Goal: Task Accomplishment & Management: Manage account settings

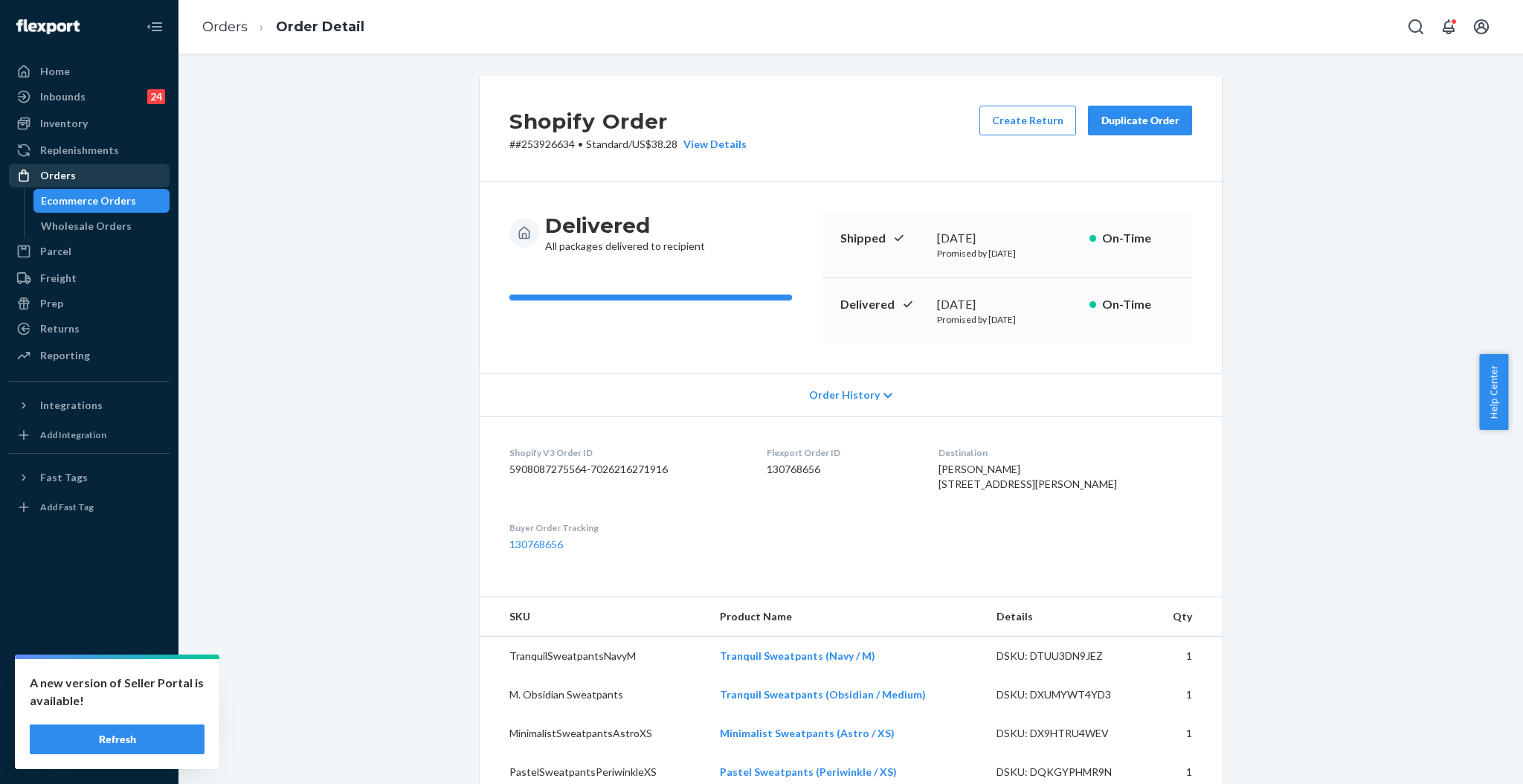
click at [43, 184] on div "Orders" at bounding box center [89, 175] width 157 height 21
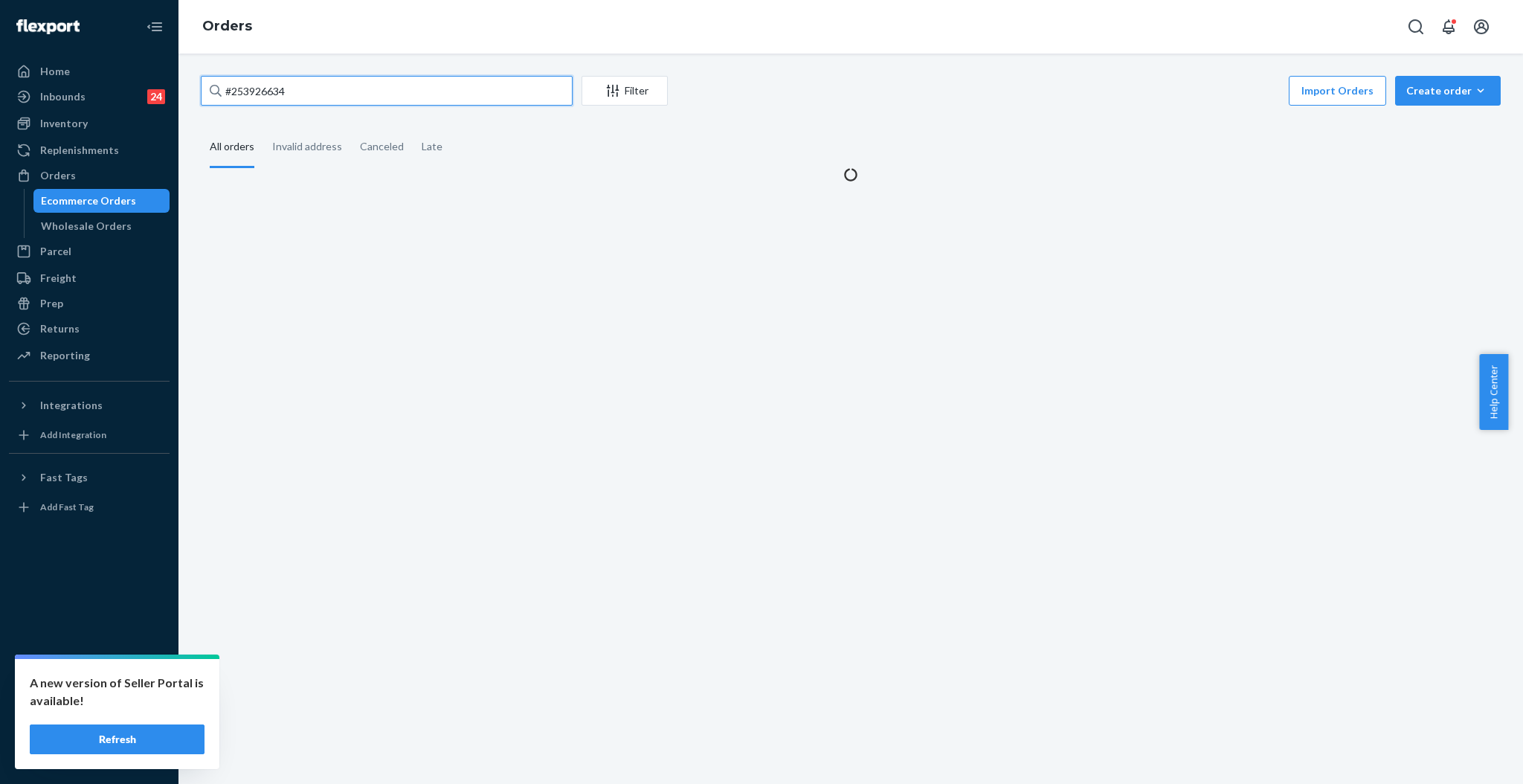
click at [312, 90] on input "#253926634" at bounding box center [387, 91] width 372 height 30
paste input "SY8CEMJNGL"
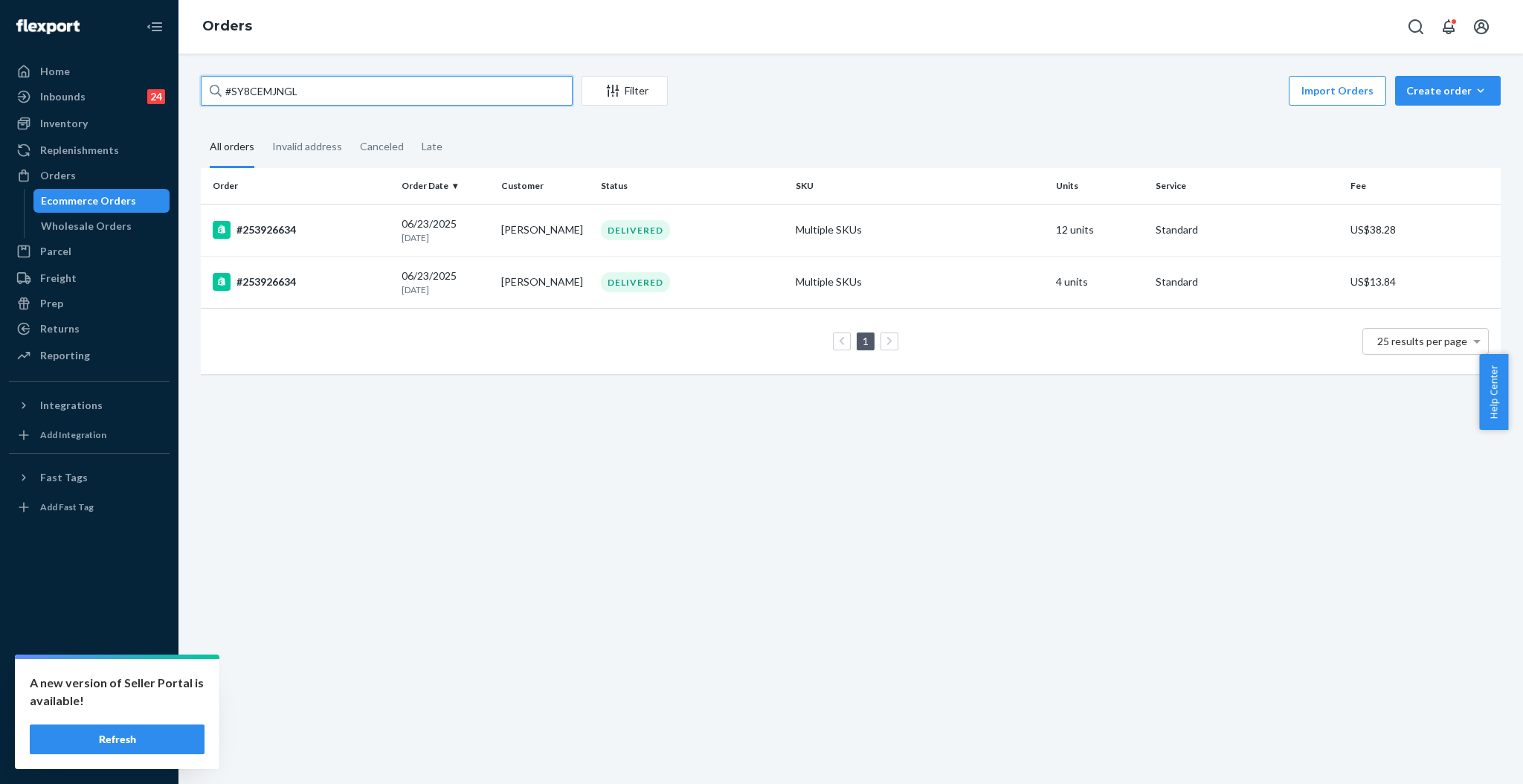
drag, startPoint x: 327, startPoint y: 91, endPoint x: 182, endPoint y: 93, distance: 145.0
click at [182, 93] on div "#SY8CEMJNGL Filter Import Orders Create order Ecommerce order Removal order All…" at bounding box center [851, 419] width 1345 height 731
paste input "text"
type input "#SY8CEMJNGL"
drag, startPoint x: 303, startPoint y: 89, endPoint x: 172, endPoint y: 89, distance: 131.0
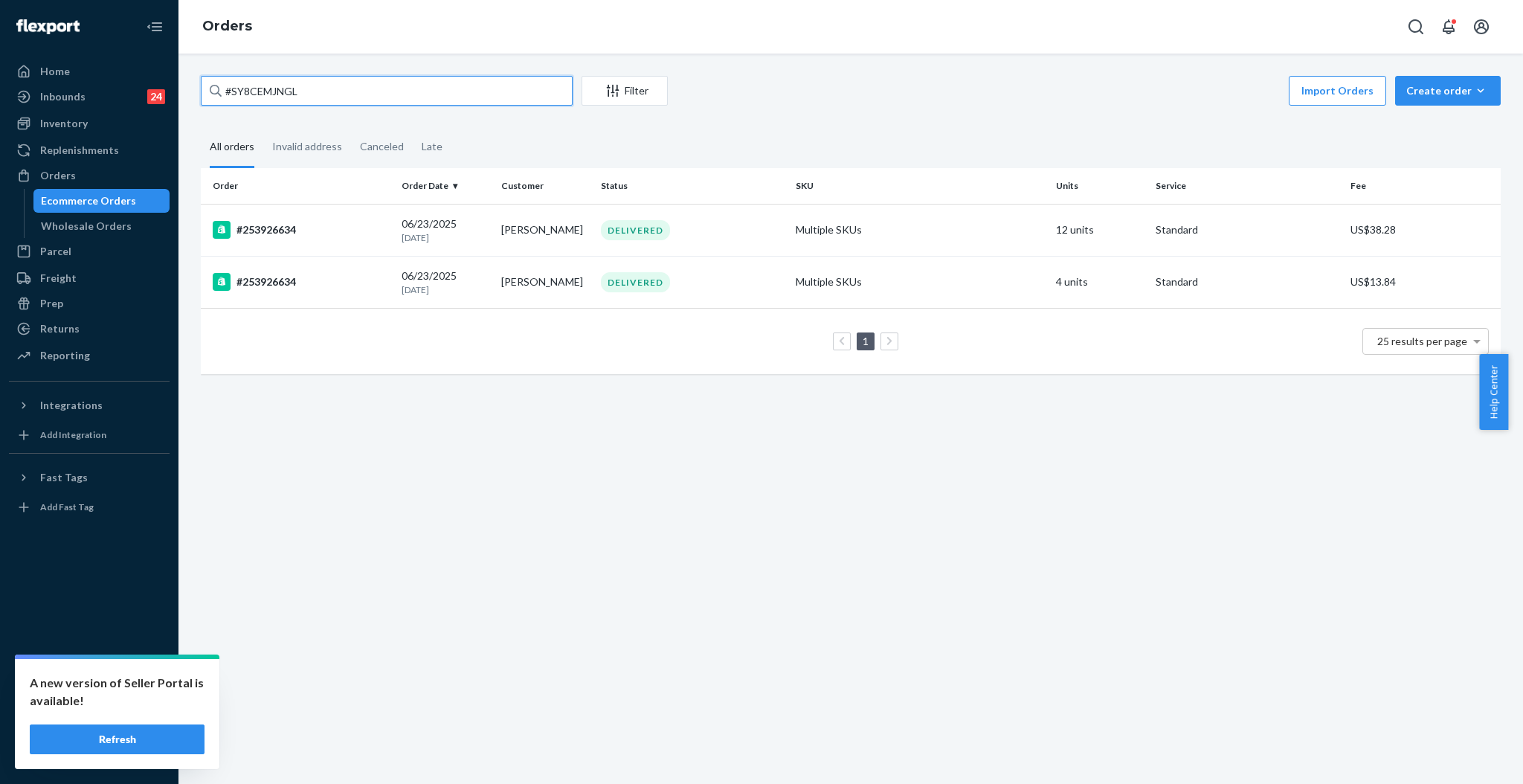
click at [172, 89] on div "Home Inbounds 24 Shipping Plans Problems 24 Inventory Products Replenishments O…" at bounding box center [762, 392] width 1523 height 784
click at [1414, 18] on icon "Open Search Box" at bounding box center [1416, 27] width 18 height 18
click at [1282, 23] on input "Search Input" at bounding box center [1343, 27] width 122 height 20
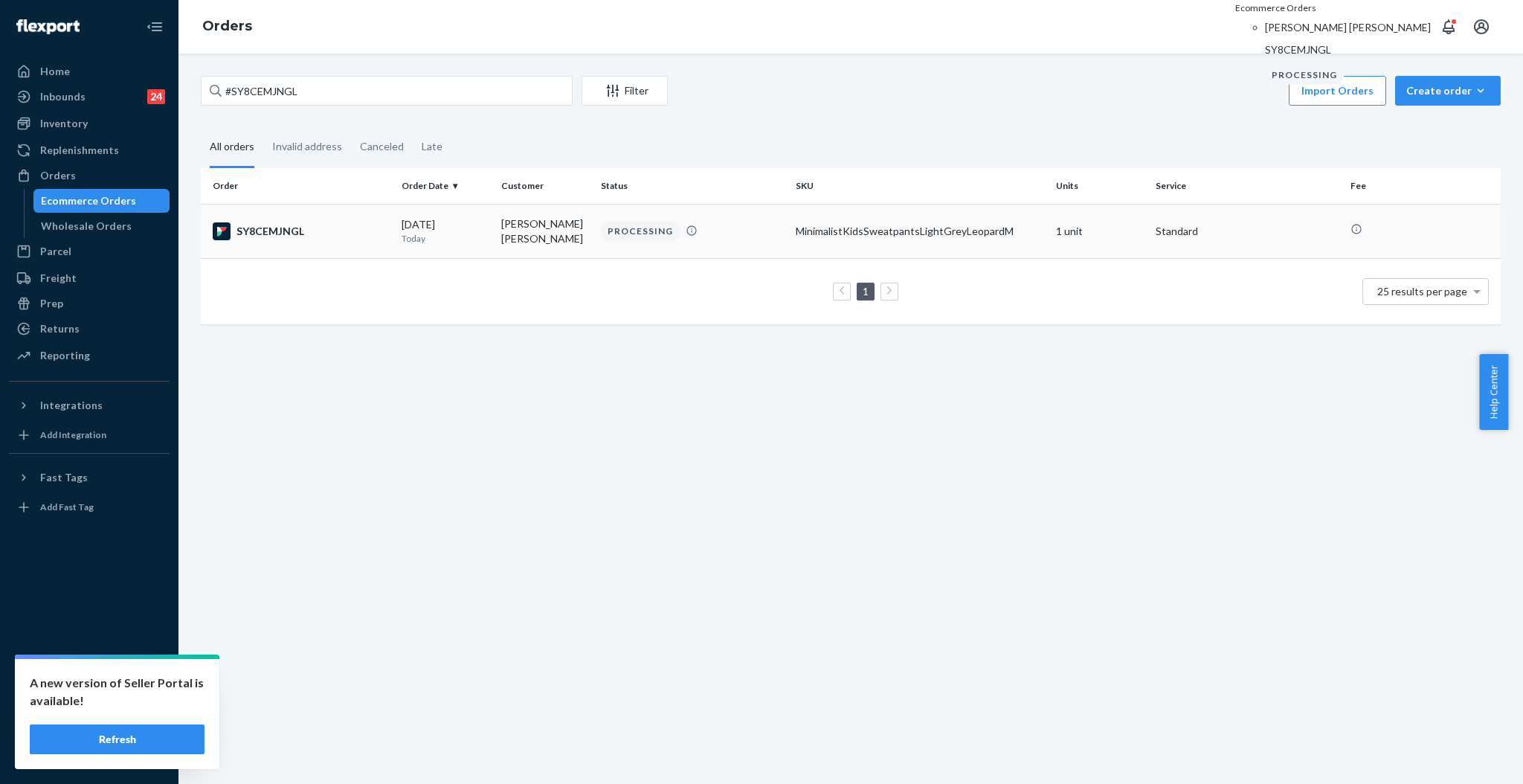
type input "#SY8CEMJNGL"
click at [454, 232] on p "Today" at bounding box center [446, 238] width 88 height 13
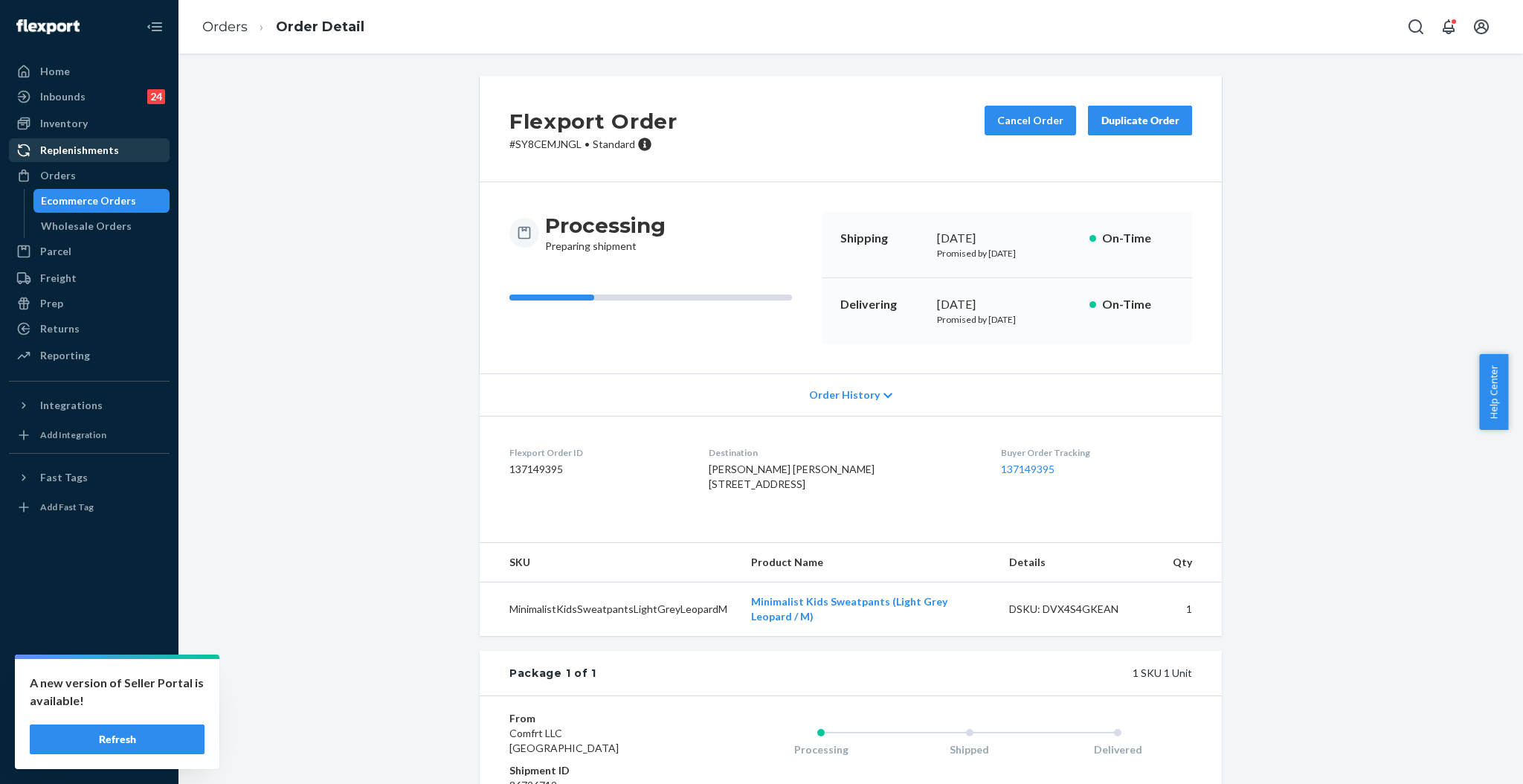
drag, startPoint x: 97, startPoint y: 178, endPoint x: 156, endPoint y: 153, distance: 64.1
click at [97, 178] on div "Orders" at bounding box center [89, 175] width 157 height 21
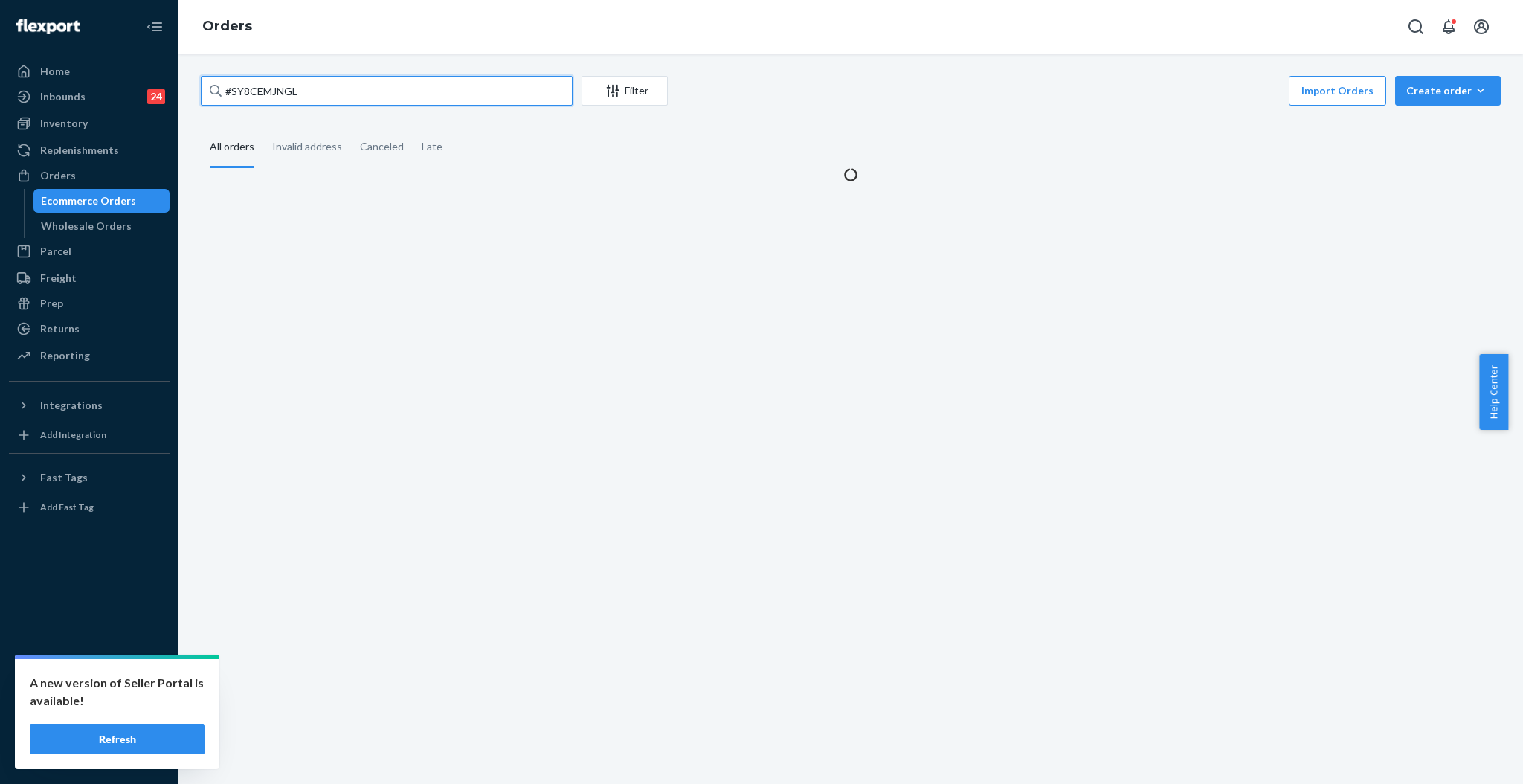
click at [357, 96] on input "#SY8CEMJNGL" at bounding box center [387, 91] width 372 height 30
click at [355, 94] on input "#SY8CEMJNGL" at bounding box center [387, 91] width 372 height 30
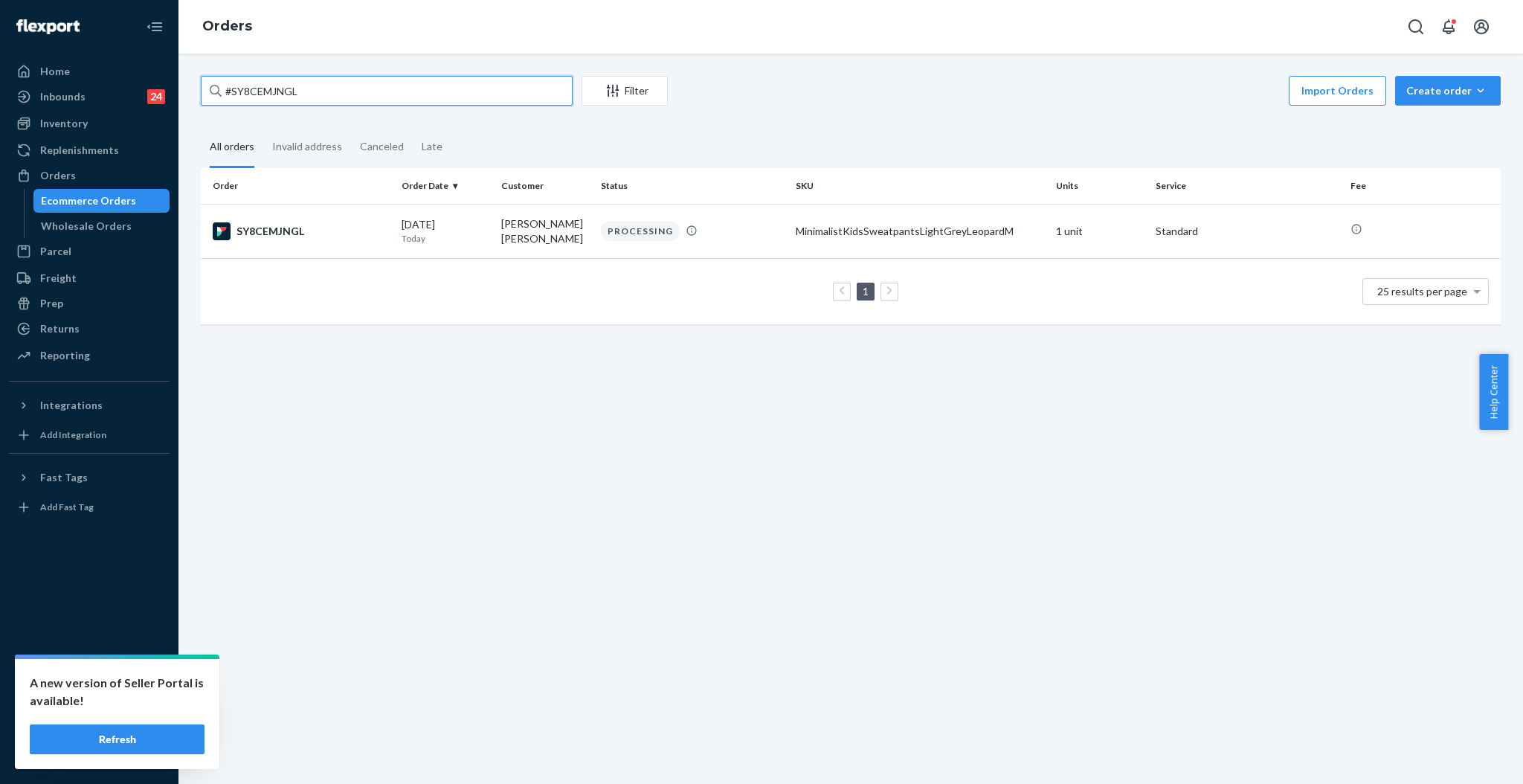
paste input "#255193894"
type input "# #255193894"
click at [435, 233] on p "10 days ago" at bounding box center [446, 238] width 88 height 13
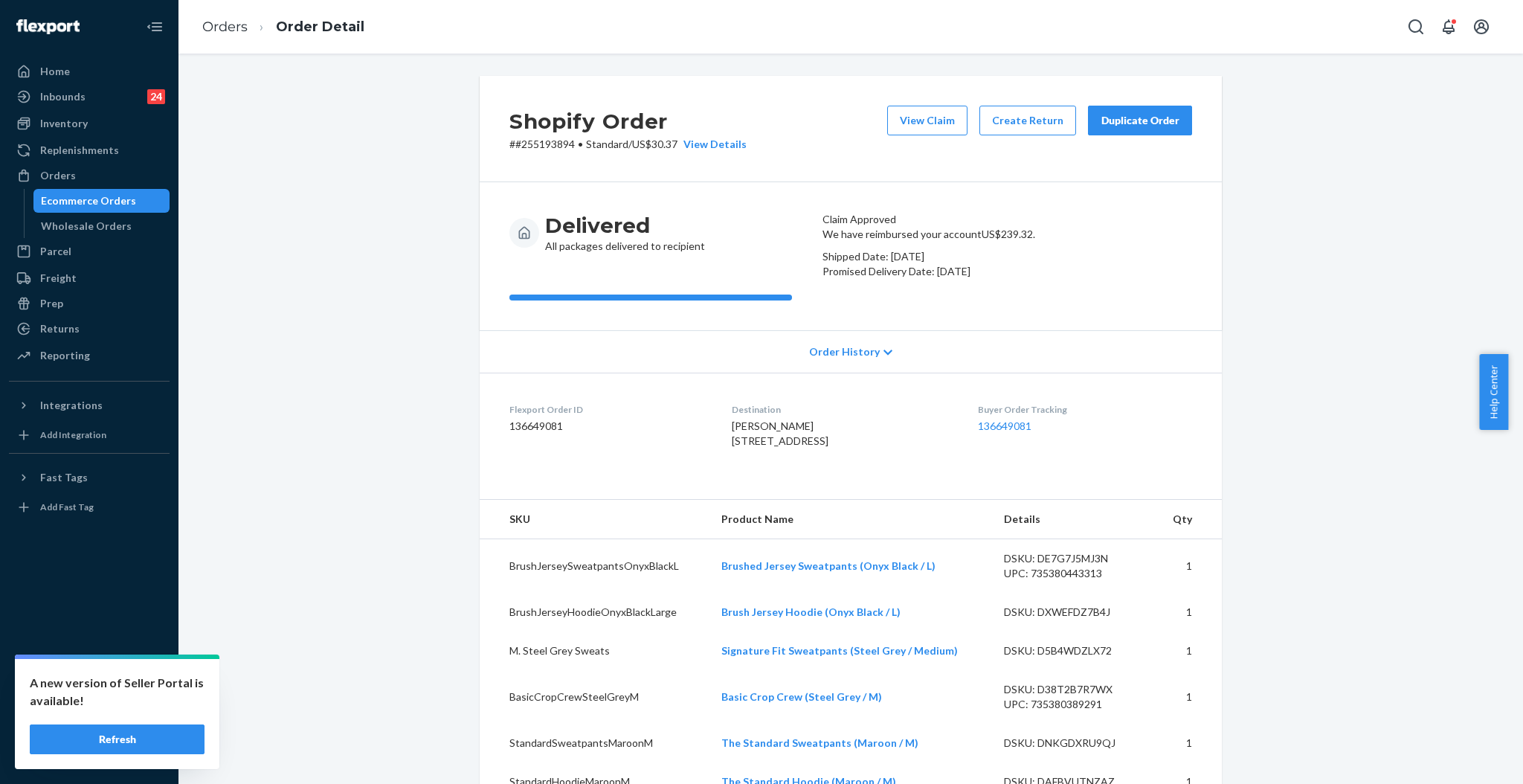
click at [1149, 115] on div "Duplicate Order" at bounding box center [1141, 120] width 79 height 15
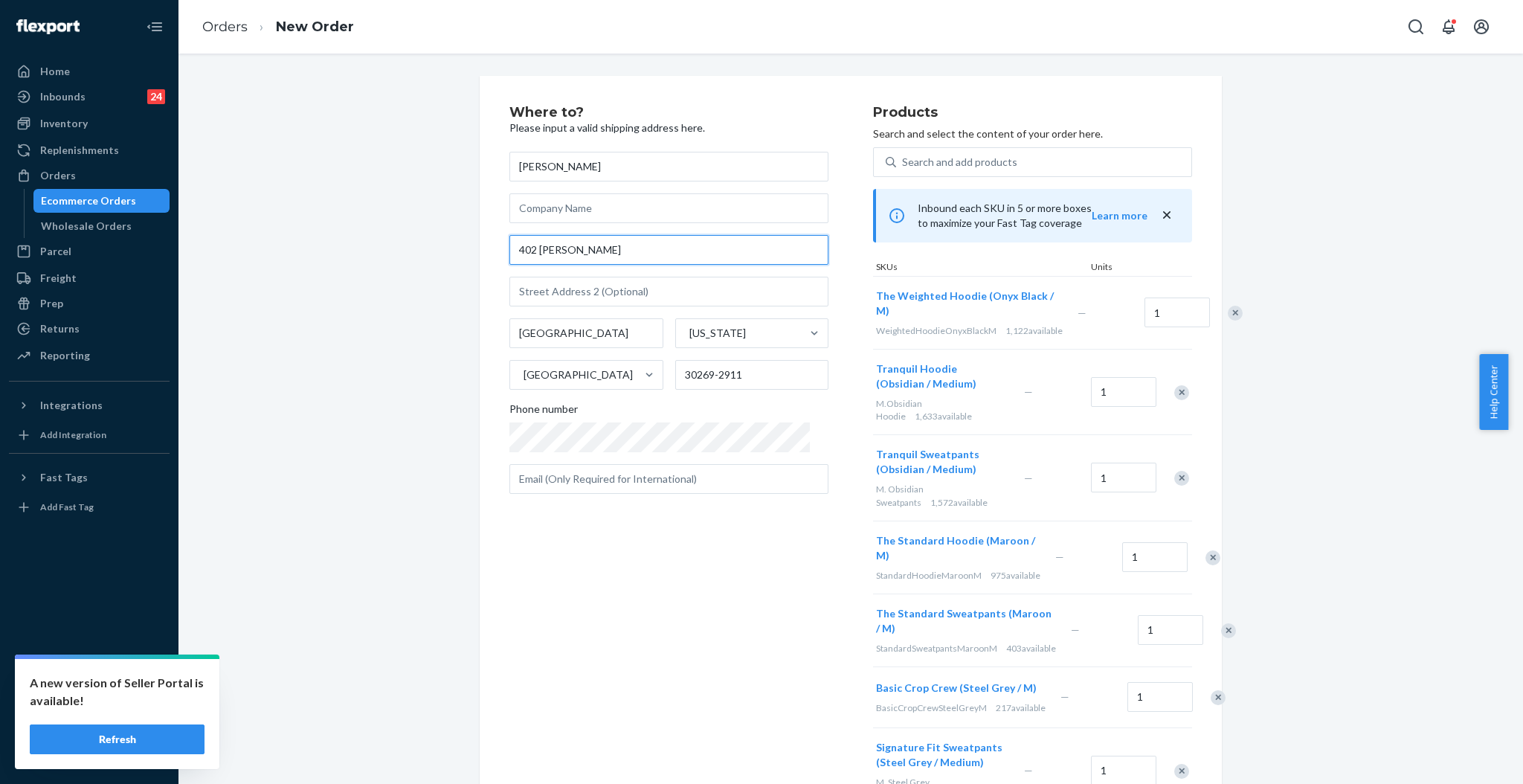
drag, startPoint x: 496, startPoint y: 245, endPoint x: 426, endPoint y: 238, distance: 70.3
click at [429, 239] on div "Where to? Please input a valid shipping address here. Kelli Martin 402 Lily Grn…" at bounding box center [851, 635] width 1322 height 1117
paste input "ee"
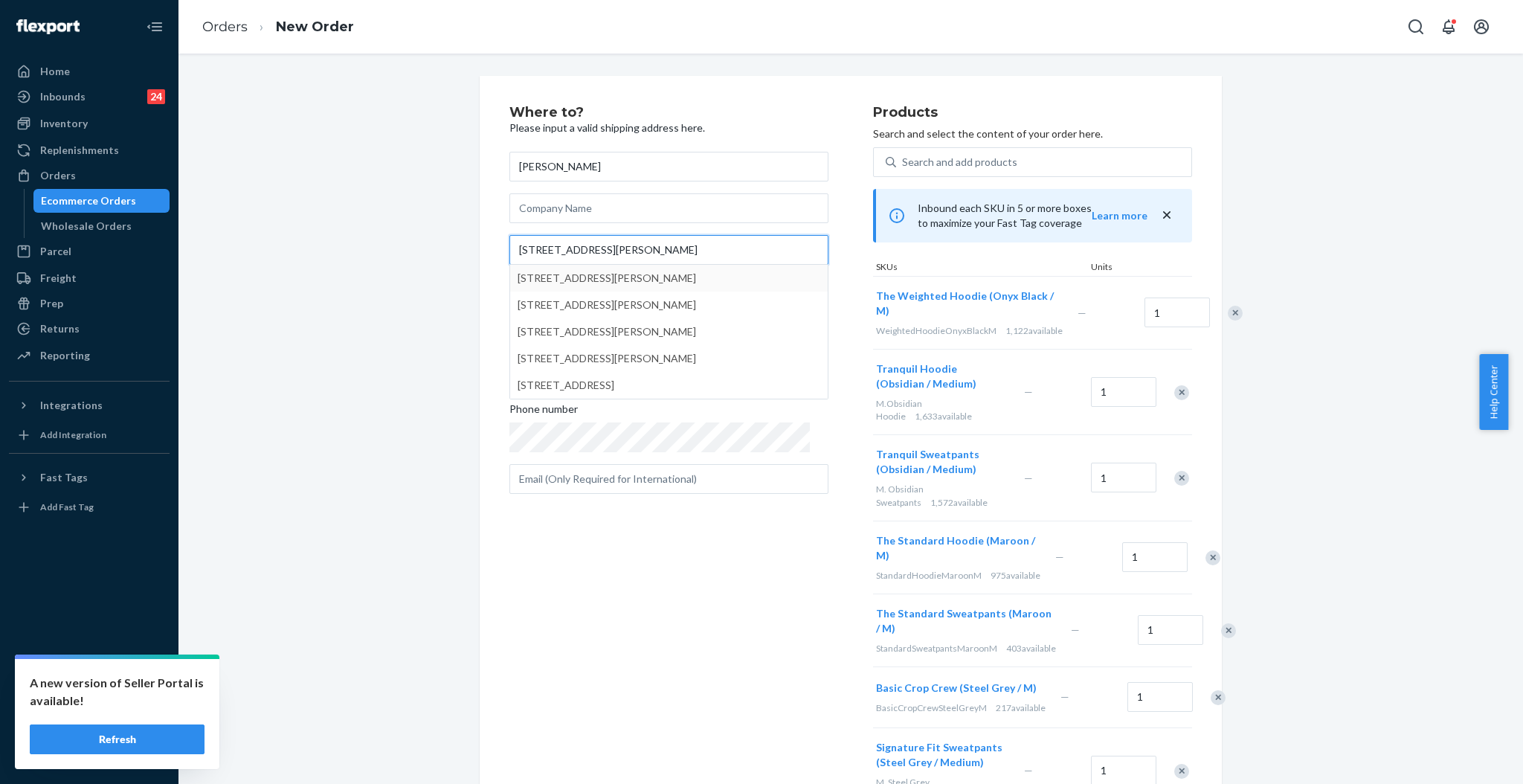
type input "[STREET_ADDRESS][PERSON_NAME]"
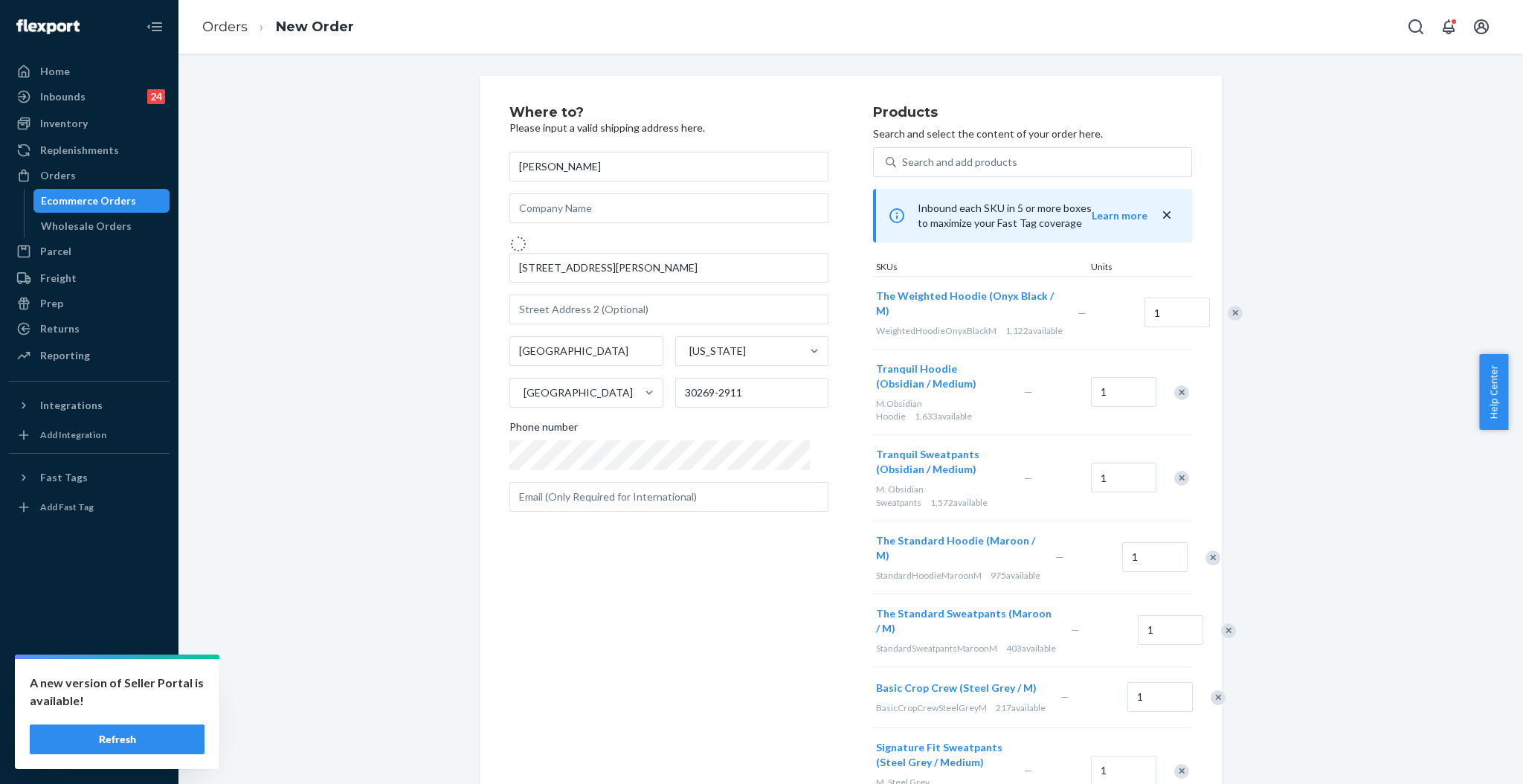
type input "30269"
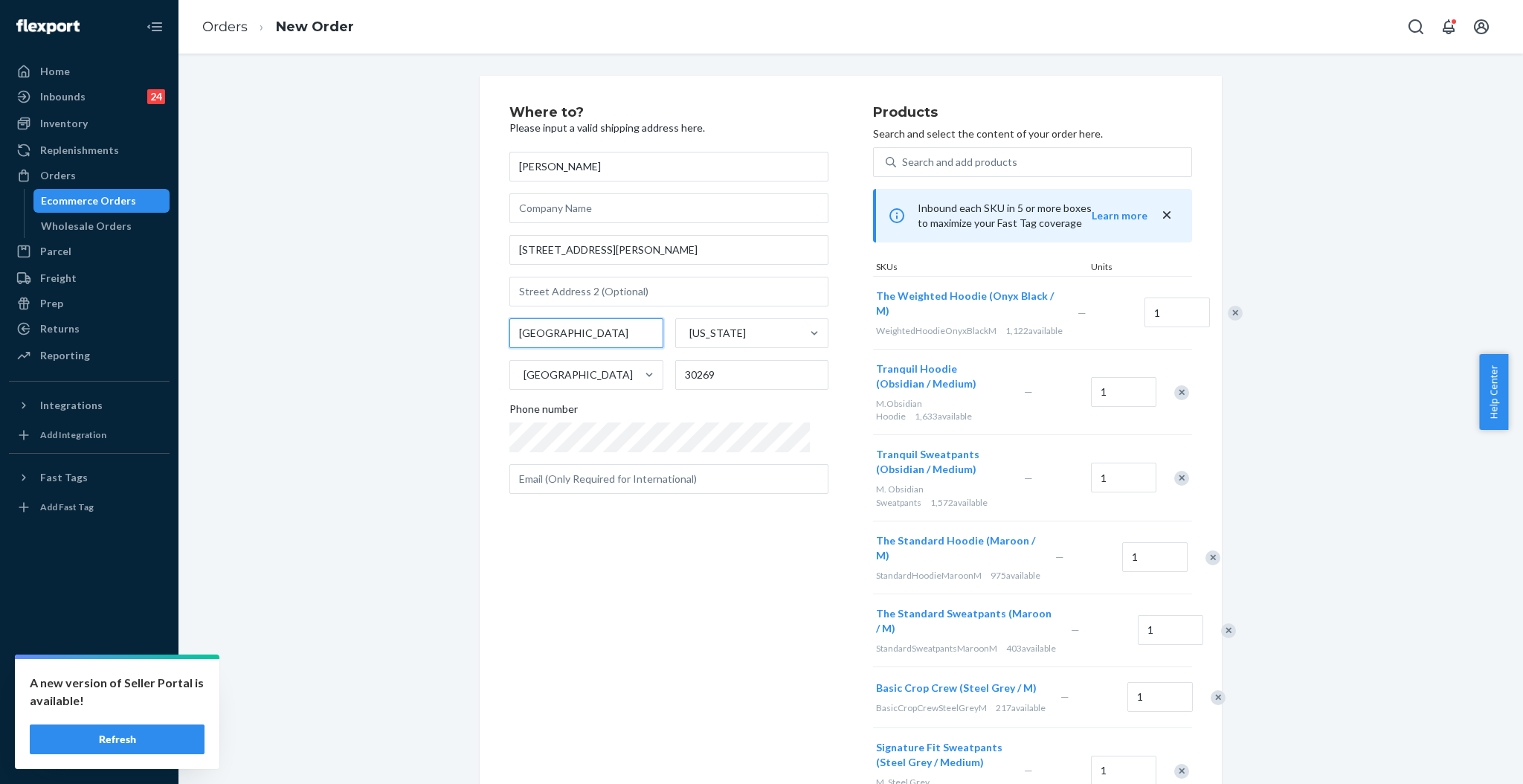
click at [597, 331] on div "[GEOGRAPHIC_DATA]" at bounding box center [586, 333] width 153 height 30
click at [597, 331] on input "[GEOGRAPHIC_DATA]" at bounding box center [586, 333] width 153 height 30
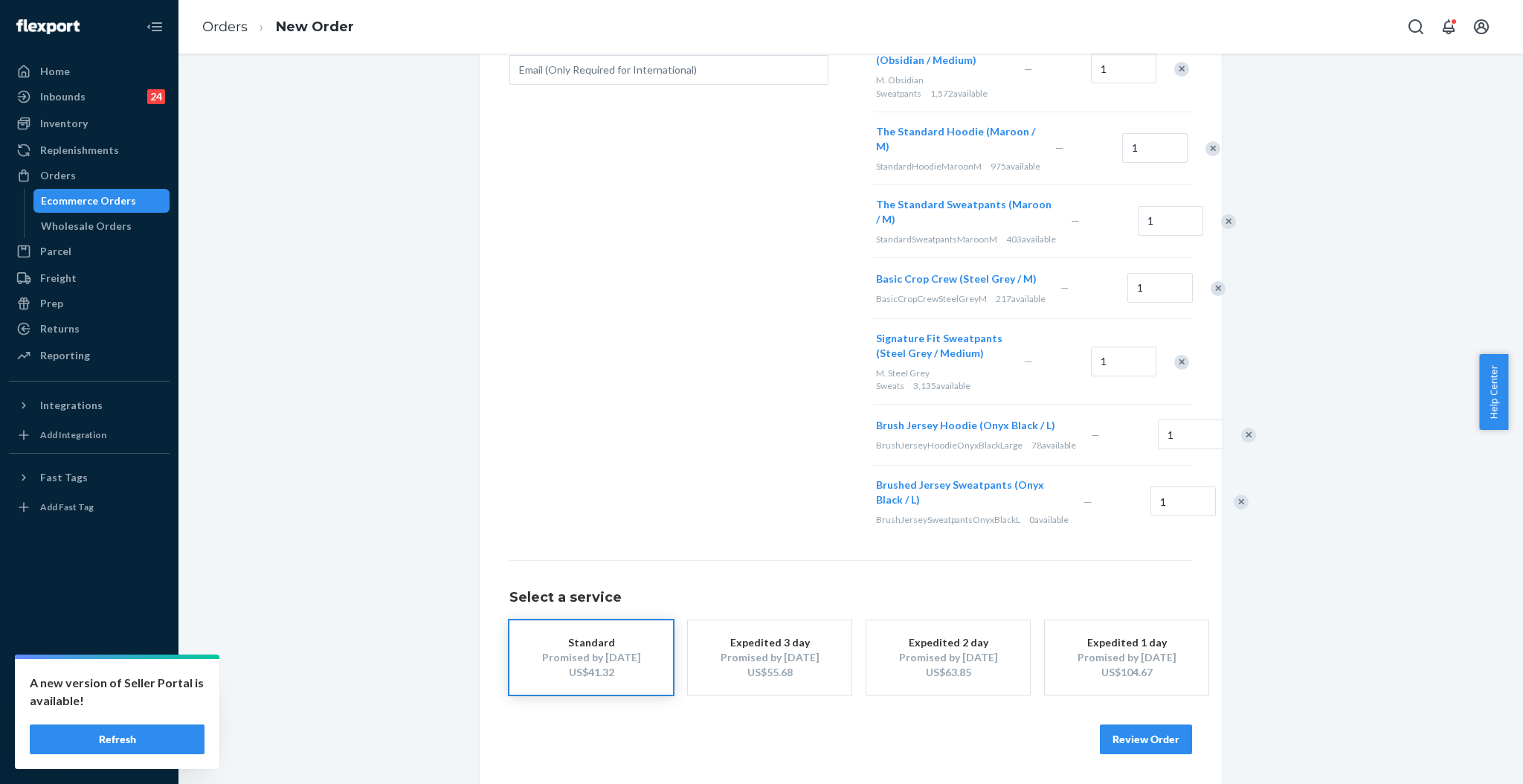
scroll to position [482, 0]
click at [1144, 726] on button "Review Order" at bounding box center [1146, 739] width 92 height 30
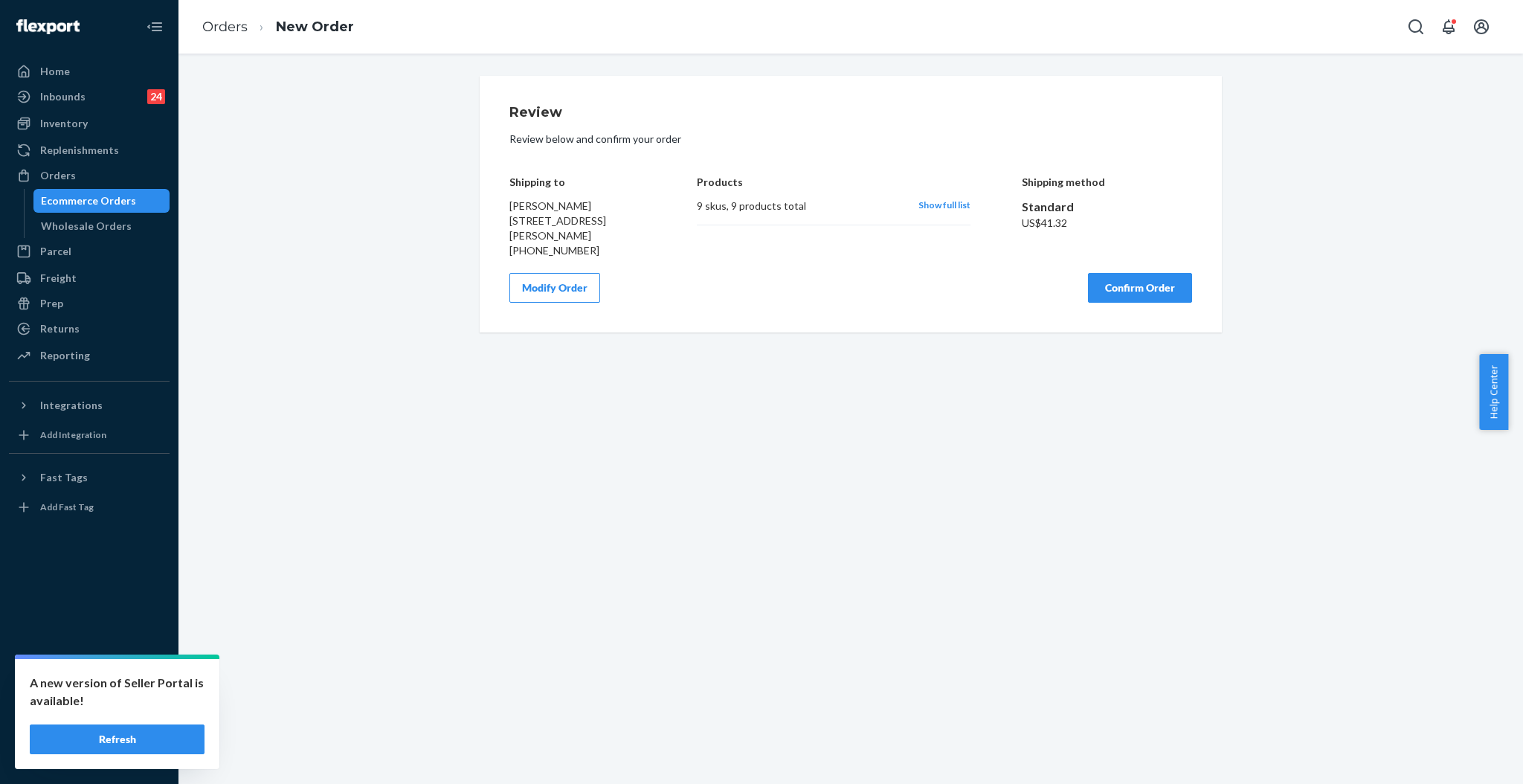
click at [1134, 285] on button "Confirm Order" at bounding box center [1140, 288] width 104 height 30
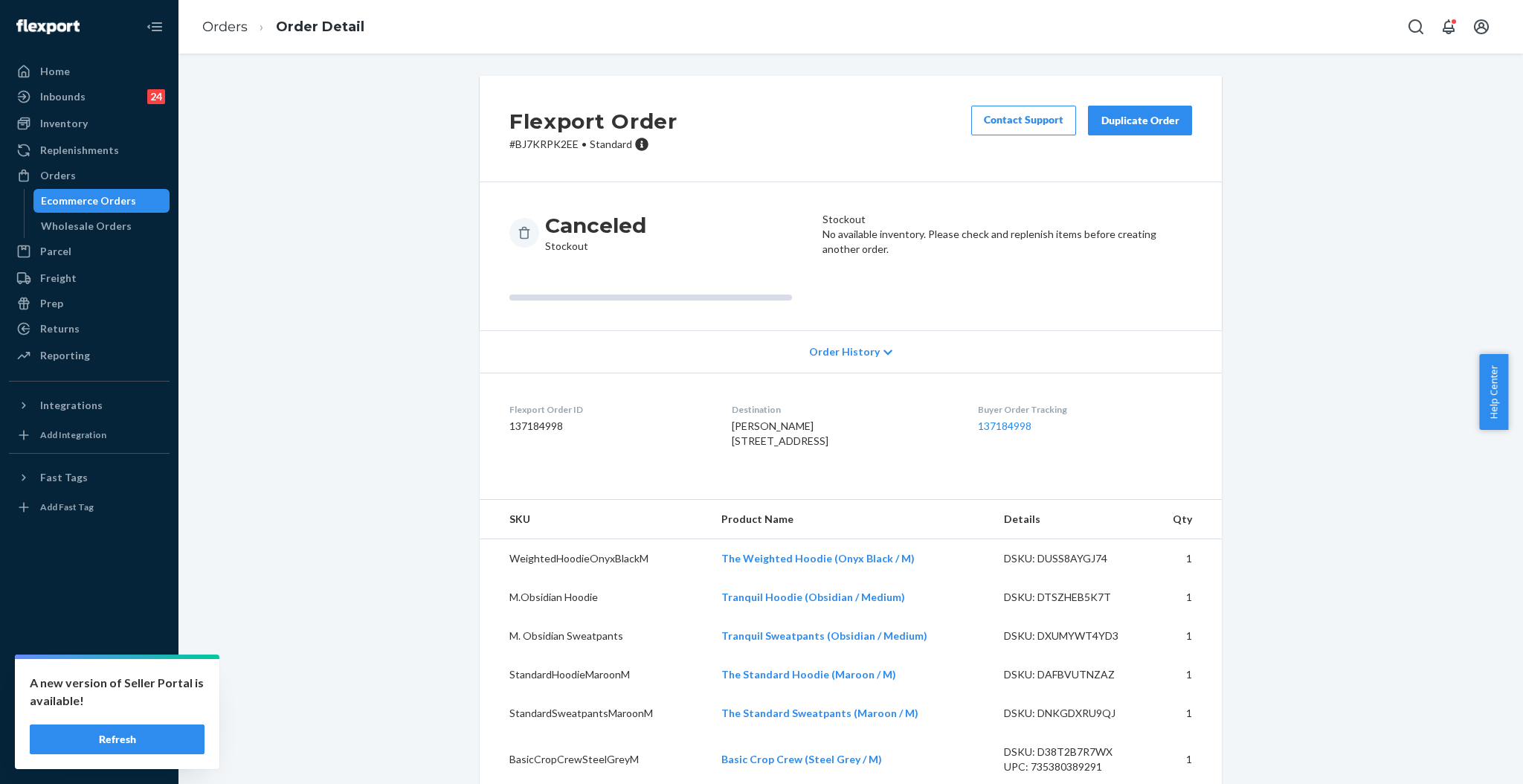
drag, startPoint x: 75, startPoint y: 131, endPoint x: 89, endPoint y: 136, distance: 14.9
click at [75, 131] on div "Inventory" at bounding box center [89, 123] width 157 height 21
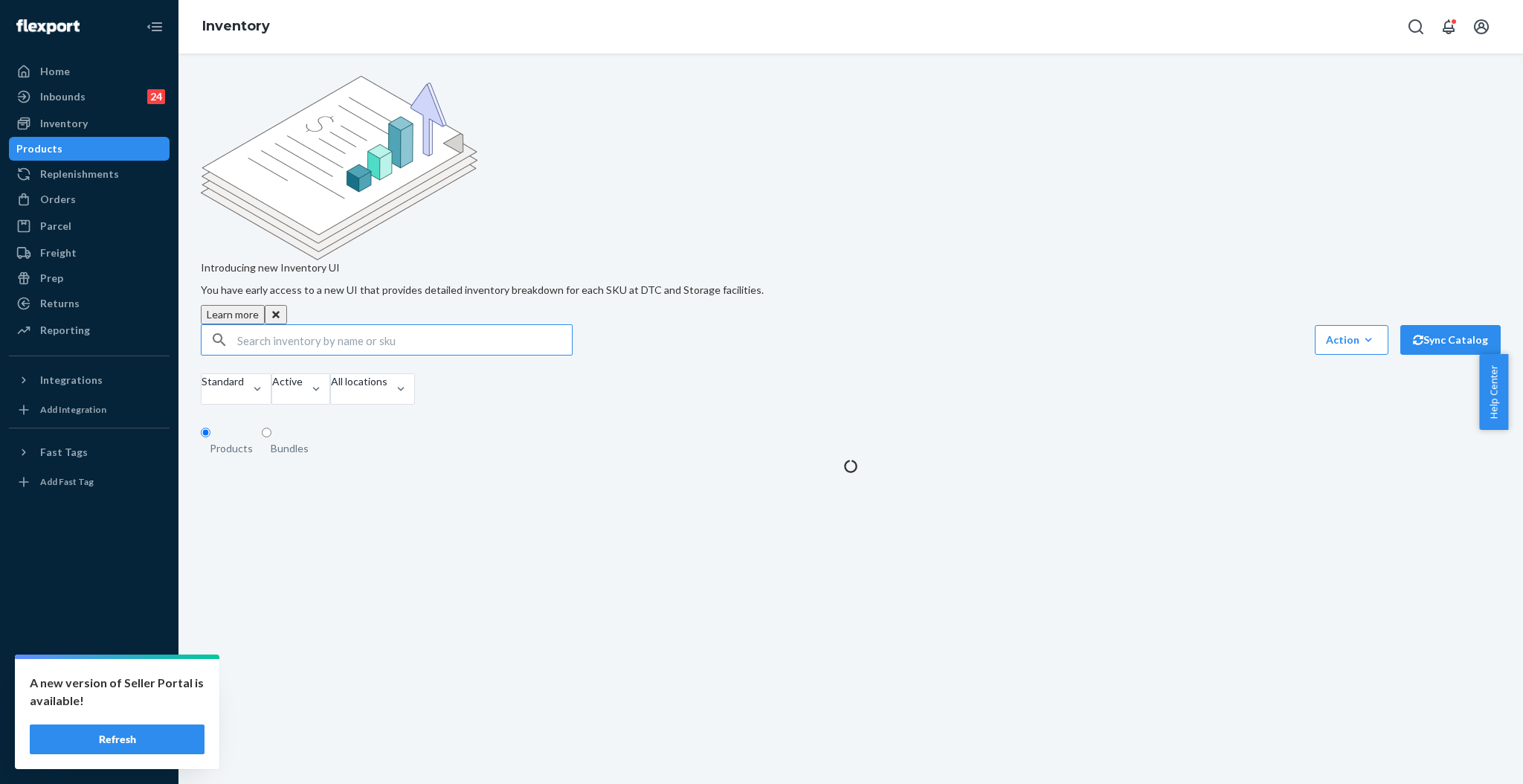
click at [501, 325] on input "text" at bounding box center [405, 340] width 335 height 30
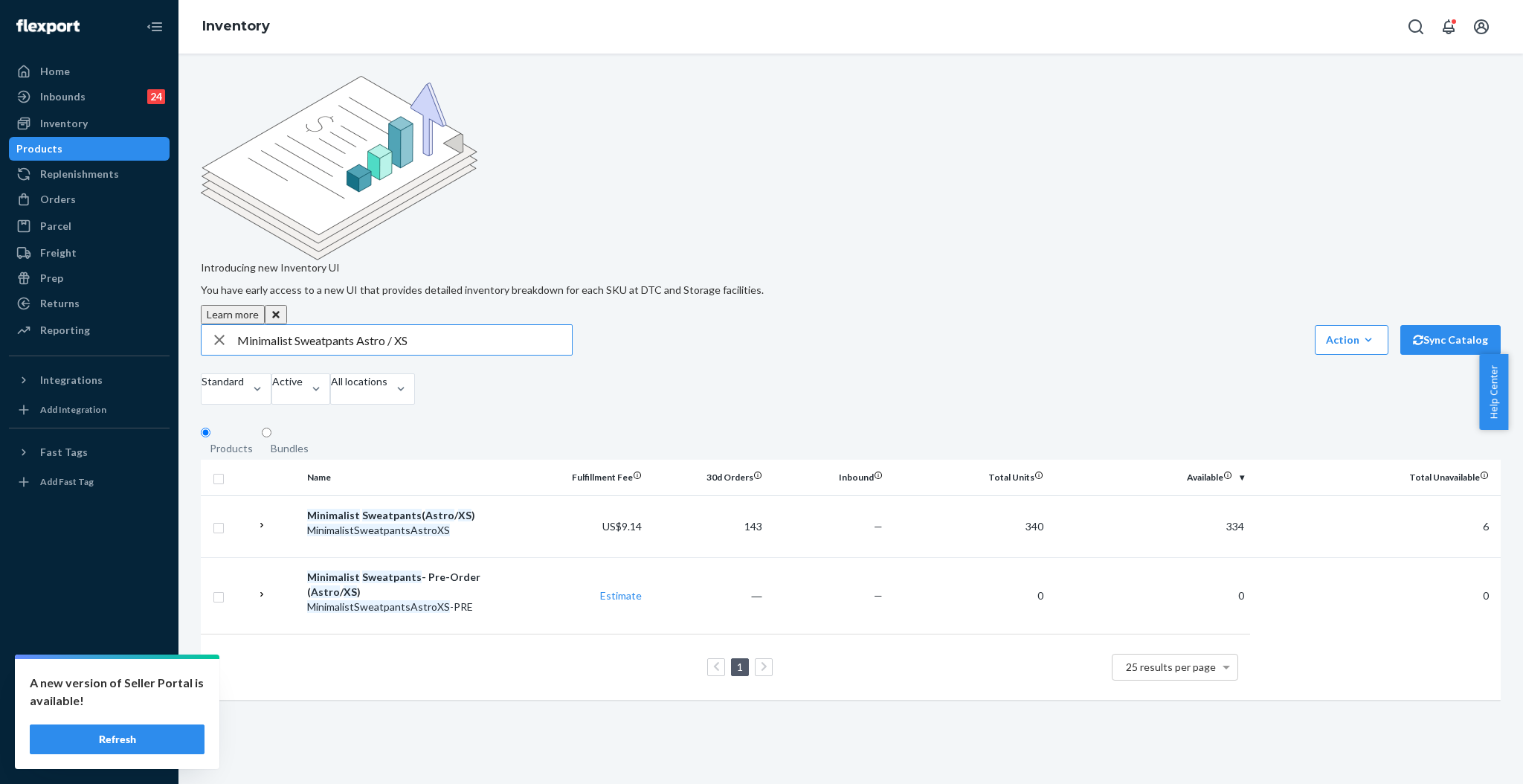
drag, startPoint x: 456, startPoint y: 226, endPoint x: 217, endPoint y: 226, distance: 239.0
click at [217, 325] on div "Minimalist Sweatpants Astro / XS" at bounding box center [387, 340] width 370 height 30
paste input "Tranquil Sweatpants™ Navy / M"
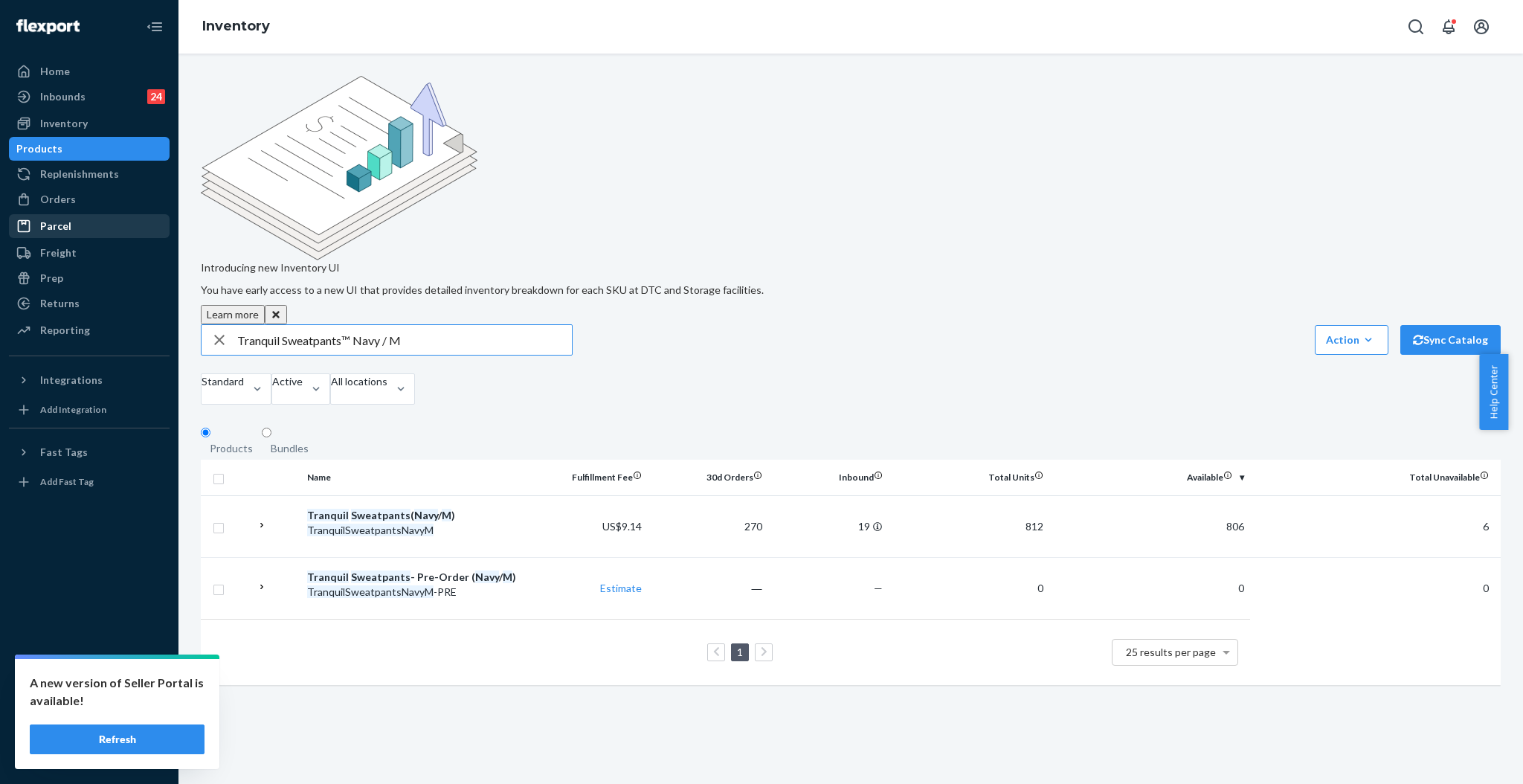
drag, startPoint x: 443, startPoint y: 227, endPoint x: 159, endPoint y: 223, distance: 284.0
click at [159, 223] on div "Home Inbounds 24 Shipping Plans Problems 24 Inventory Products Replenishments O…" at bounding box center [762, 392] width 1523 height 784
paste input "Tranquil Hoodie"
drag, startPoint x: 423, startPoint y: 223, endPoint x: 166, endPoint y: 264, distance: 260.2
click at [166, 264] on div "Home Inbounds 24 Shipping Plans Problems 24 Inventory Products Replenishments O…" at bounding box center [762, 392] width 1523 height 784
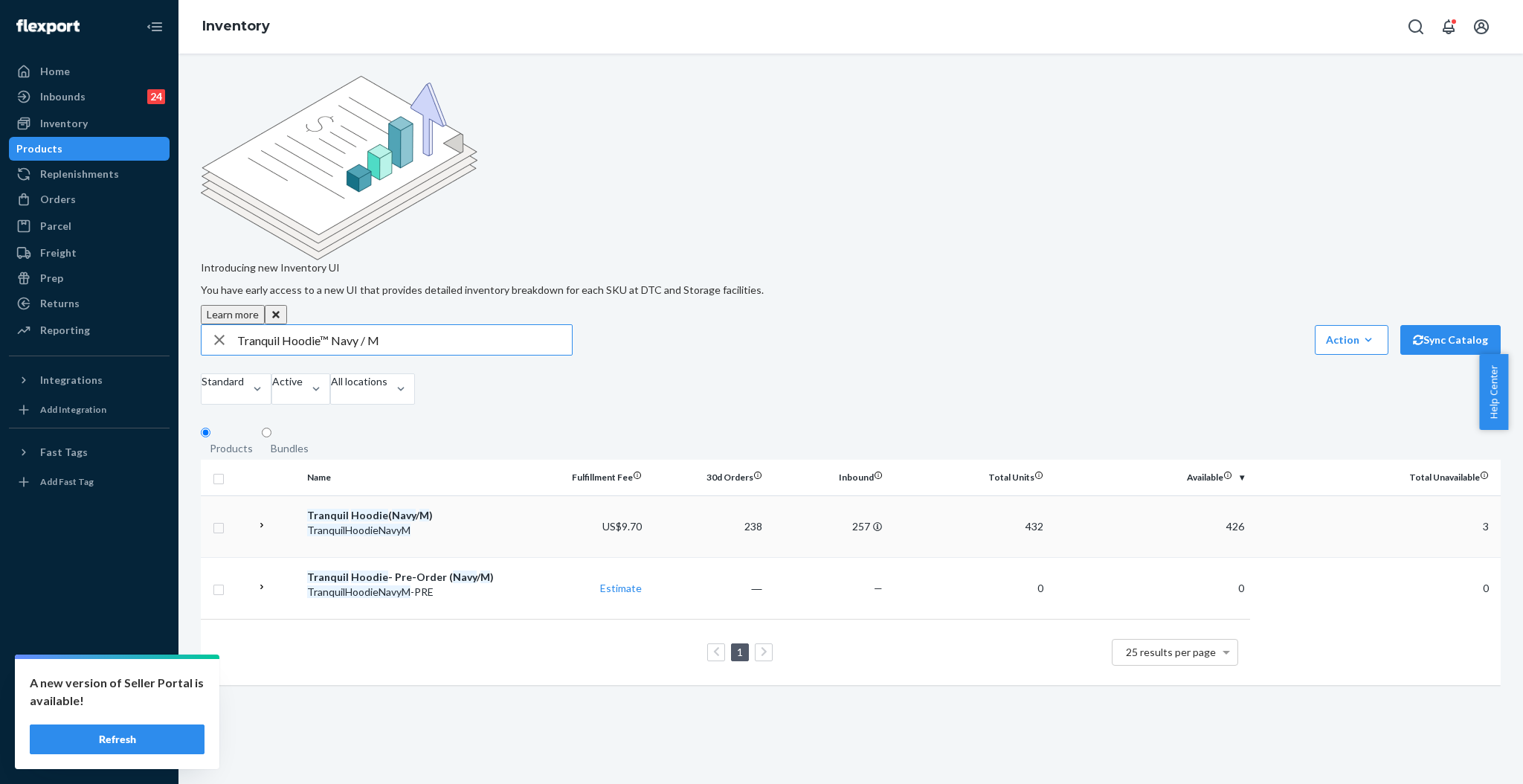
paste input "Pastel Sweatpants Pre-Order Periwinkle / XS SKU"
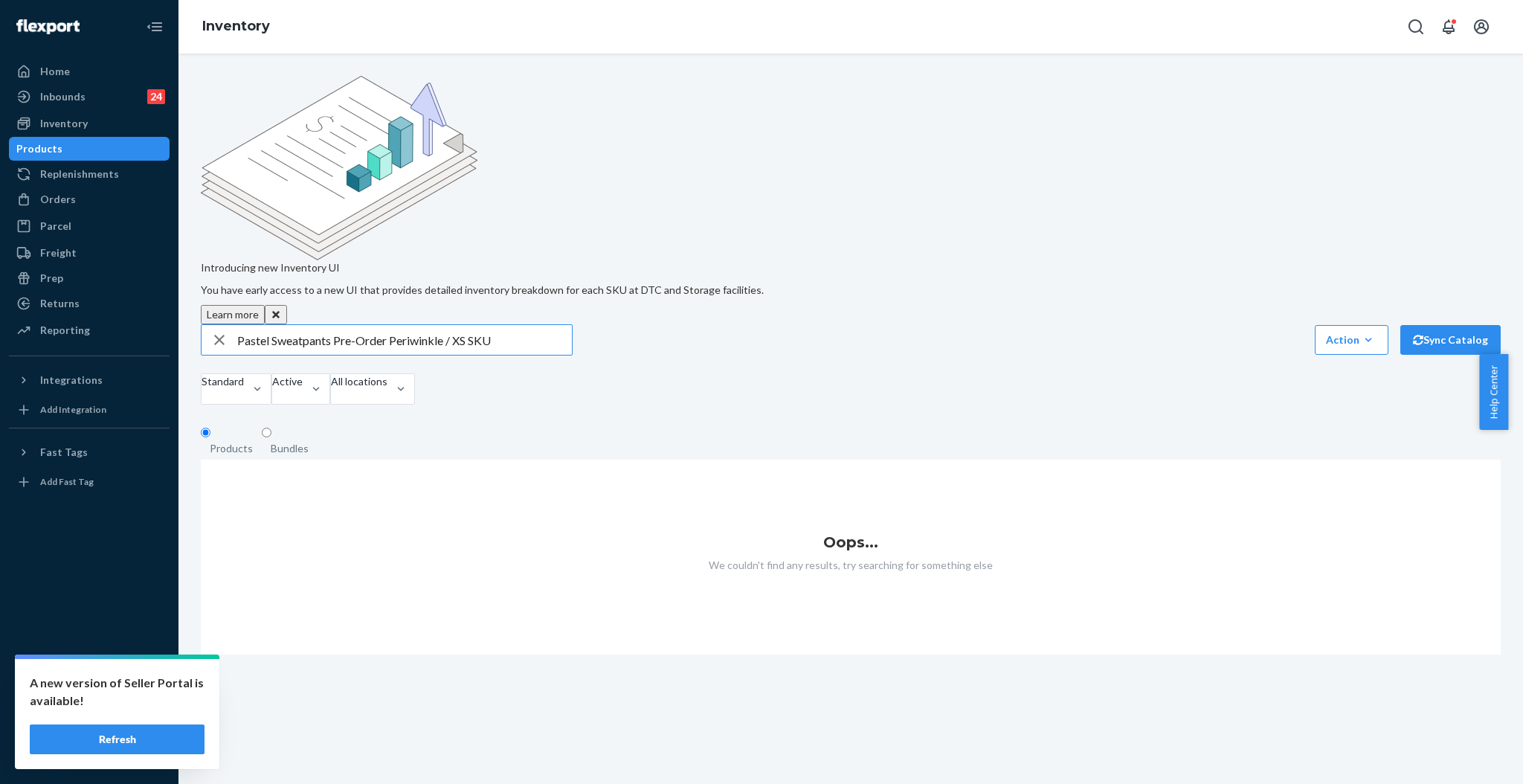
drag, startPoint x: 488, startPoint y: 223, endPoint x: 552, endPoint y: 236, distance: 65.3
click at [552, 324] on div "Pastel Sweatpants Pre-Order Periwinkle / XS SKU Action Create product Create bu…" at bounding box center [851, 365] width 1300 height 84
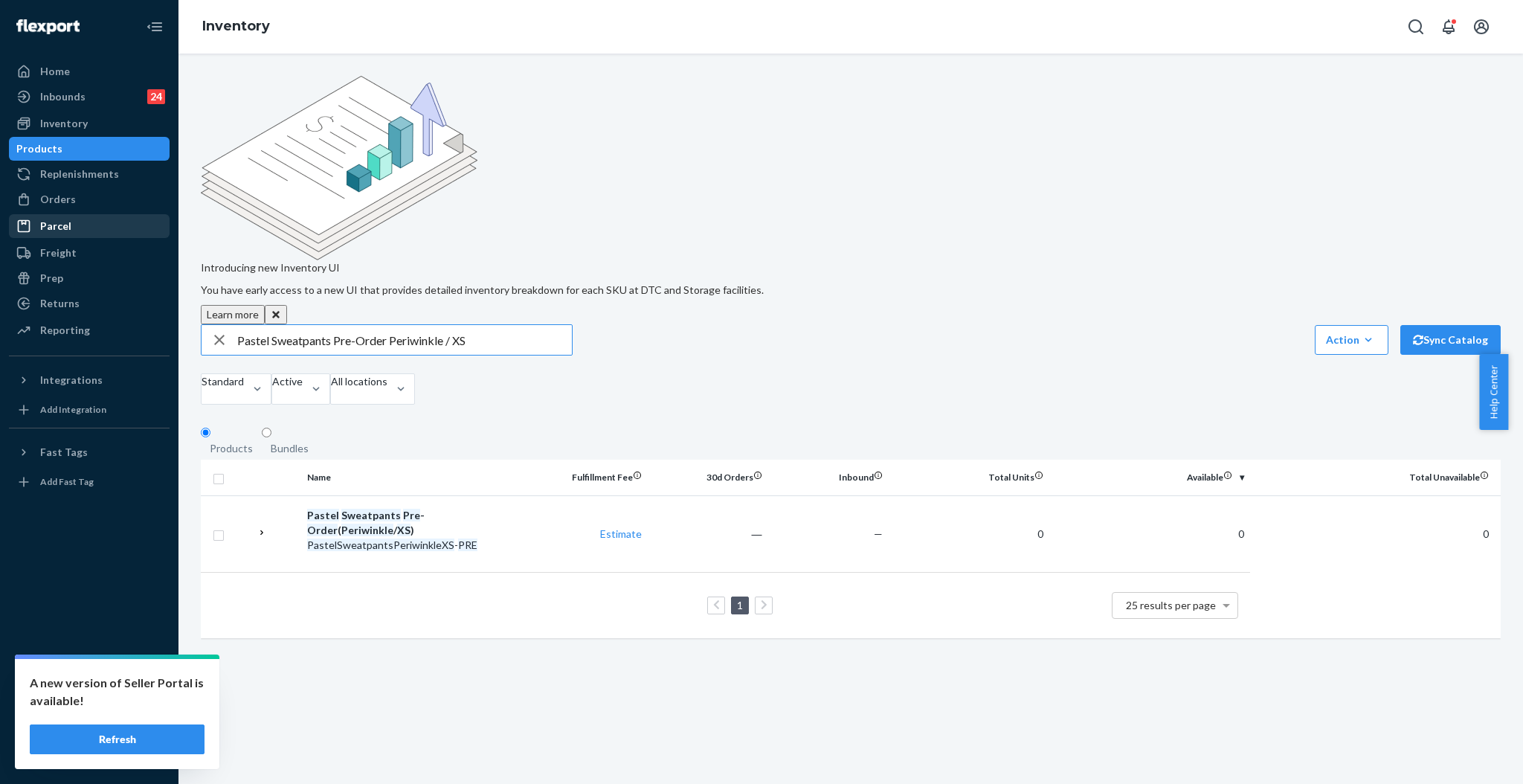
drag, startPoint x: 494, startPoint y: 217, endPoint x: 41, endPoint y: 215, distance: 453.0
click at [46, 216] on div "Home Inbounds 24 Shipping Plans Problems 24 Inventory Products Replenishments O…" at bounding box center [762, 392] width 1523 height 784
paste input "Pastel Hoodie"
drag, startPoint x: 315, startPoint y: 218, endPoint x: 369, endPoint y: 218, distance: 54.0
click at [369, 325] on input "Pastel Hoodie Pre-Order Periwinkle / XS" at bounding box center [405, 340] width 335 height 30
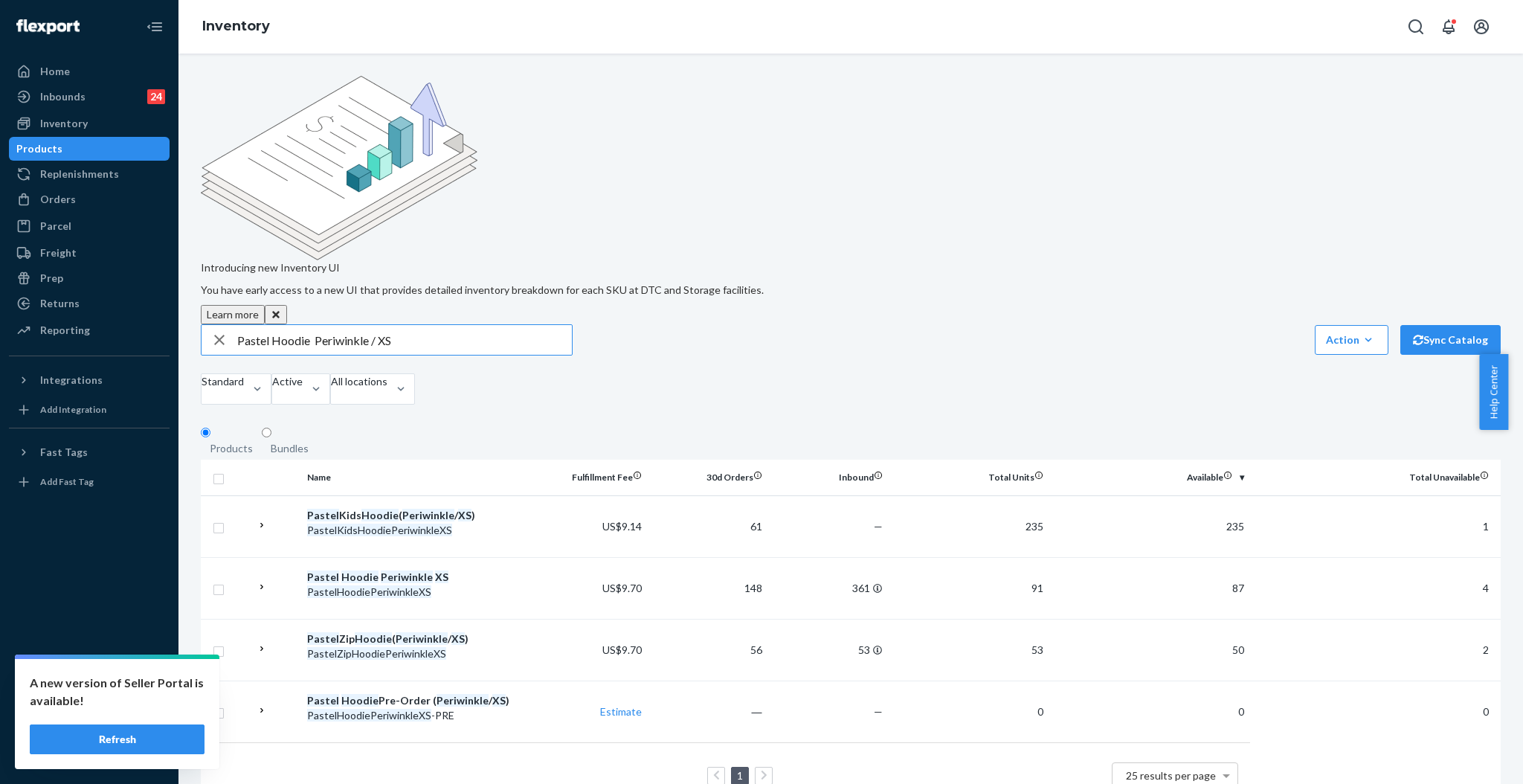
drag, startPoint x: 449, startPoint y: 223, endPoint x: 176, endPoint y: 223, distance: 273.0
click at [176, 223] on div "Home Inbounds 24 Shipping Plans Problems 24 Inventory Products Replenishments O…" at bounding box center [762, 392] width 1523 height 784
paste input "#253926634"
type input "#253926634"
click at [60, 190] on div "Orders" at bounding box center [89, 199] width 157 height 21
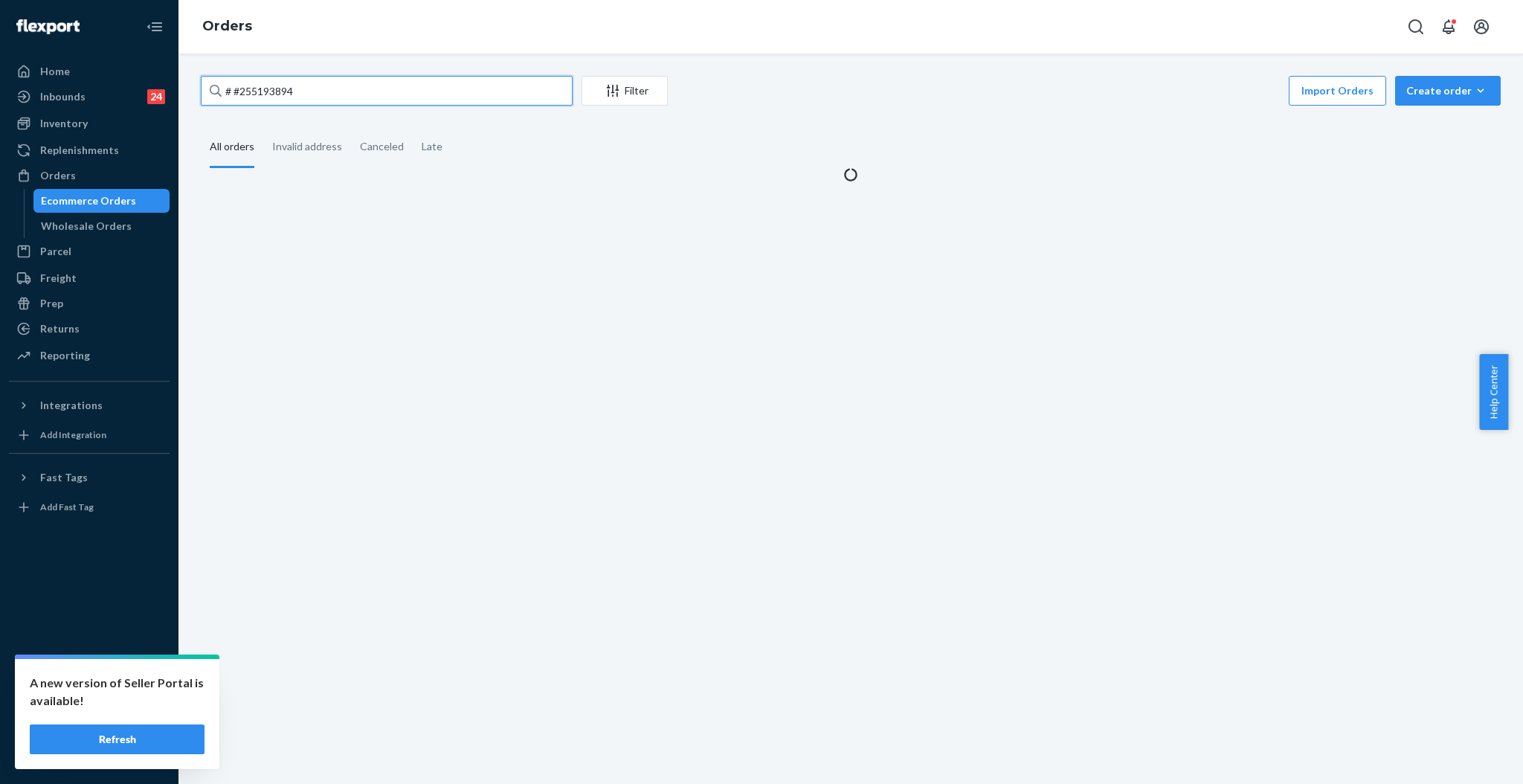
click at [338, 93] on input "# #255193894" at bounding box center [387, 91] width 372 height 30
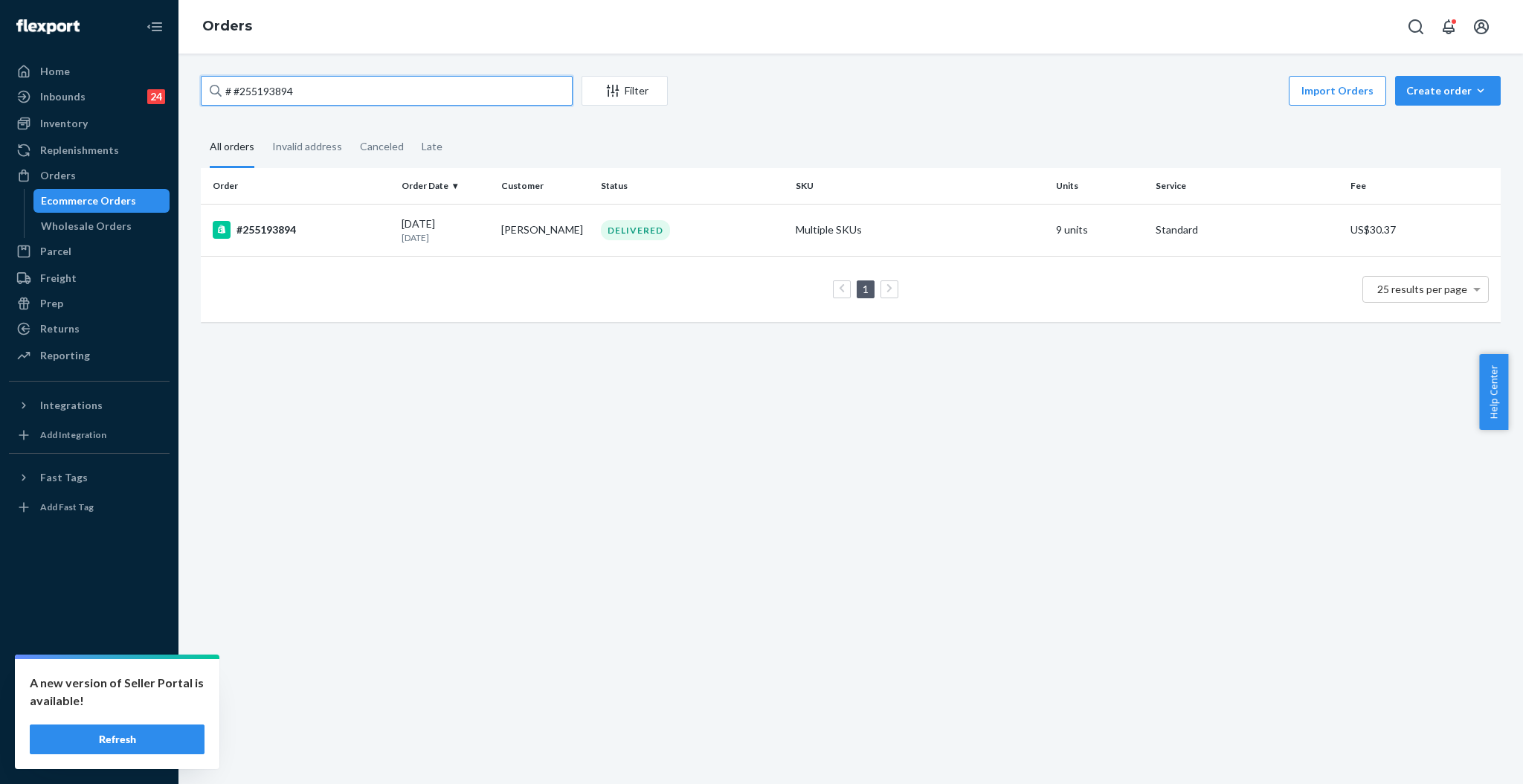
click at [338, 93] on input "# #255193894" at bounding box center [387, 91] width 372 height 30
paste input "25392663"
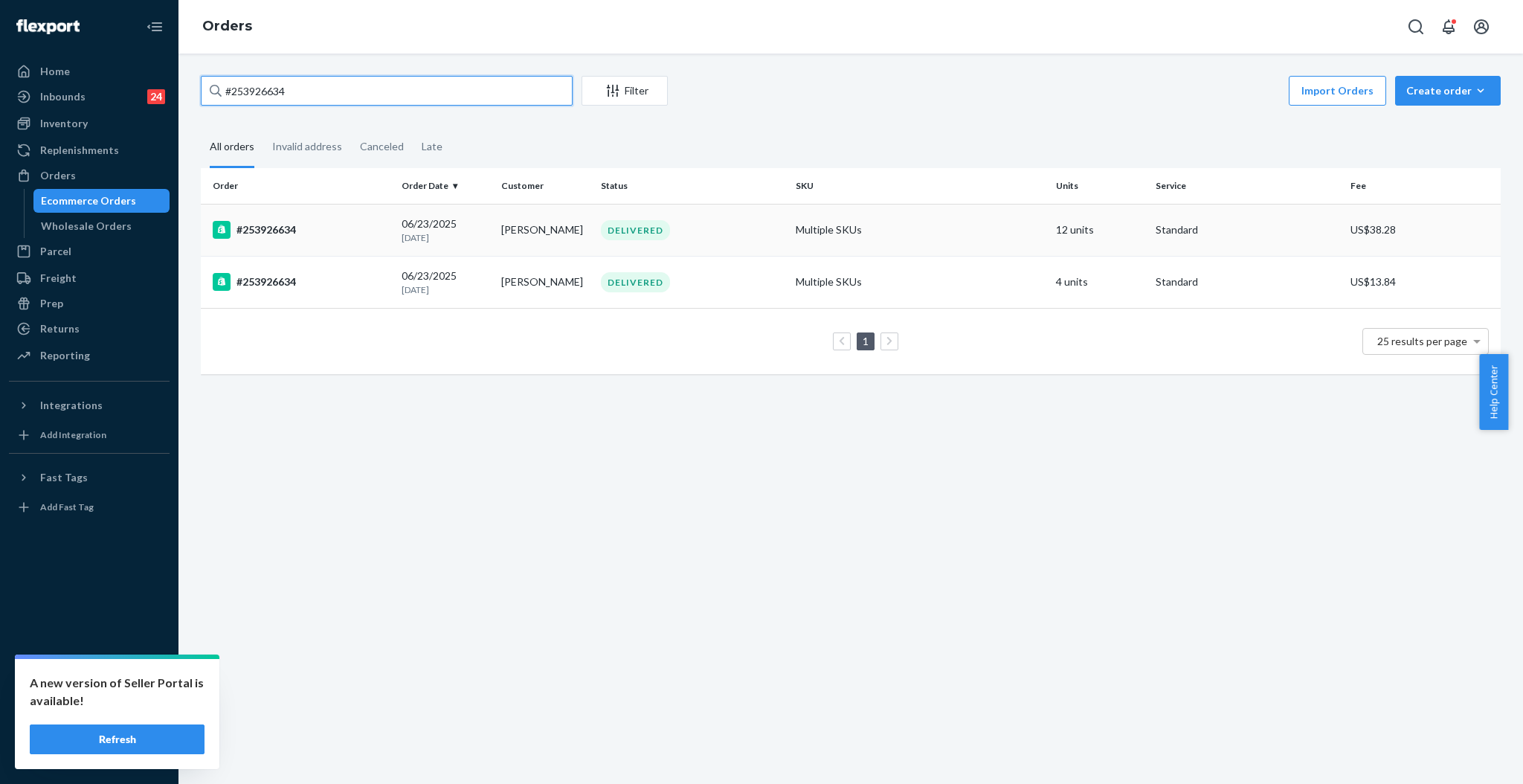
type input "#253926634"
click at [720, 220] on div "DELIVERED" at bounding box center [692, 230] width 189 height 20
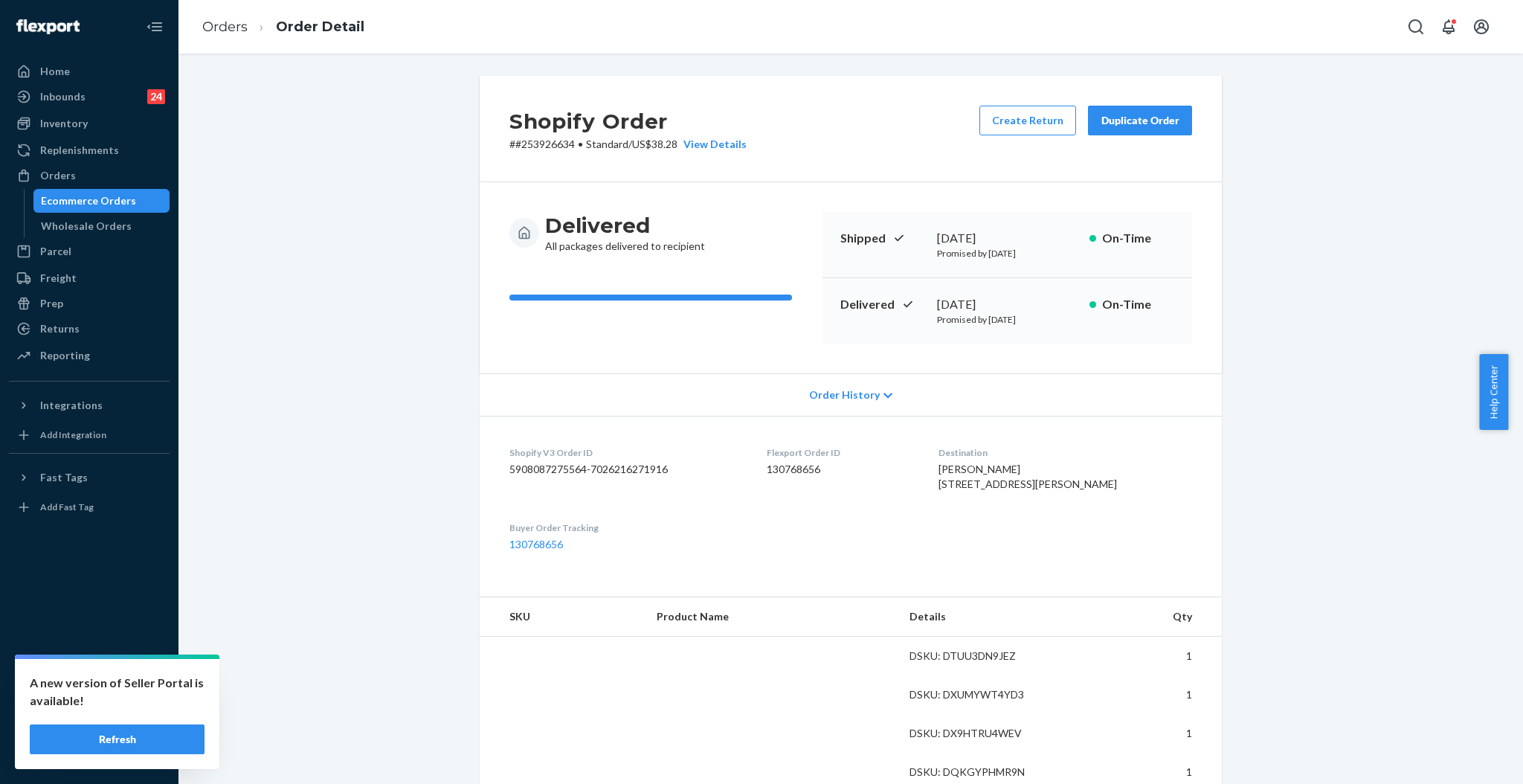
click at [1111, 107] on button "Duplicate Order" at bounding box center [1140, 121] width 104 height 30
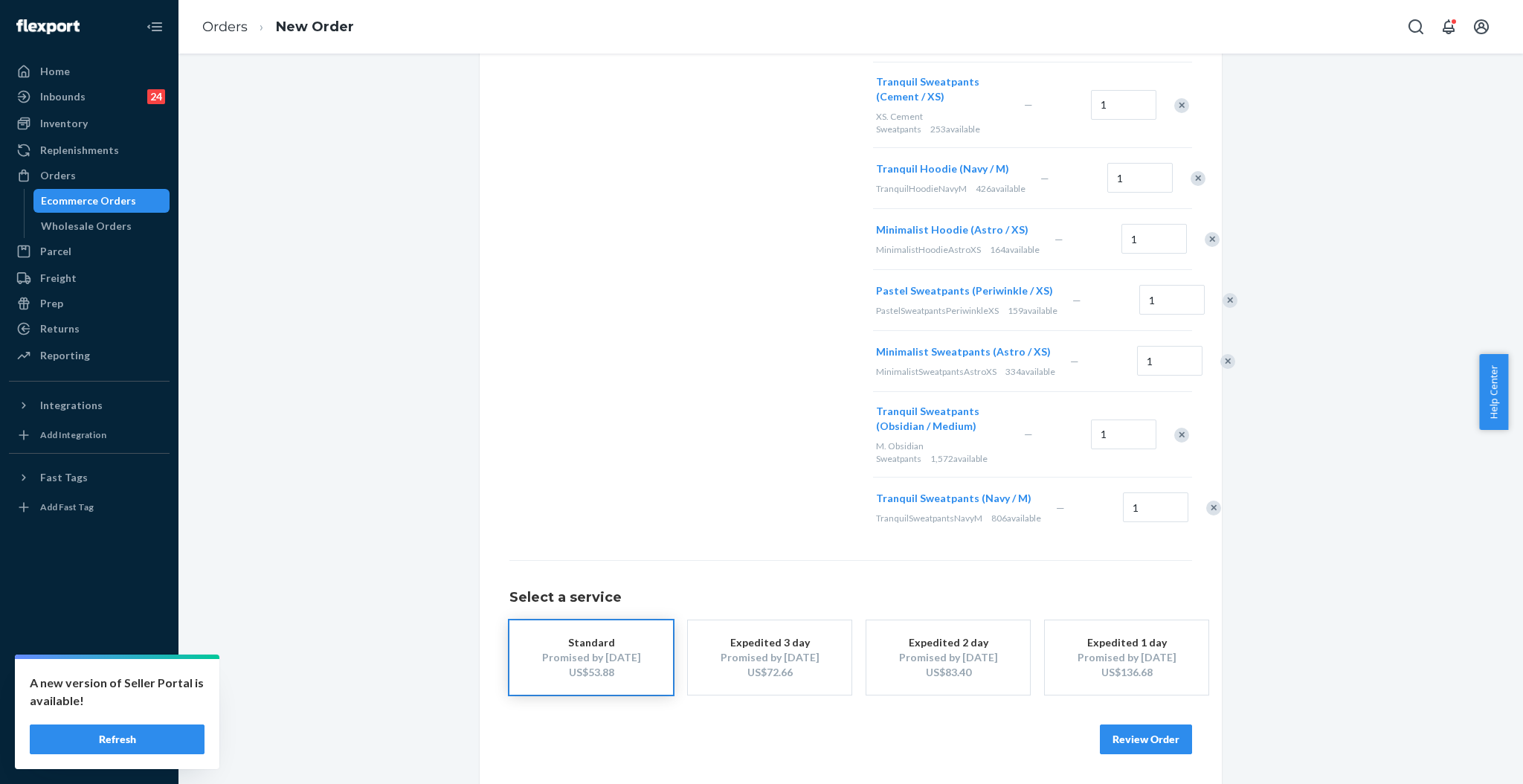
scroll to position [710, 0]
click at [1223, 293] on div "Remove Item" at bounding box center [1230, 300] width 15 height 15
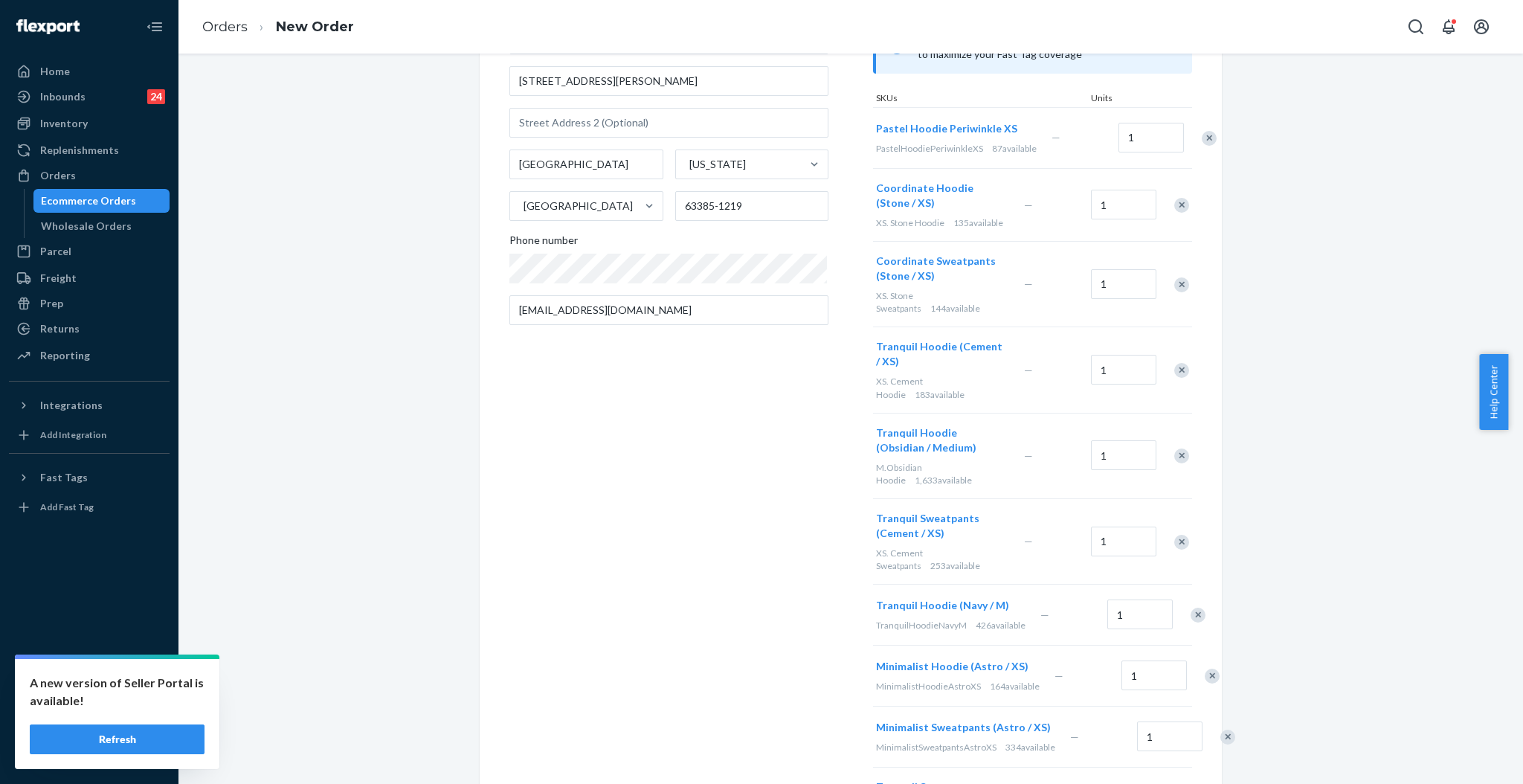
scroll to position [142, 0]
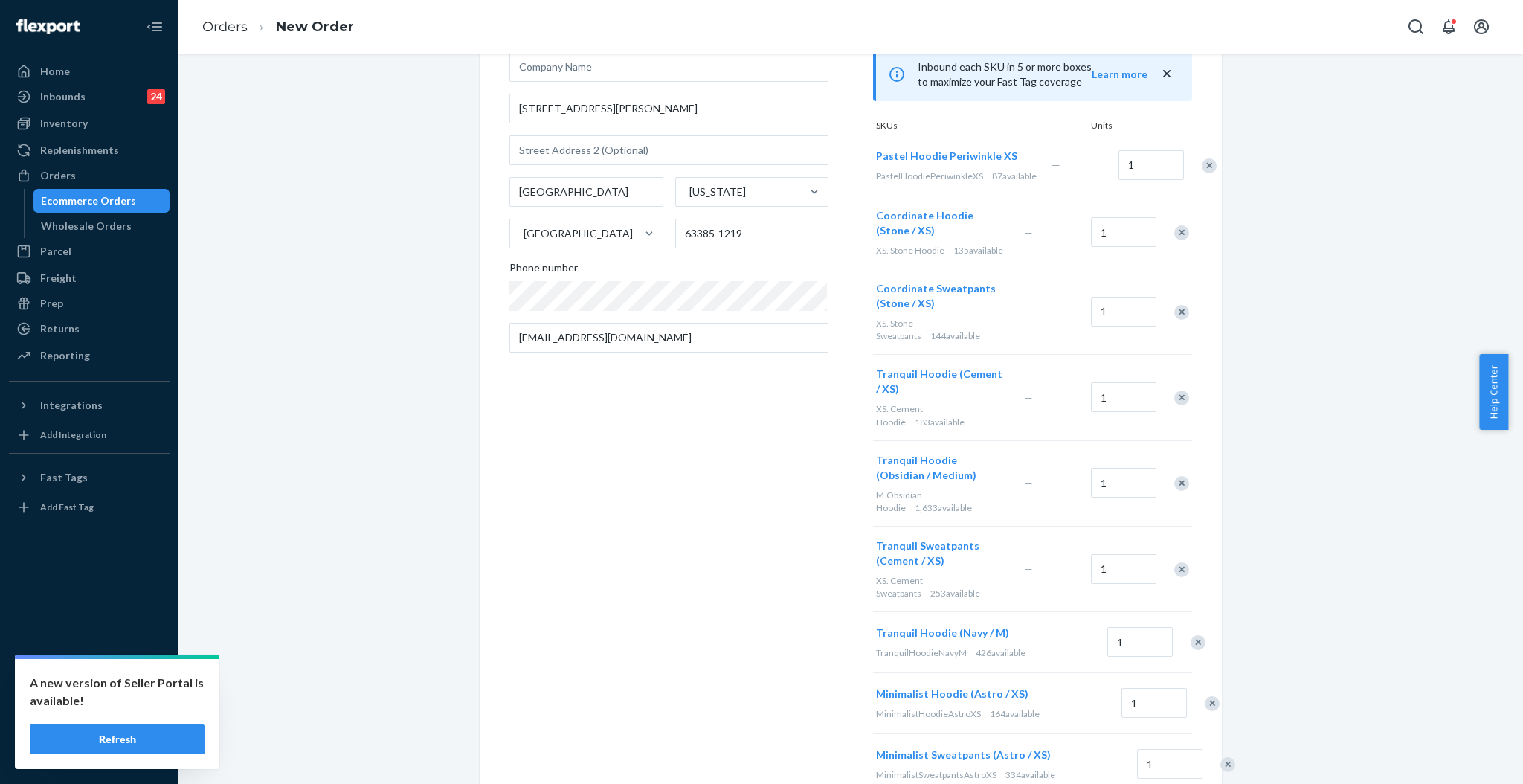
click at [1202, 170] on div "Remove Item" at bounding box center [1209, 165] width 15 height 15
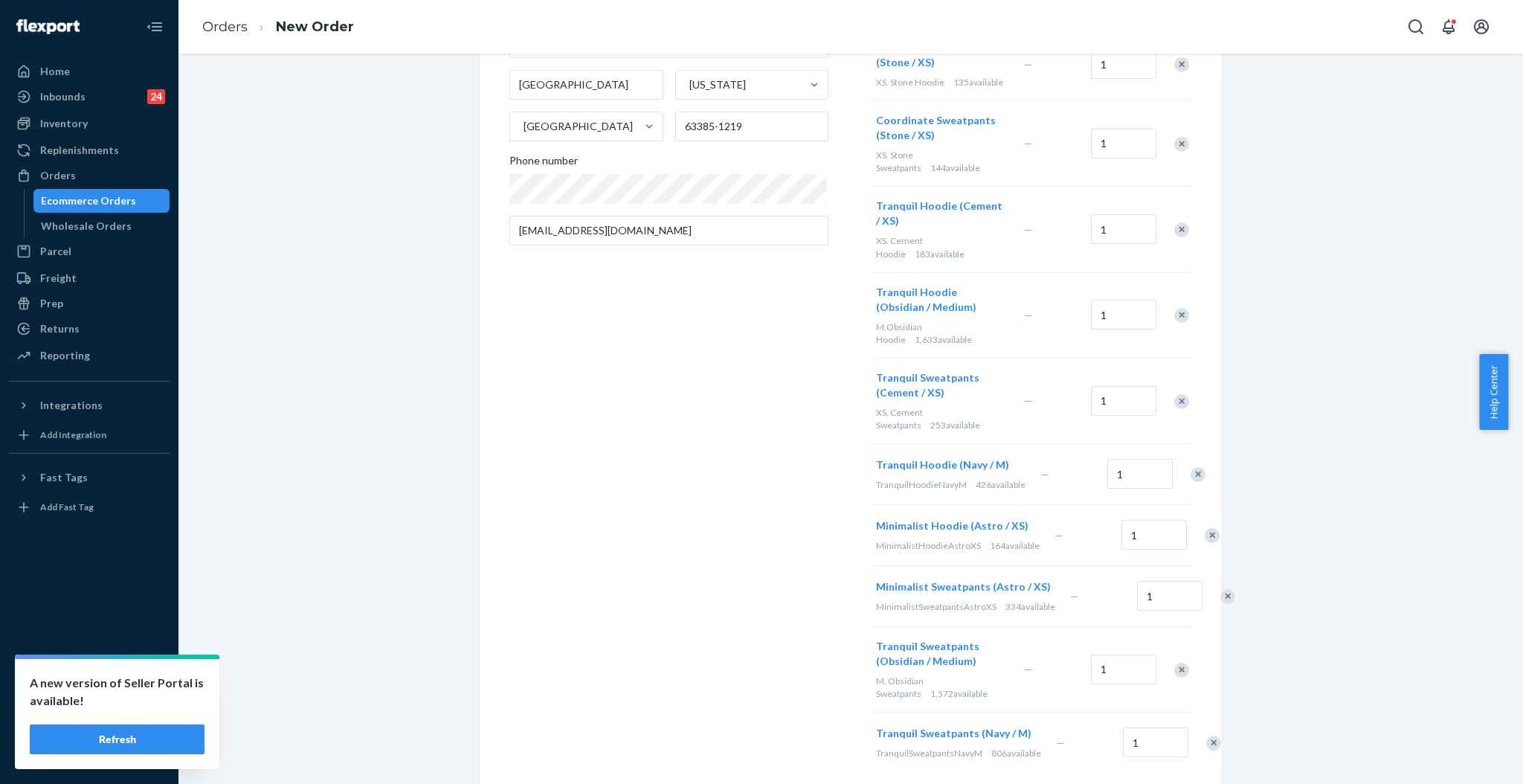
scroll to position [0, 0]
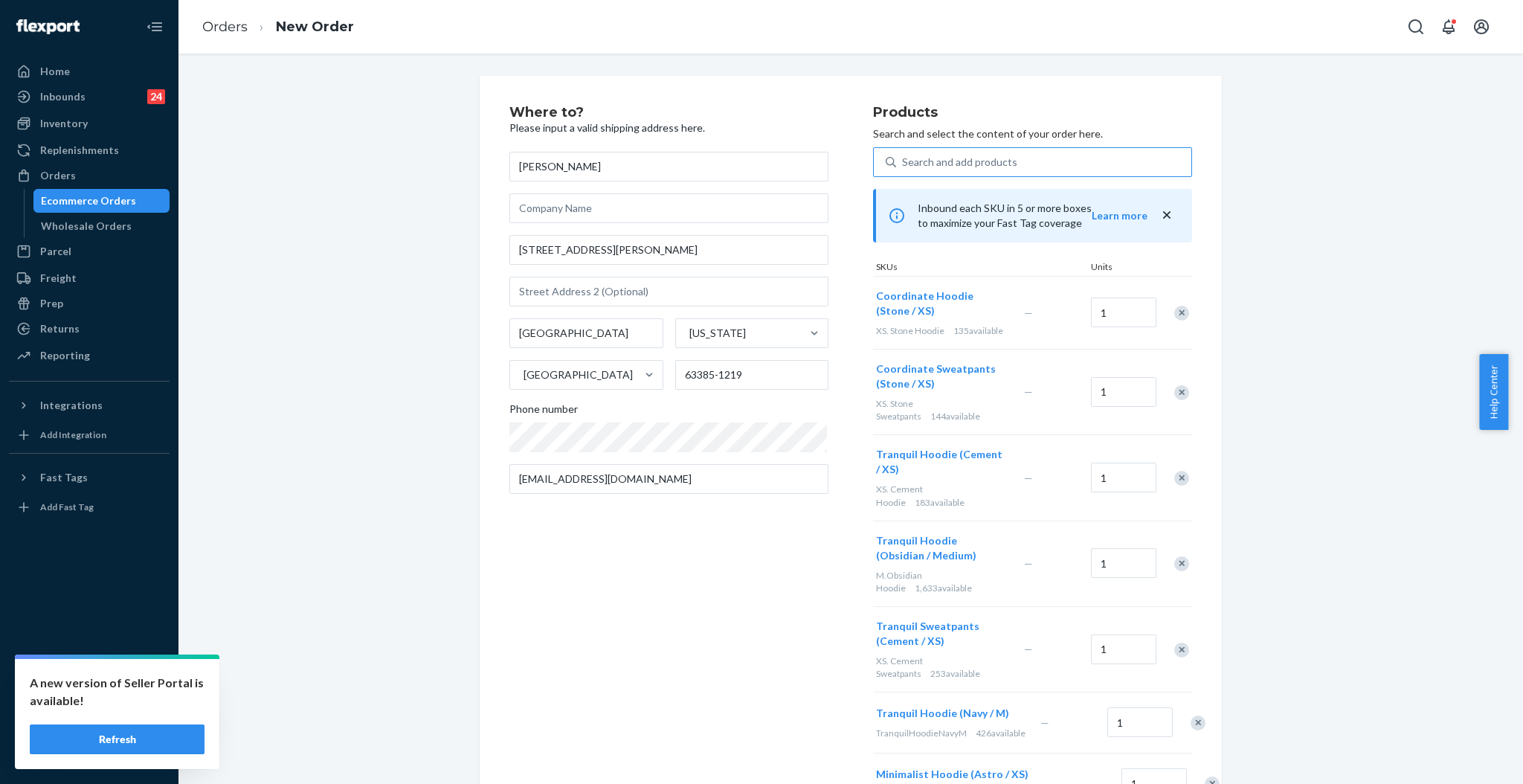
click at [966, 154] on div "Search and add products" at bounding box center [960, 161] width 115 height 15
click at [904, 154] on input "Search and add products" at bounding box center [903, 161] width 2 height 15
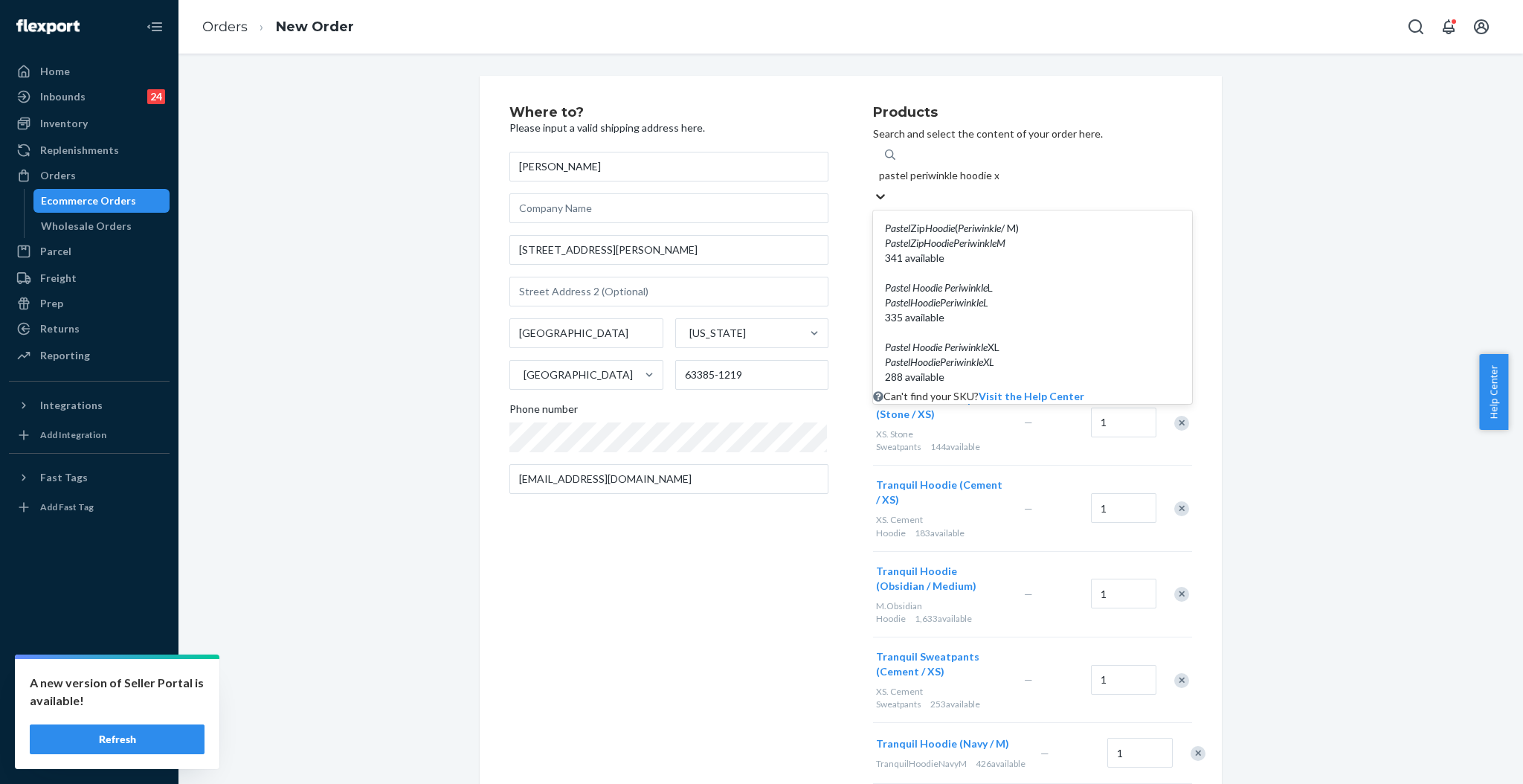
type input "pastel periwinkle hoodie xs"
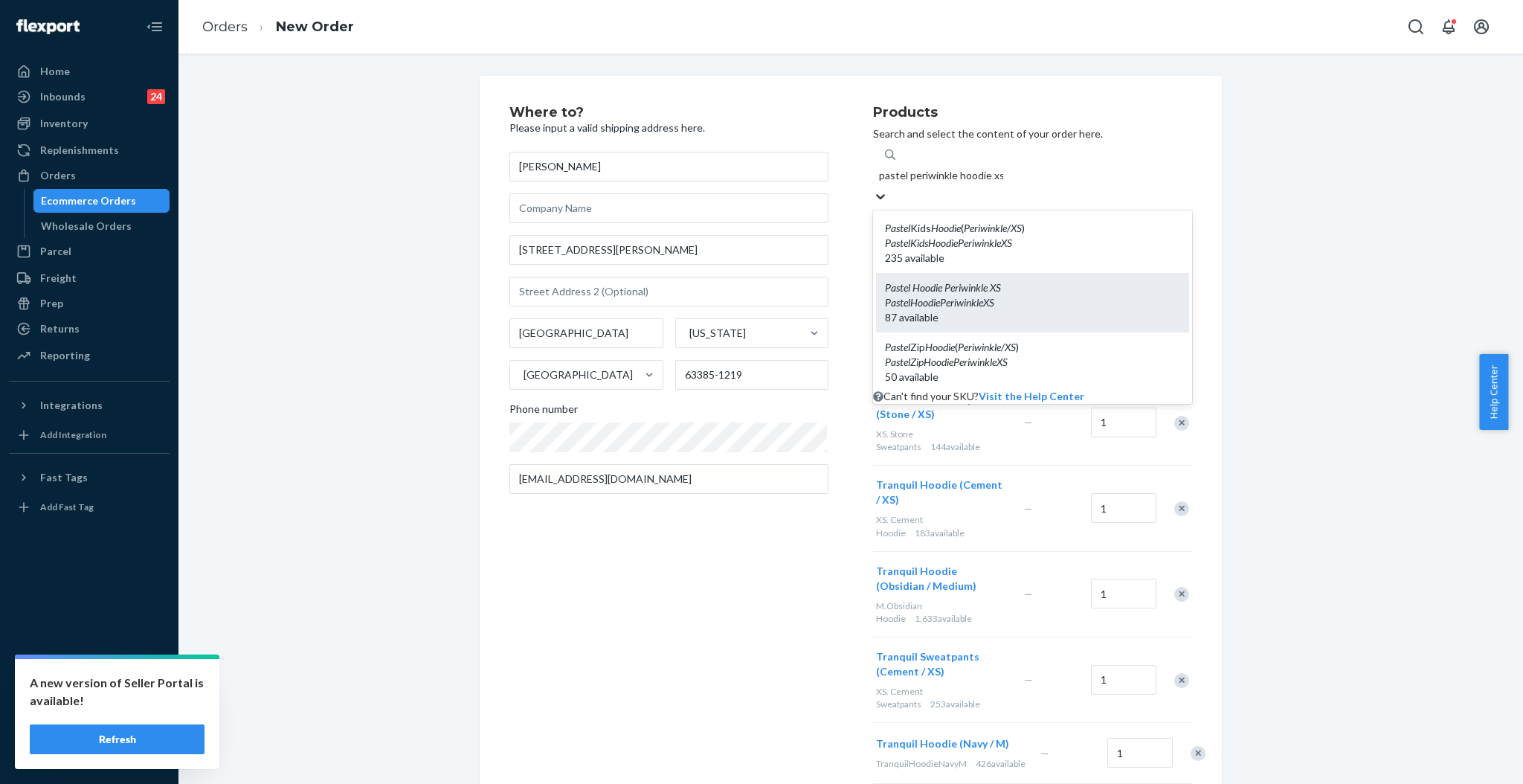
click at [1048, 295] on div "PastelHoodiePeriwinkleXS" at bounding box center [1033, 302] width 295 height 15
click at [1003, 183] on input "pastel periwinkle hoodie xs" at bounding box center [941, 175] width 124 height 15
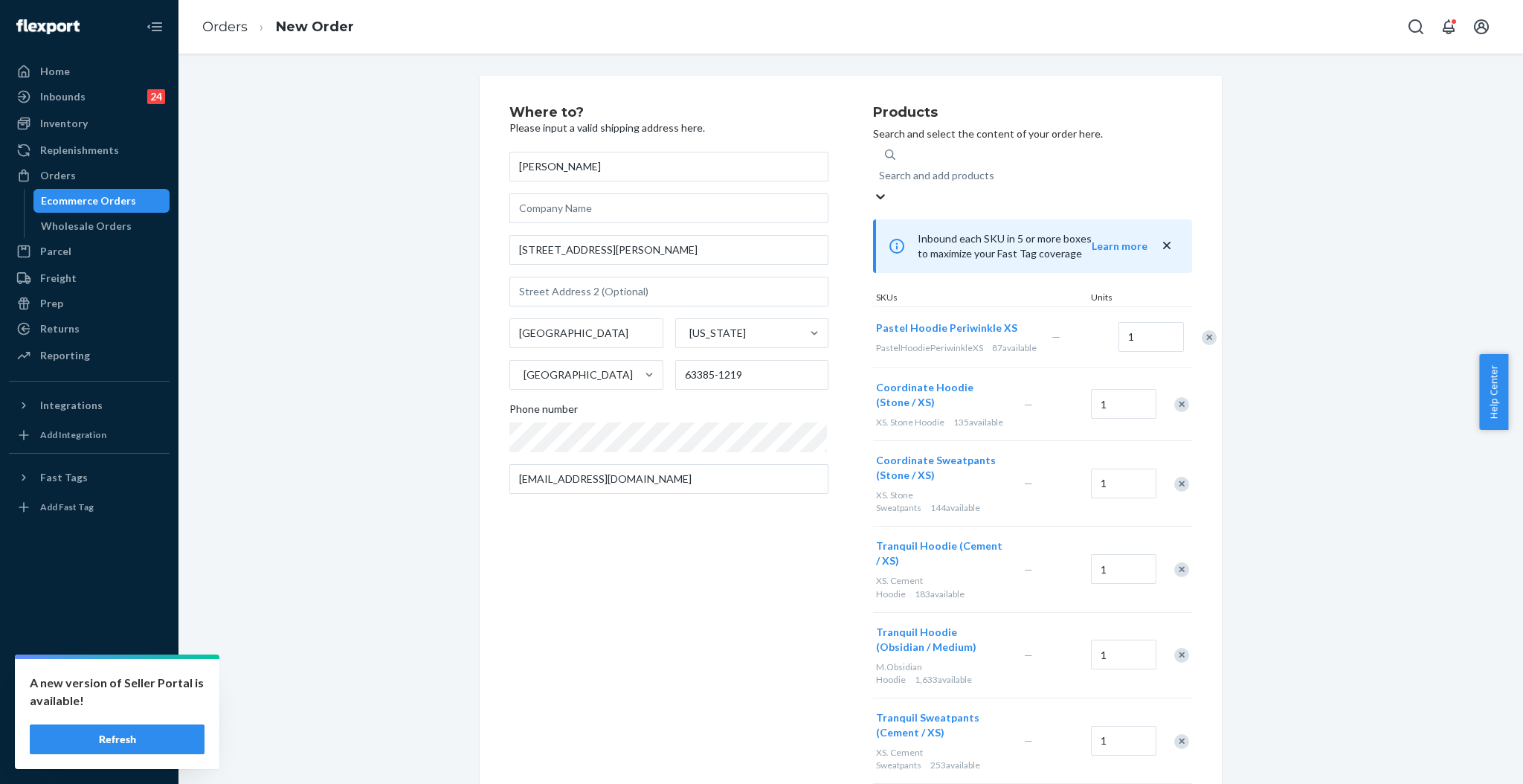
click at [961, 168] on div "Search and add products" at bounding box center [937, 175] width 115 height 15
click at [880, 168] on input "0 results available. Use Up and Down to choose options, press Enter to select t…" at bounding box center [880, 175] width 2 height 15
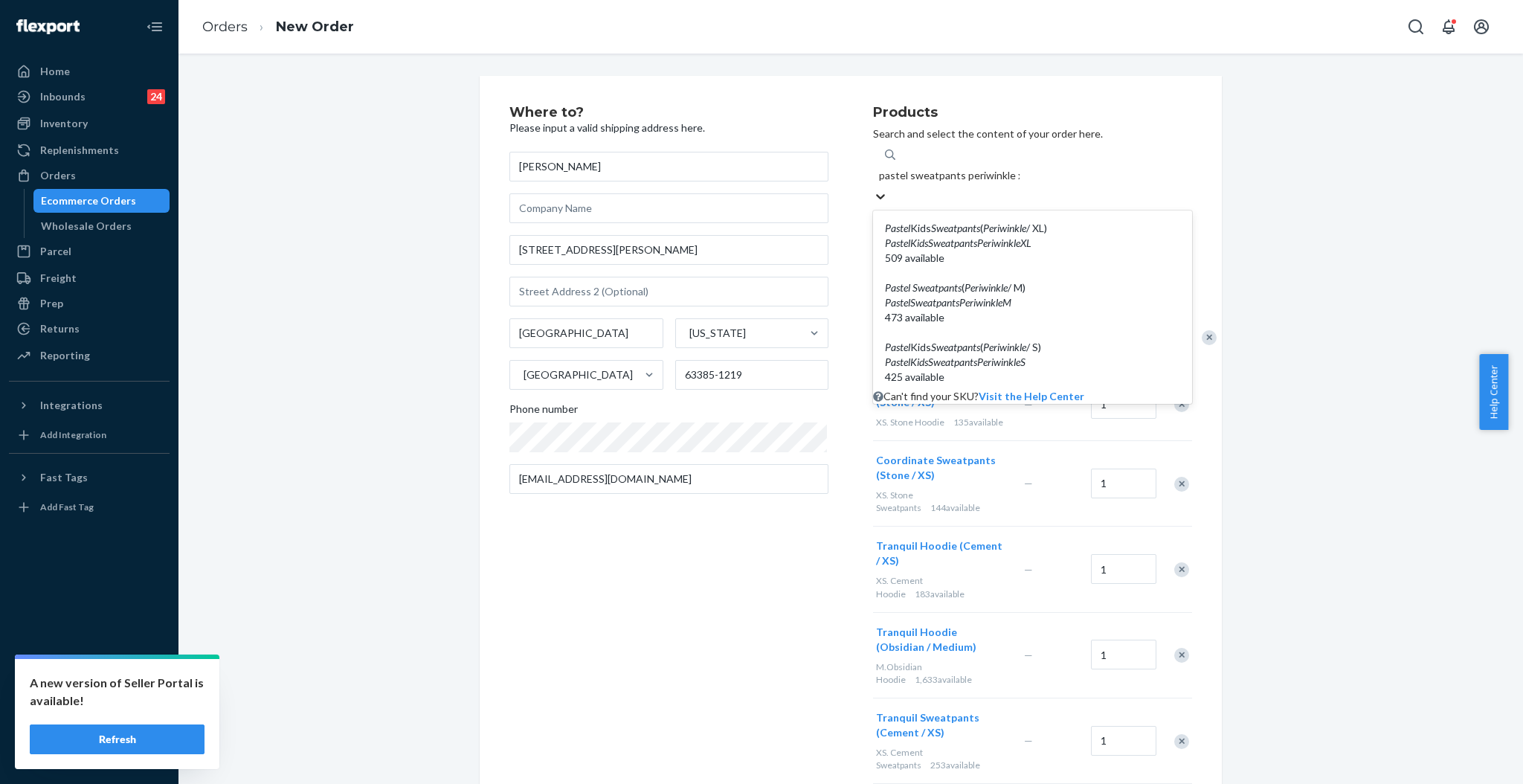
type input "pastel sweatpants periwinkle xs"
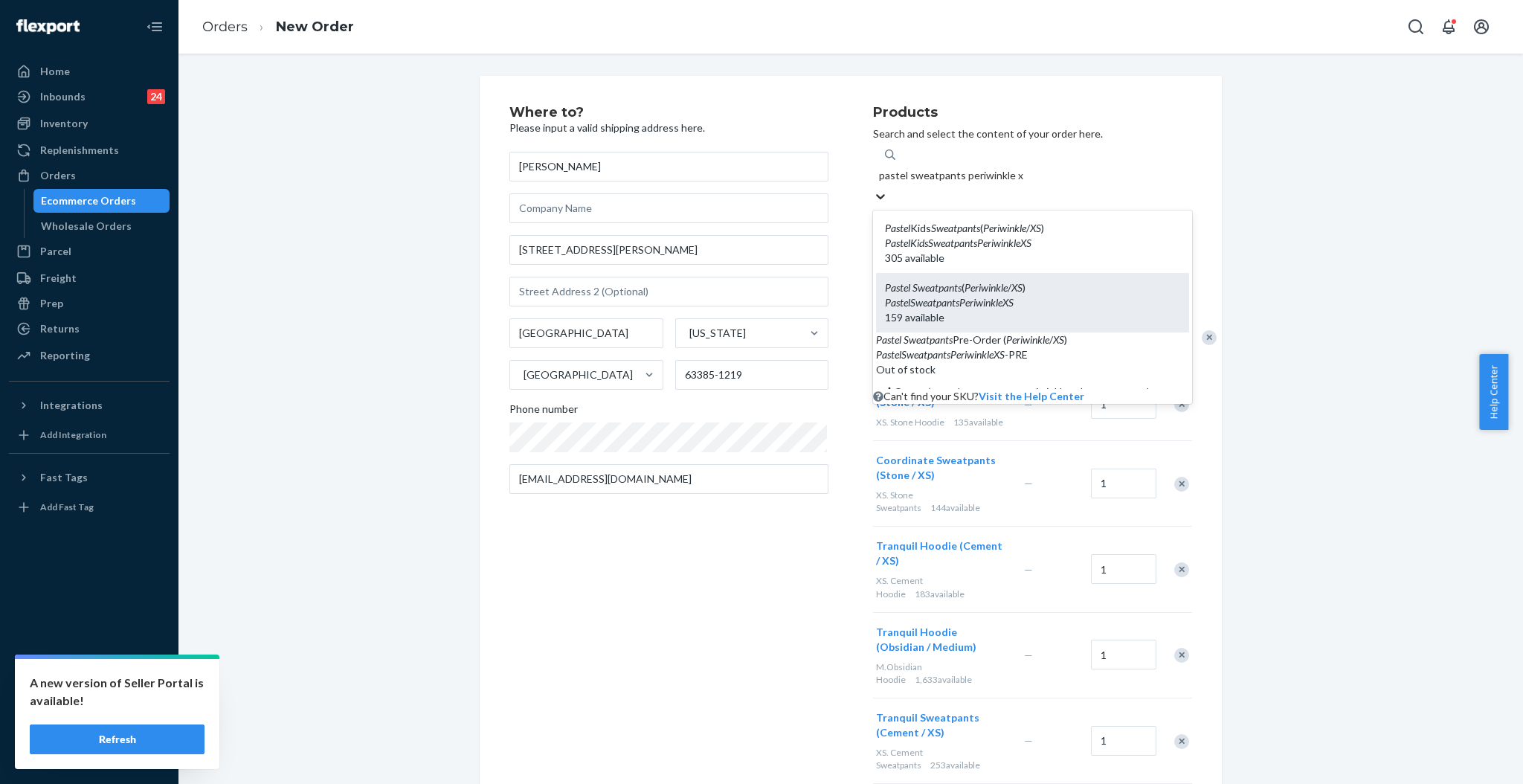
click at [1041, 295] on div "PastelSweatpantsPeriwinkleXS" at bounding box center [1033, 302] width 295 height 15
click at [1024, 183] on input "pastel sweatpants periwinkle xs" at bounding box center [952, 175] width 145 height 15
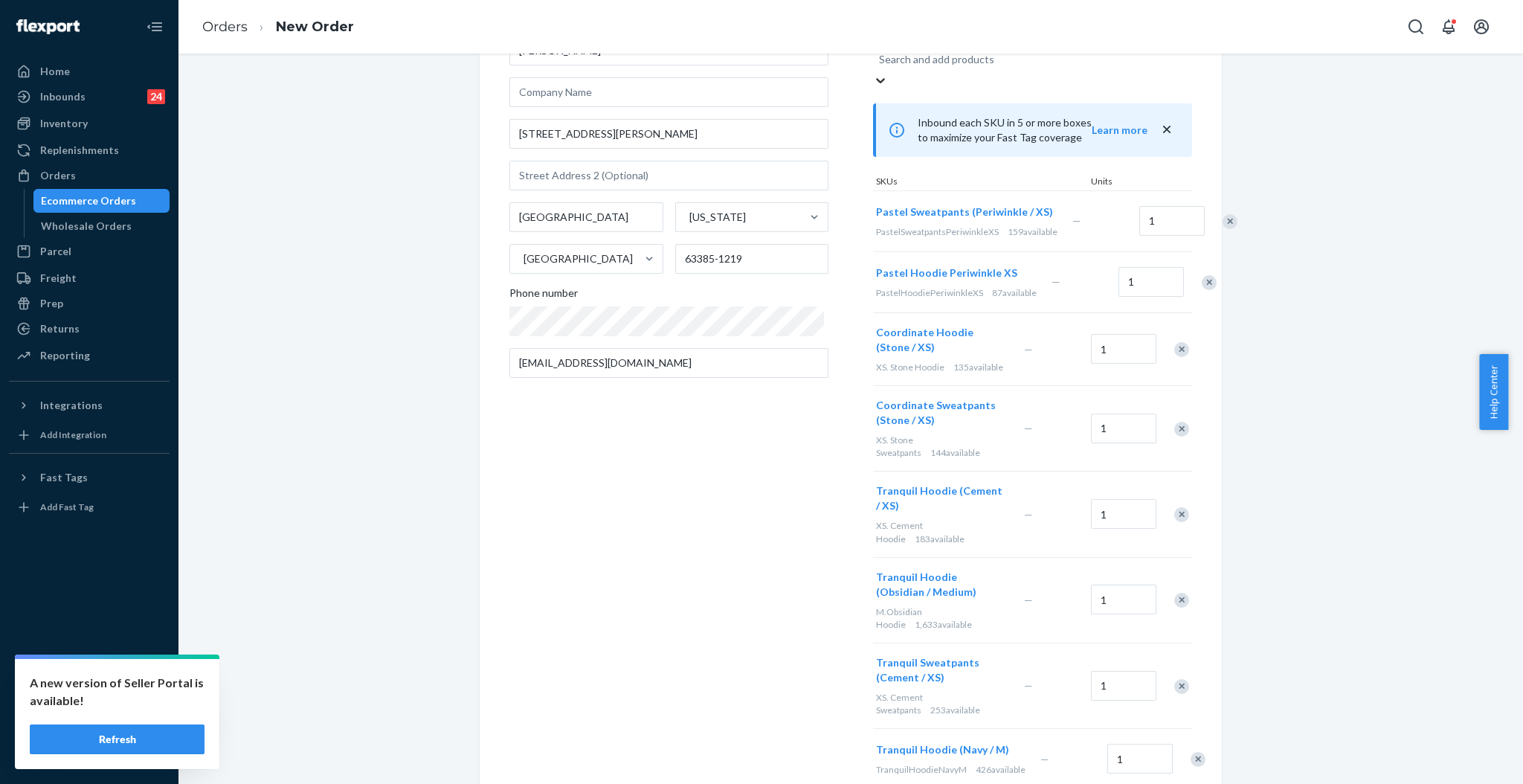
scroll to position [17, 0]
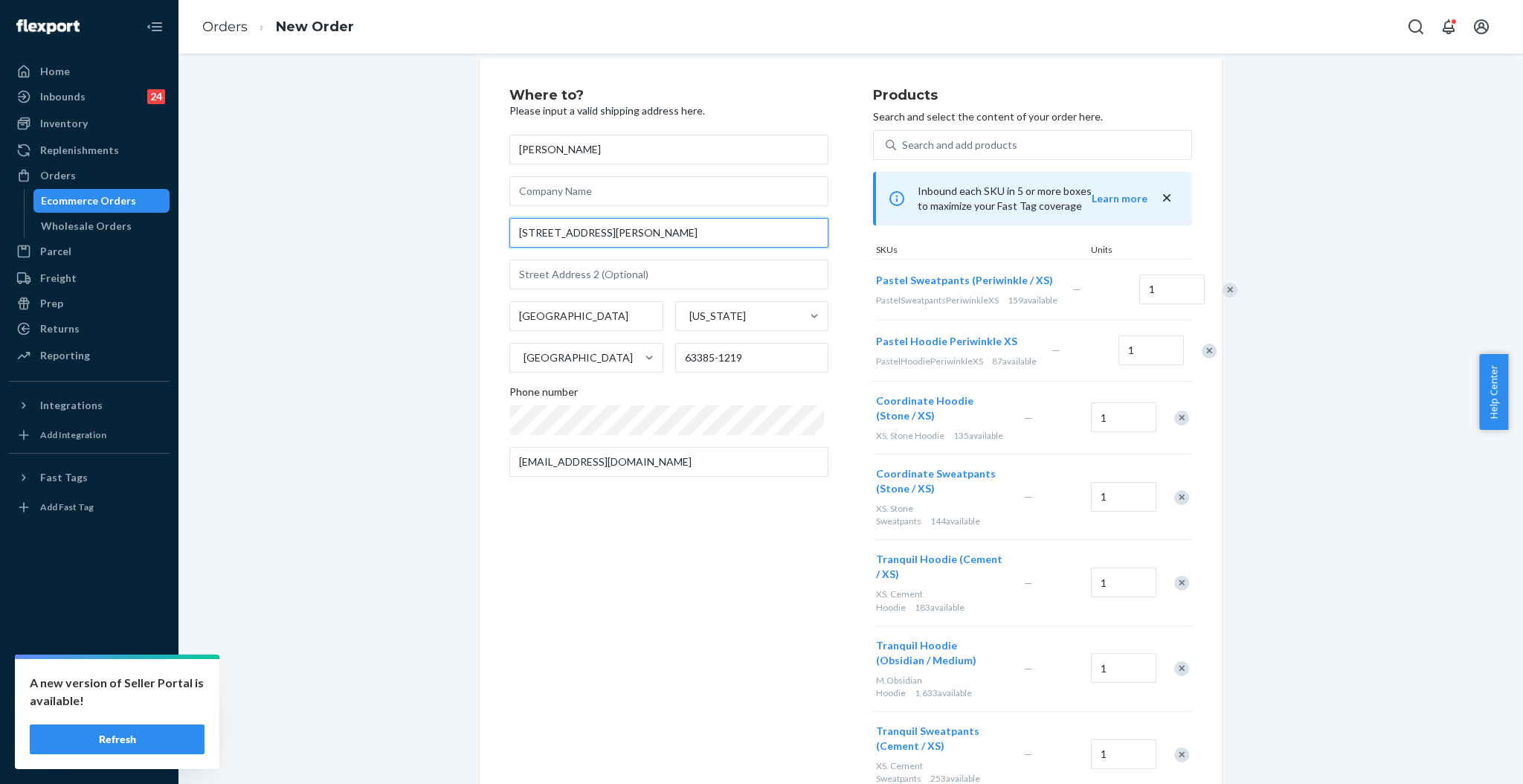
drag, startPoint x: 577, startPoint y: 234, endPoint x: 409, endPoint y: 223, distance: 168.4
click at [409, 223] on div "Where to? Please input a valid shipping address here. Katie Zeier 608 Parr St W…" at bounding box center [851, 715] width 1322 height 1313
paste input "[STREET_ADDRESS][PERSON_NAME]"
type input "[STREET_ADDRESS][PERSON_NAME]"
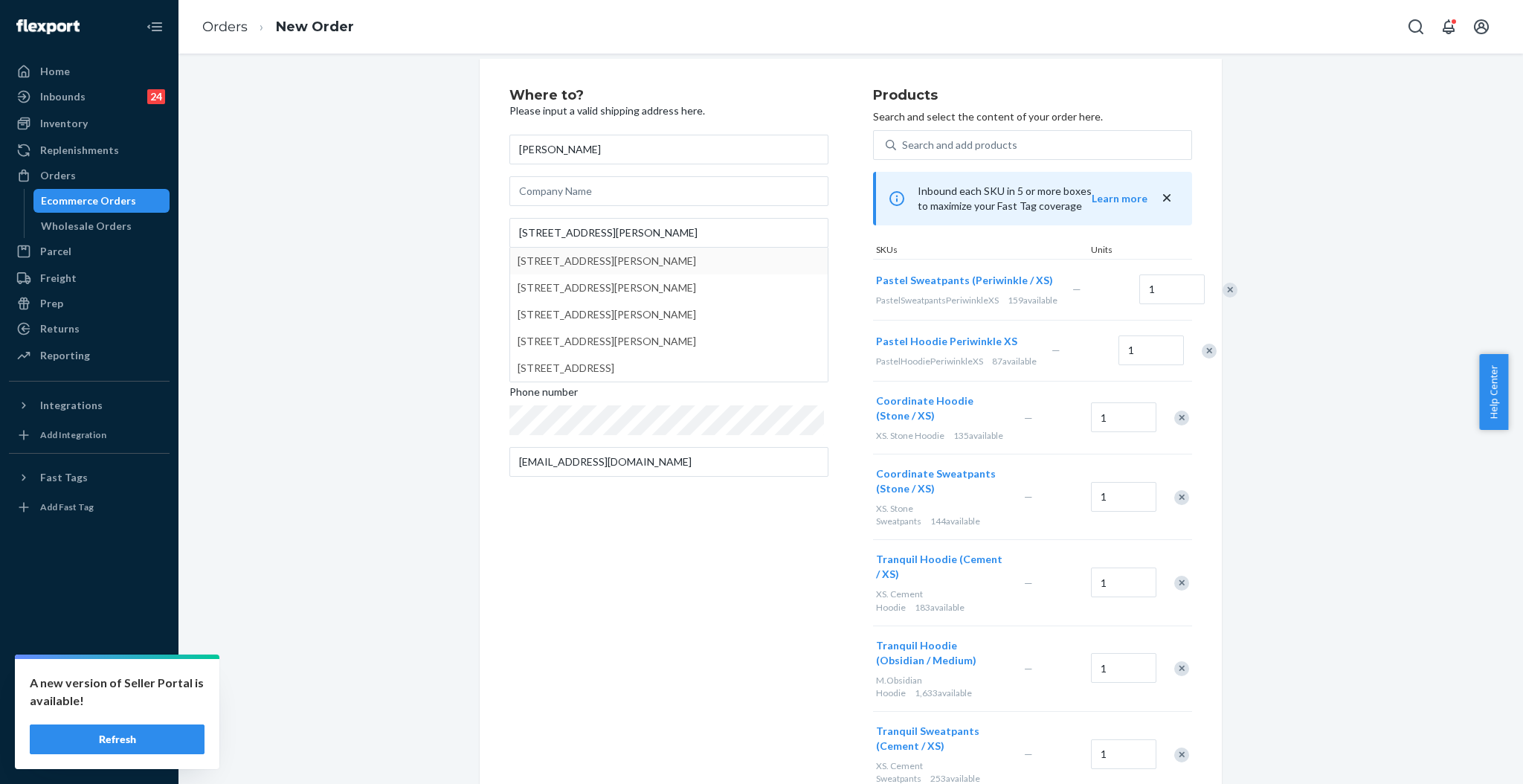
type input "[GEOGRAPHIC_DATA]"
type input "30269"
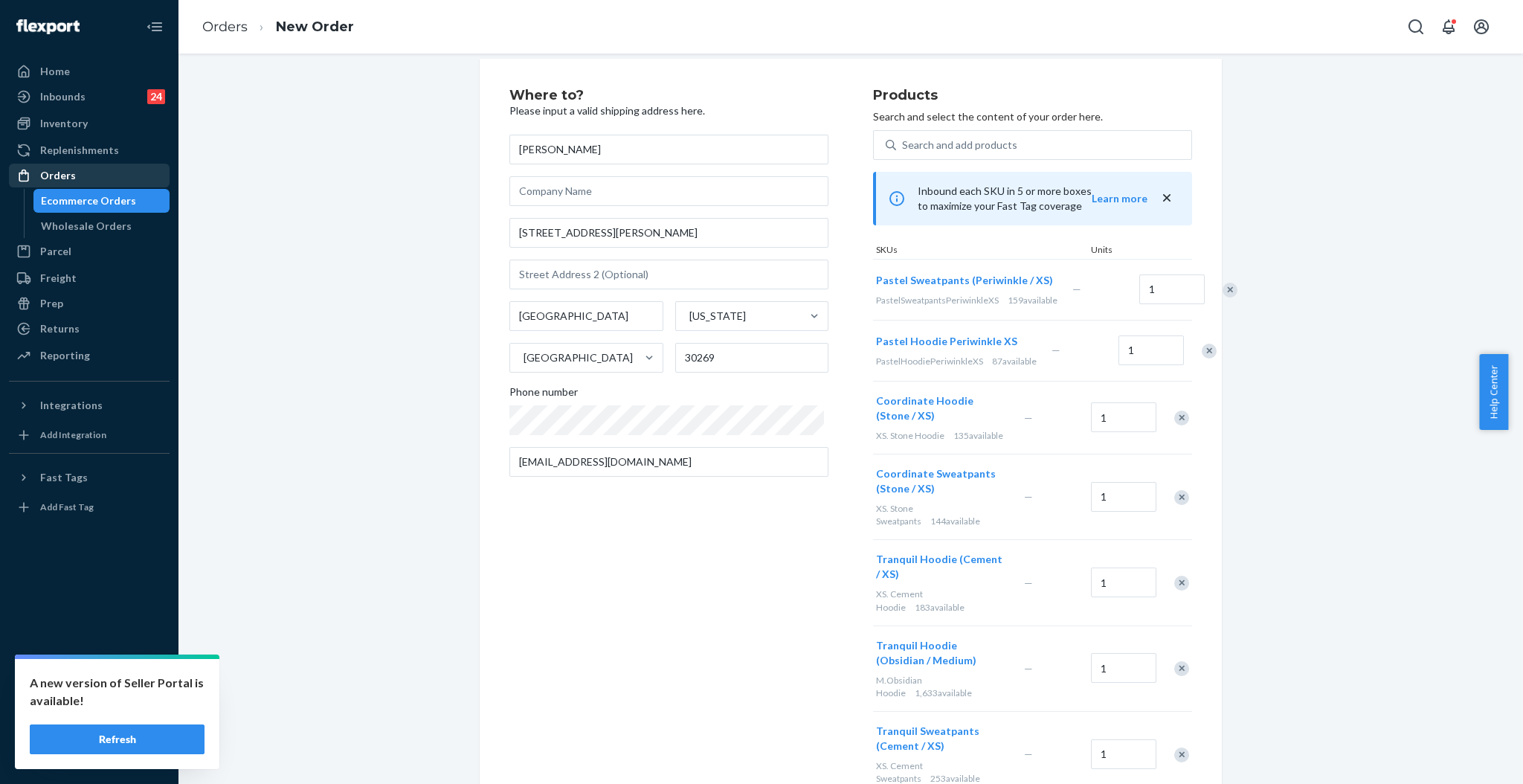
click at [64, 170] on div "Orders" at bounding box center [58, 175] width 36 height 15
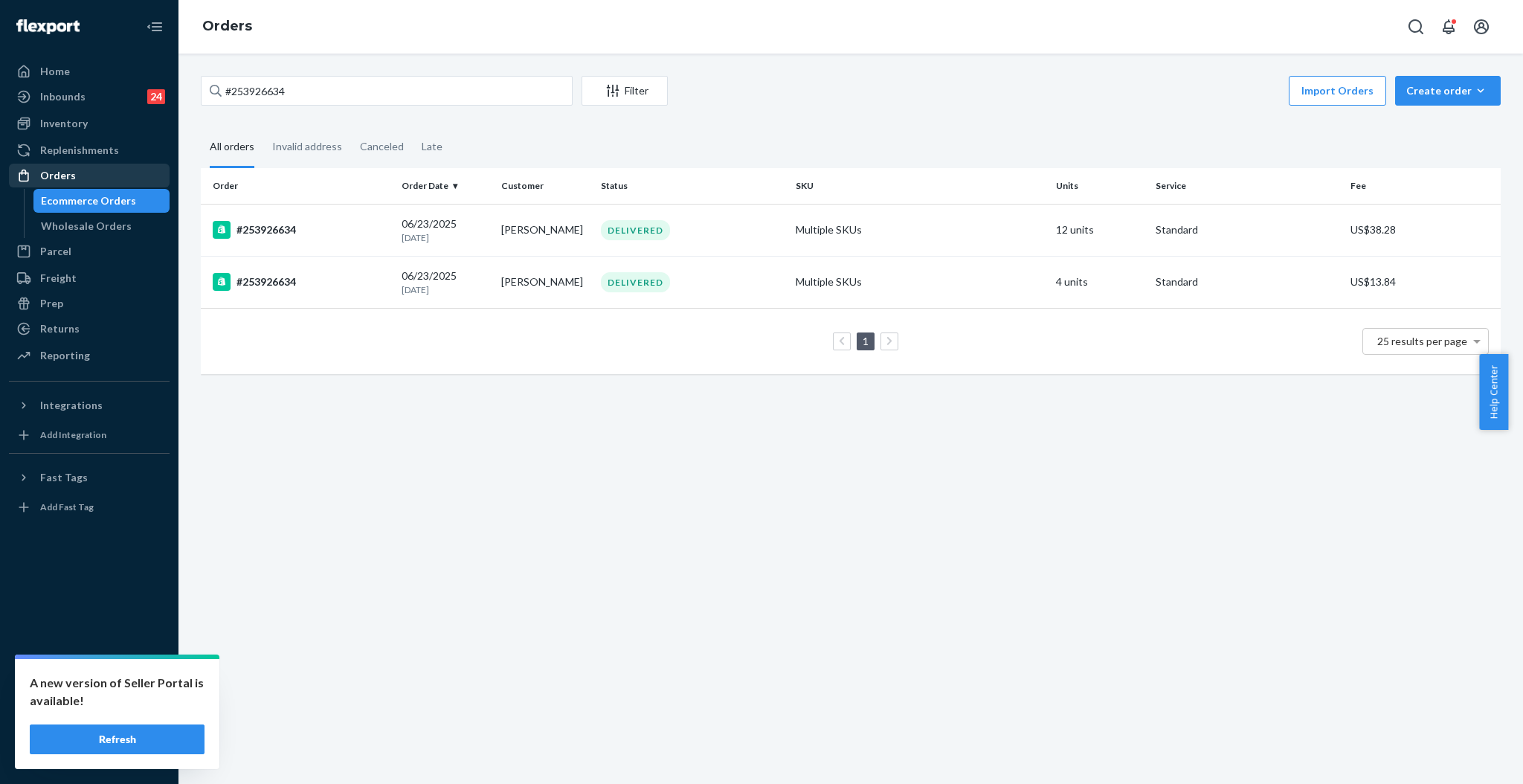
click at [59, 168] on div "Orders" at bounding box center [58, 175] width 36 height 15
click at [393, 89] on input "#253926634" at bounding box center [387, 91] width 372 height 30
paste input "519389"
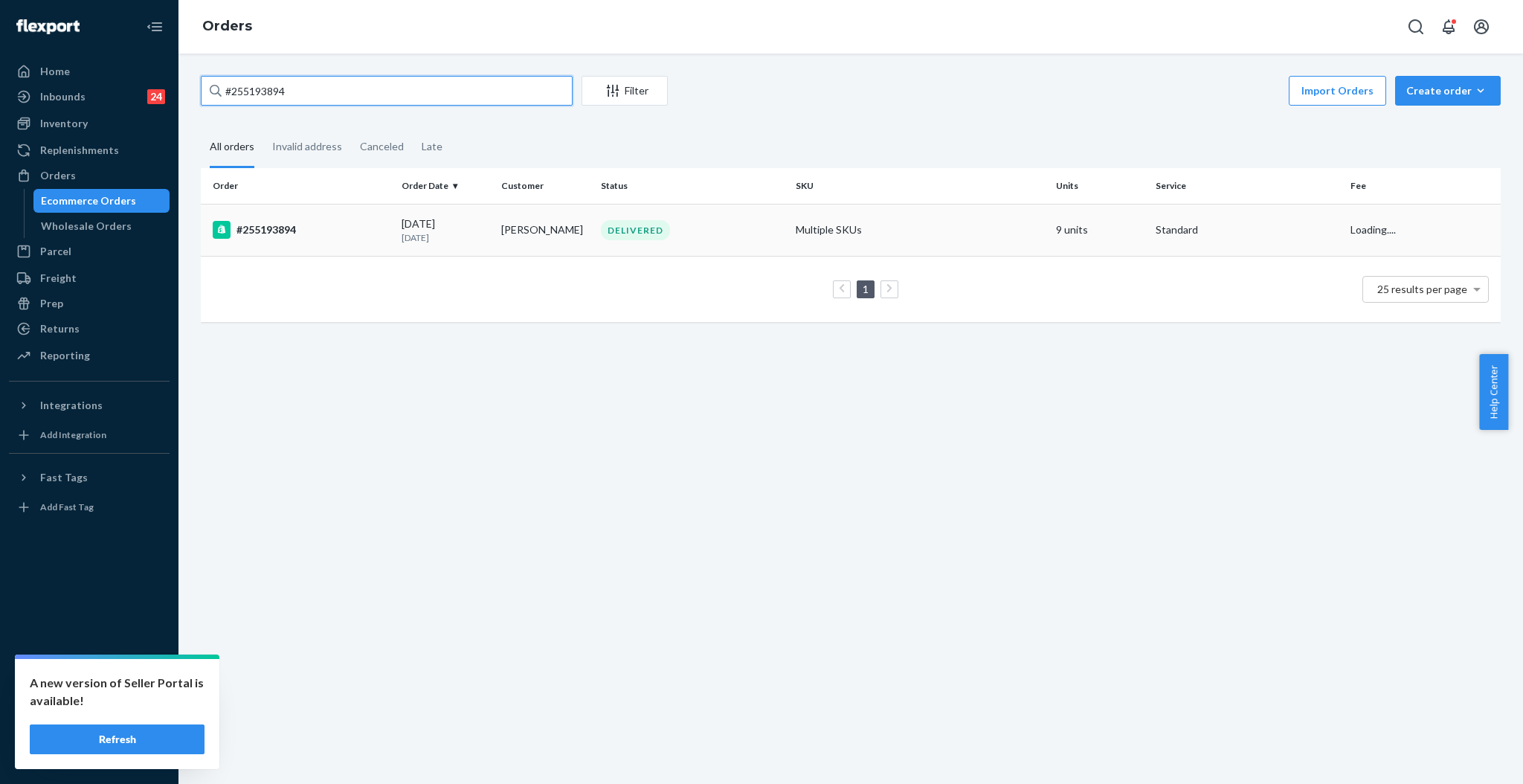
type input "#255193894"
click at [671, 232] on div "DELIVERED" at bounding box center [692, 230] width 189 height 20
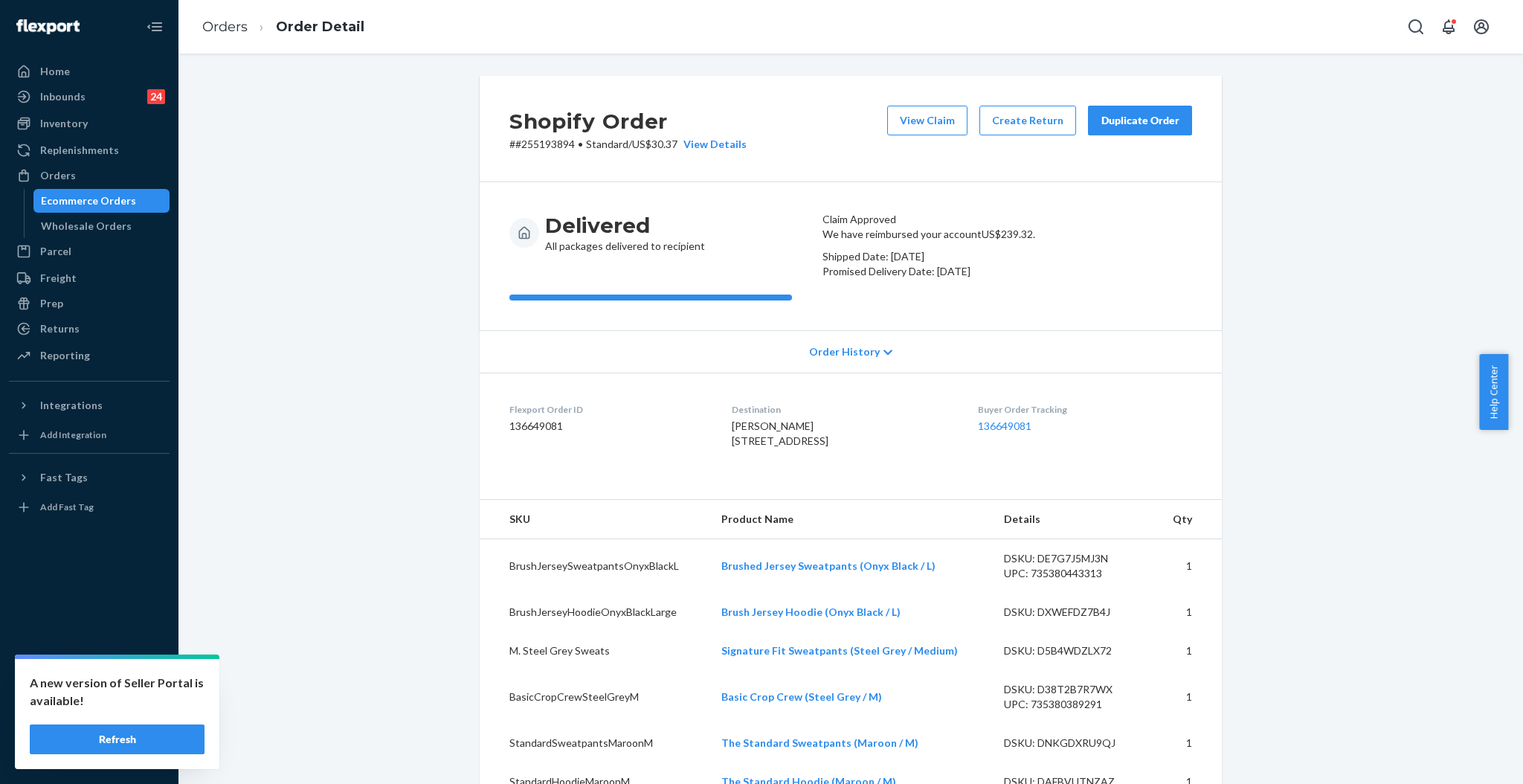
click at [1172, 125] on button "Duplicate Order" at bounding box center [1140, 121] width 104 height 30
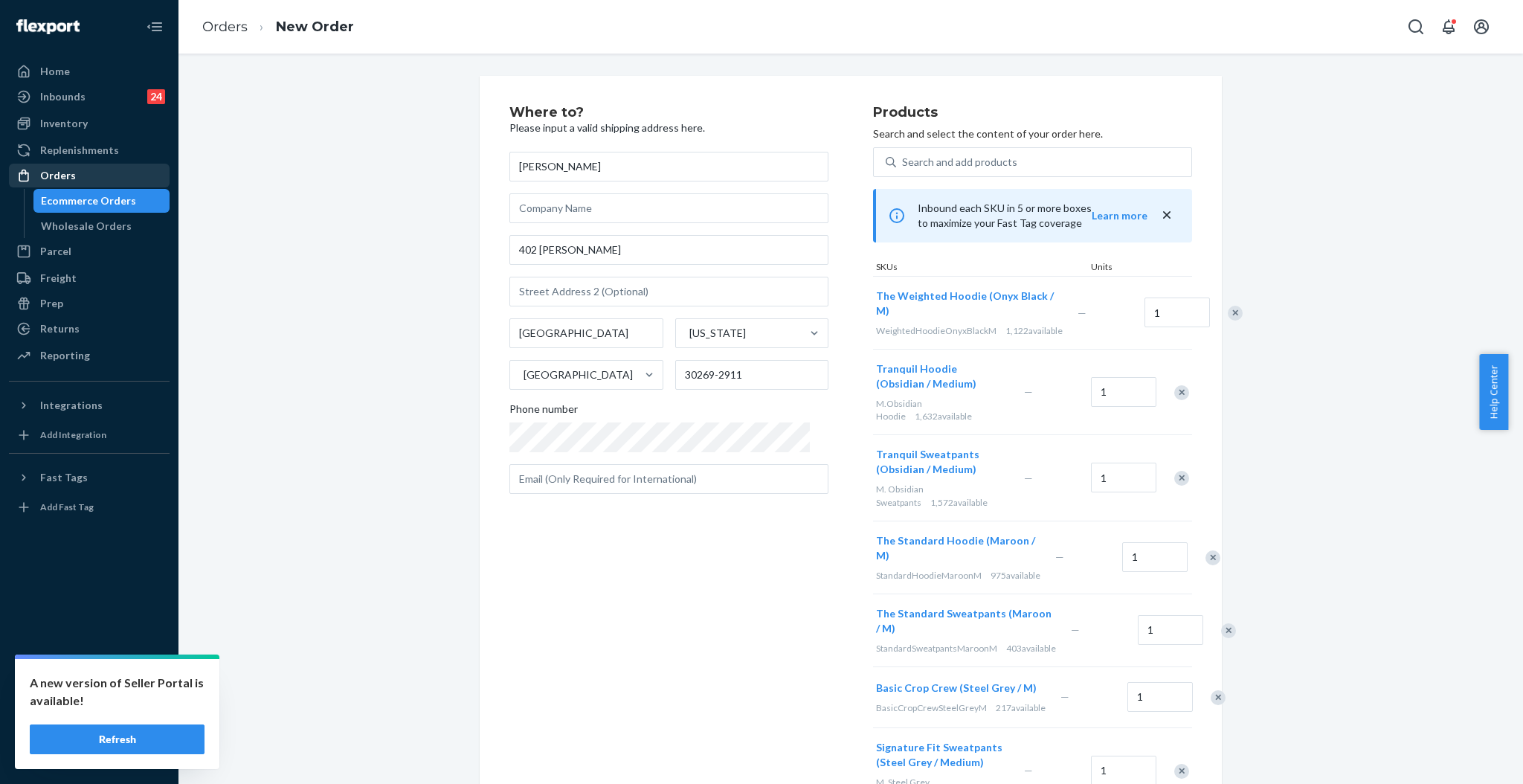
click at [75, 167] on div "Orders" at bounding box center [89, 175] width 157 height 21
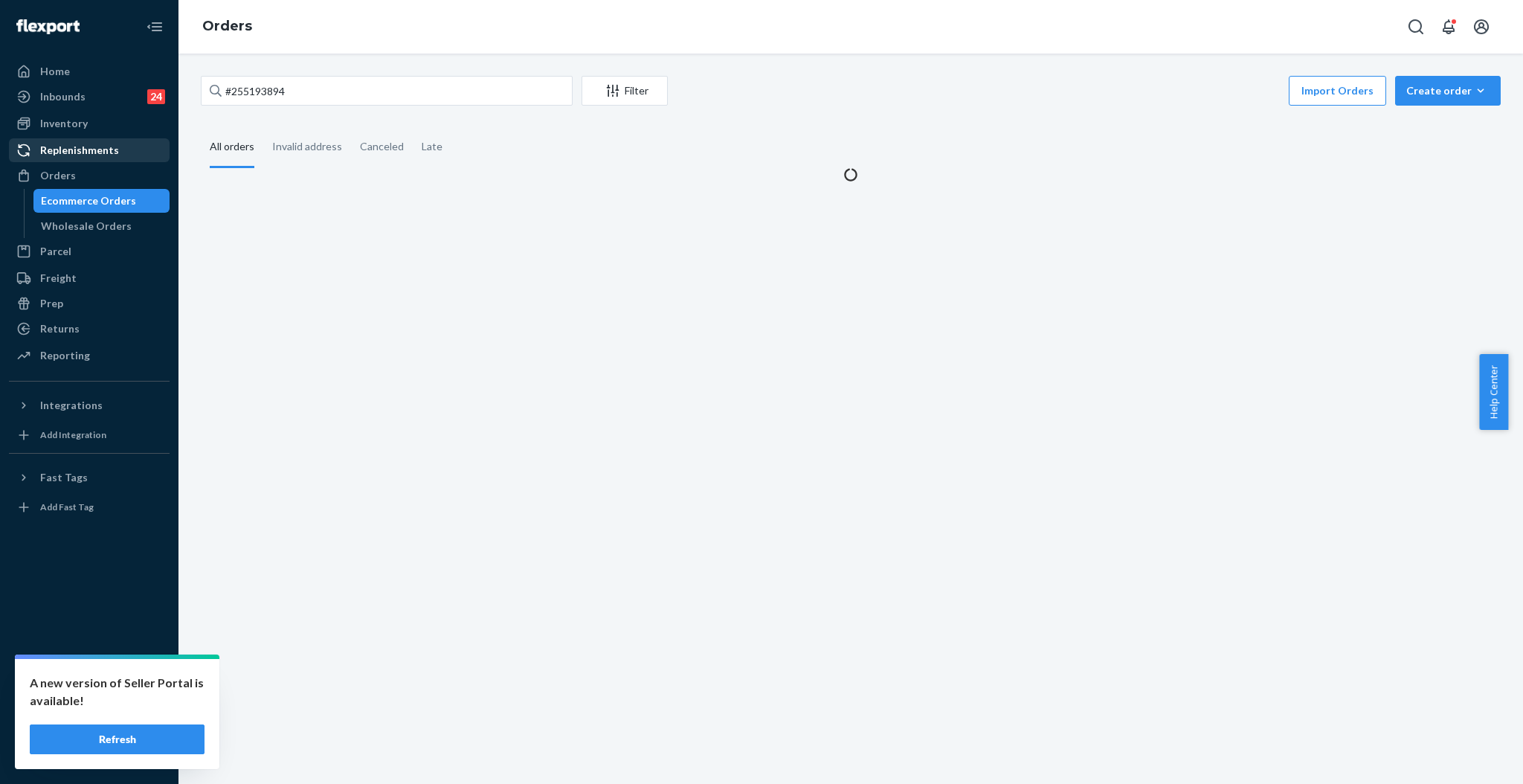
click at [82, 147] on div "Replenishments" at bounding box center [80, 149] width 79 height 15
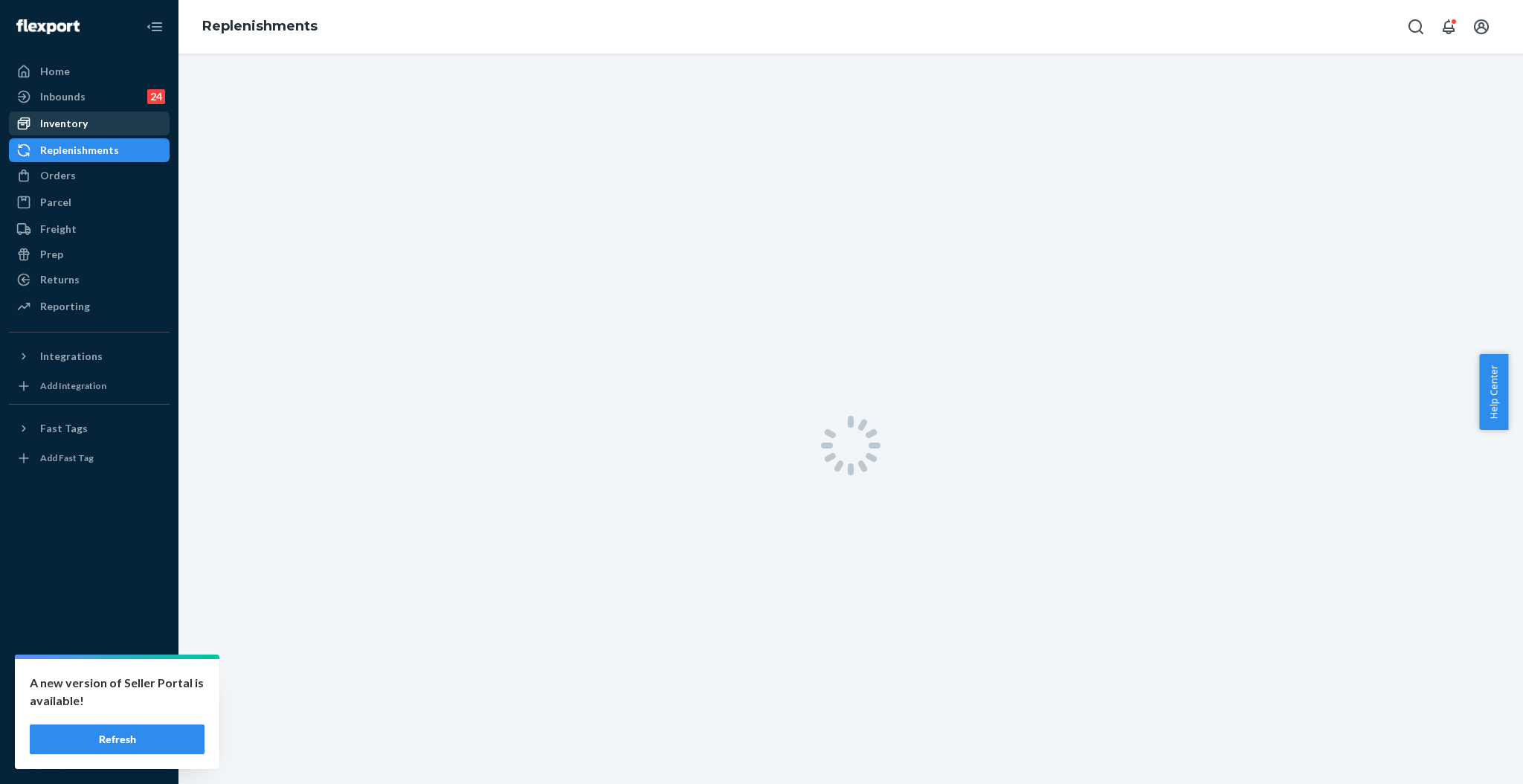
click at [81, 119] on div "Inventory" at bounding box center [64, 123] width 48 height 15
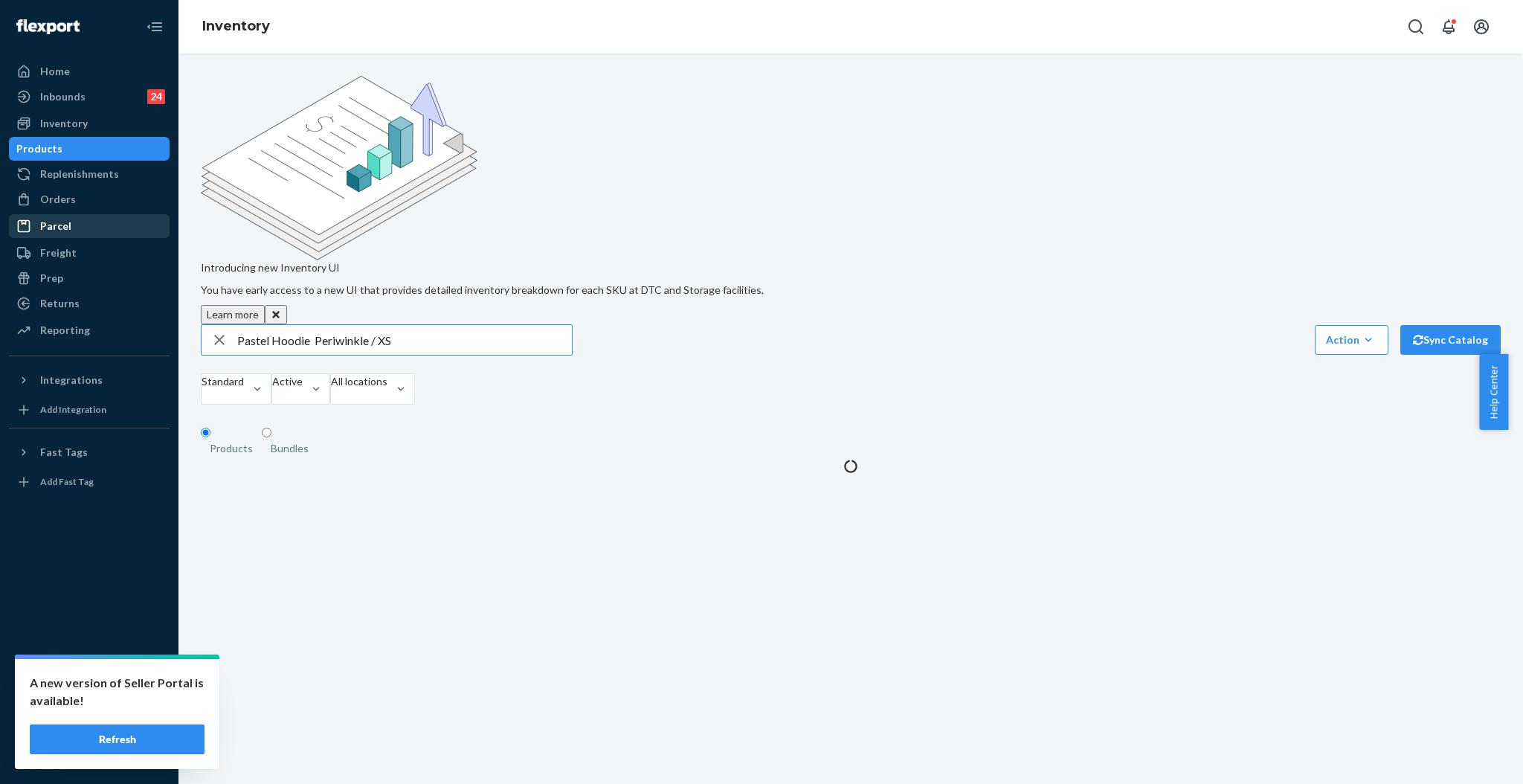
drag, startPoint x: 457, startPoint y: 229, endPoint x: 117, endPoint y: 227, distance: 340.0
click at [117, 227] on div "Home Inbounds 24 Shipping Plans Problems 24 Inventory Products Replenishments O…" at bounding box center [762, 392] width 1523 height 784
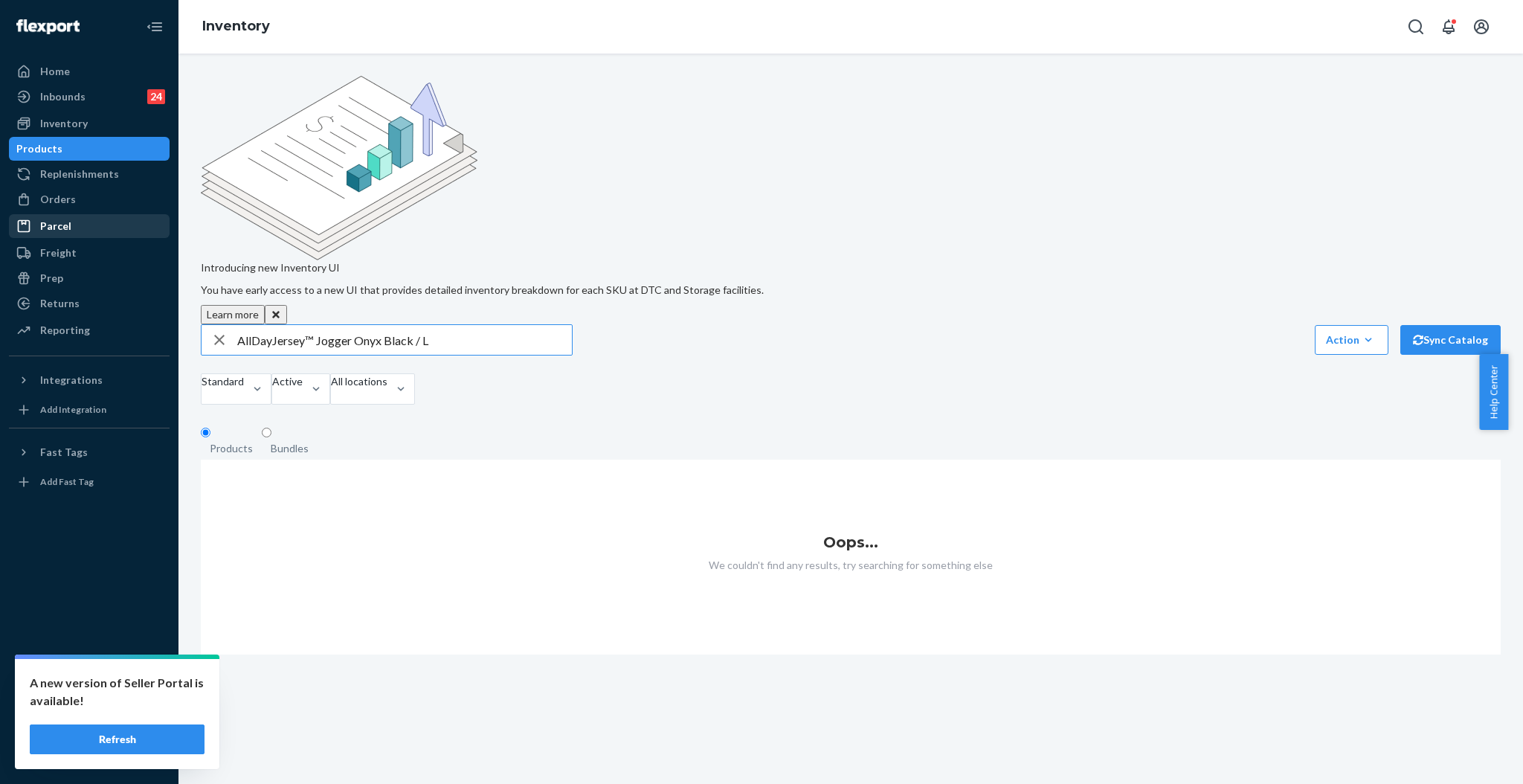
drag, startPoint x: 353, startPoint y: 222, endPoint x: 145, endPoint y: 220, distance: 208.0
click at [147, 220] on div "Home Inbounds 24 Shipping Plans Problems 24 Inventory Products Replenishments O…" at bounding box center [762, 392] width 1523 height 784
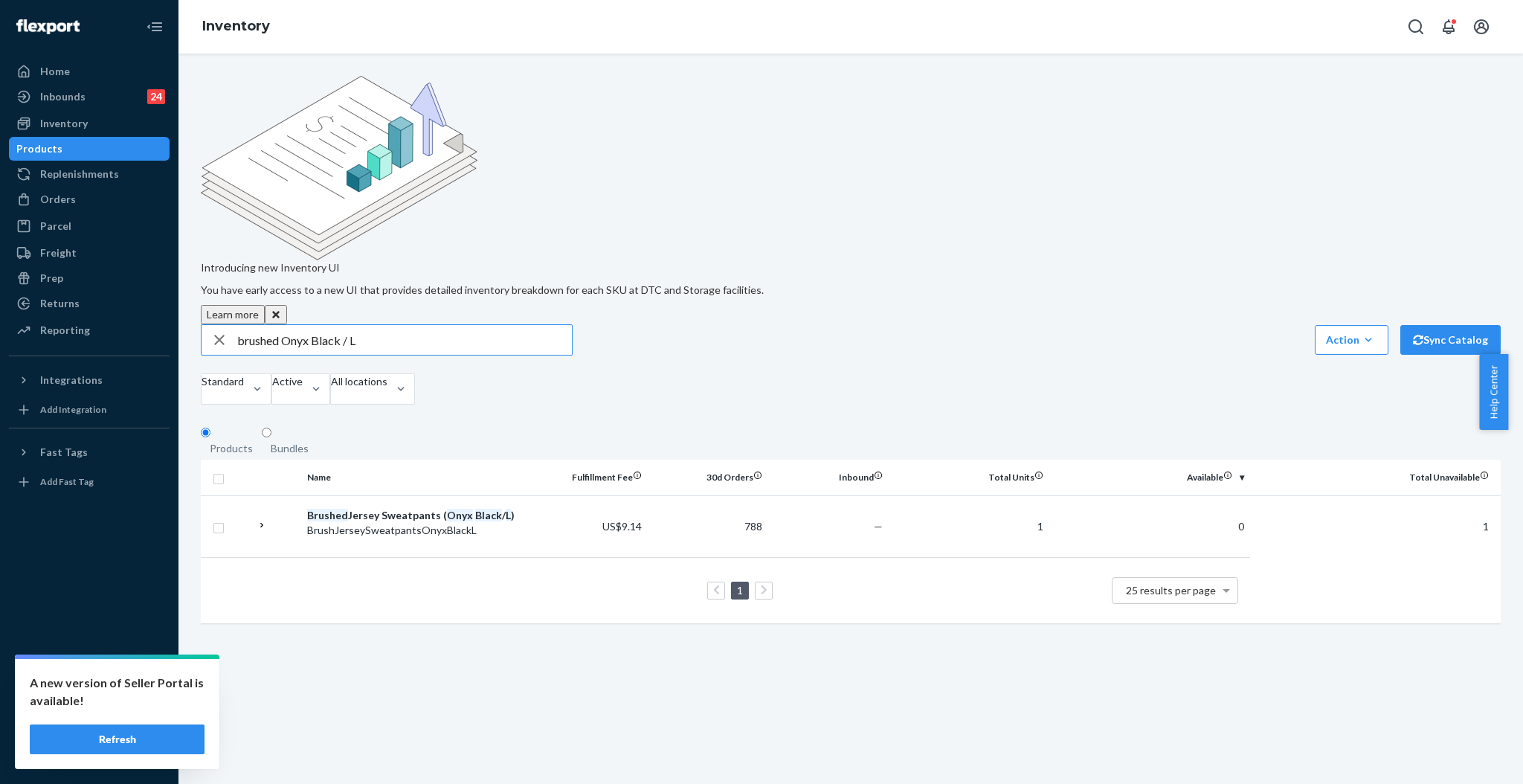
click at [312, 325] on input "brushed Onyx Black / L" at bounding box center [405, 340] width 335 height 30
click at [280, 325] on input "brushed Onyx Black / L" at bounding box center [405, 340] width 335 height 30
type input "brushed hoodie Onyx Black / L"
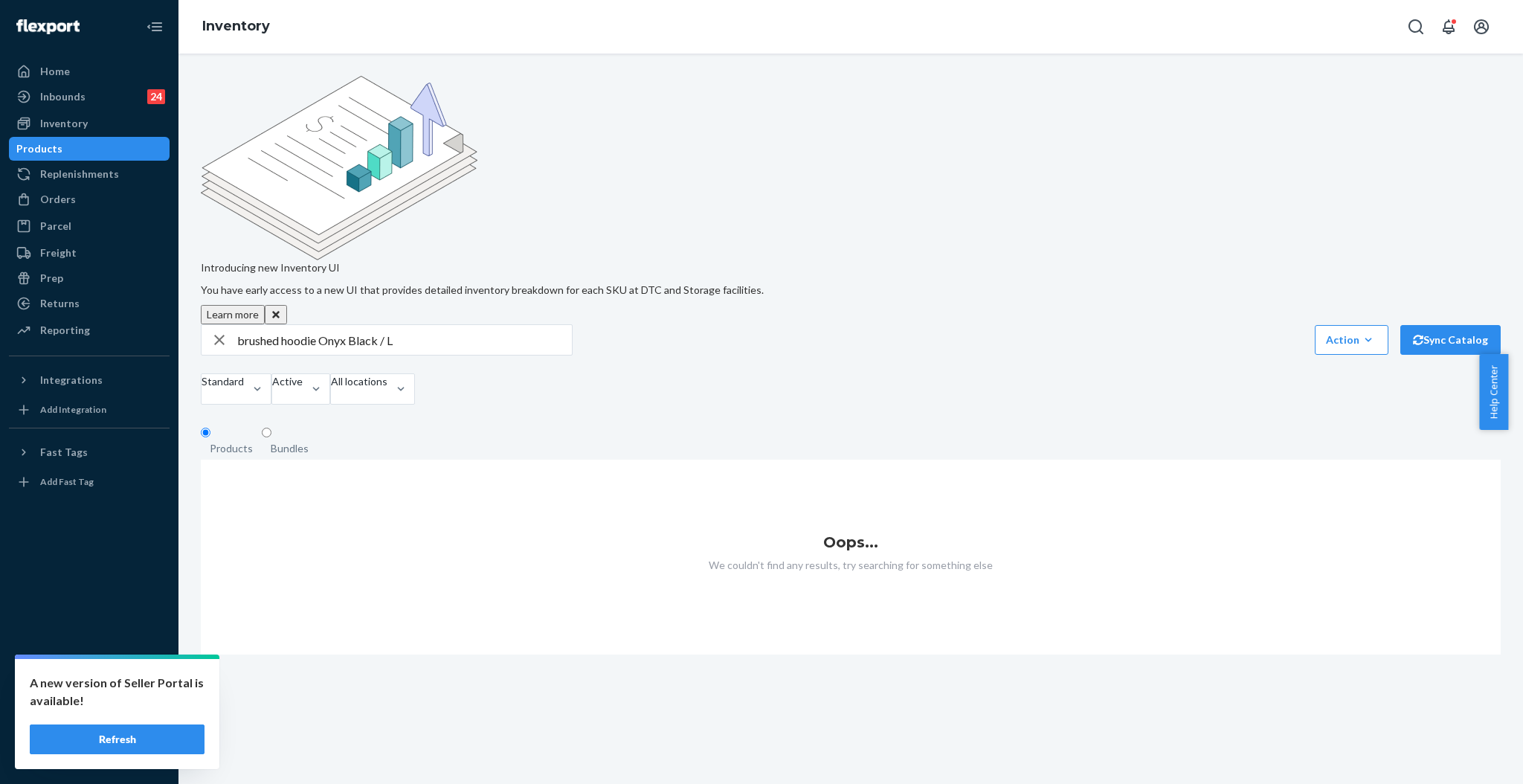
click at [216, 335] on icon "button" at bounding box center [219, 340] width 11 height 11
click at [385, 325] on input "text" at bounding box center [405, 340] width 335 height 30
click at [54, 199] on div "Orders" at bounding box center [58, 199] width 36 height 15
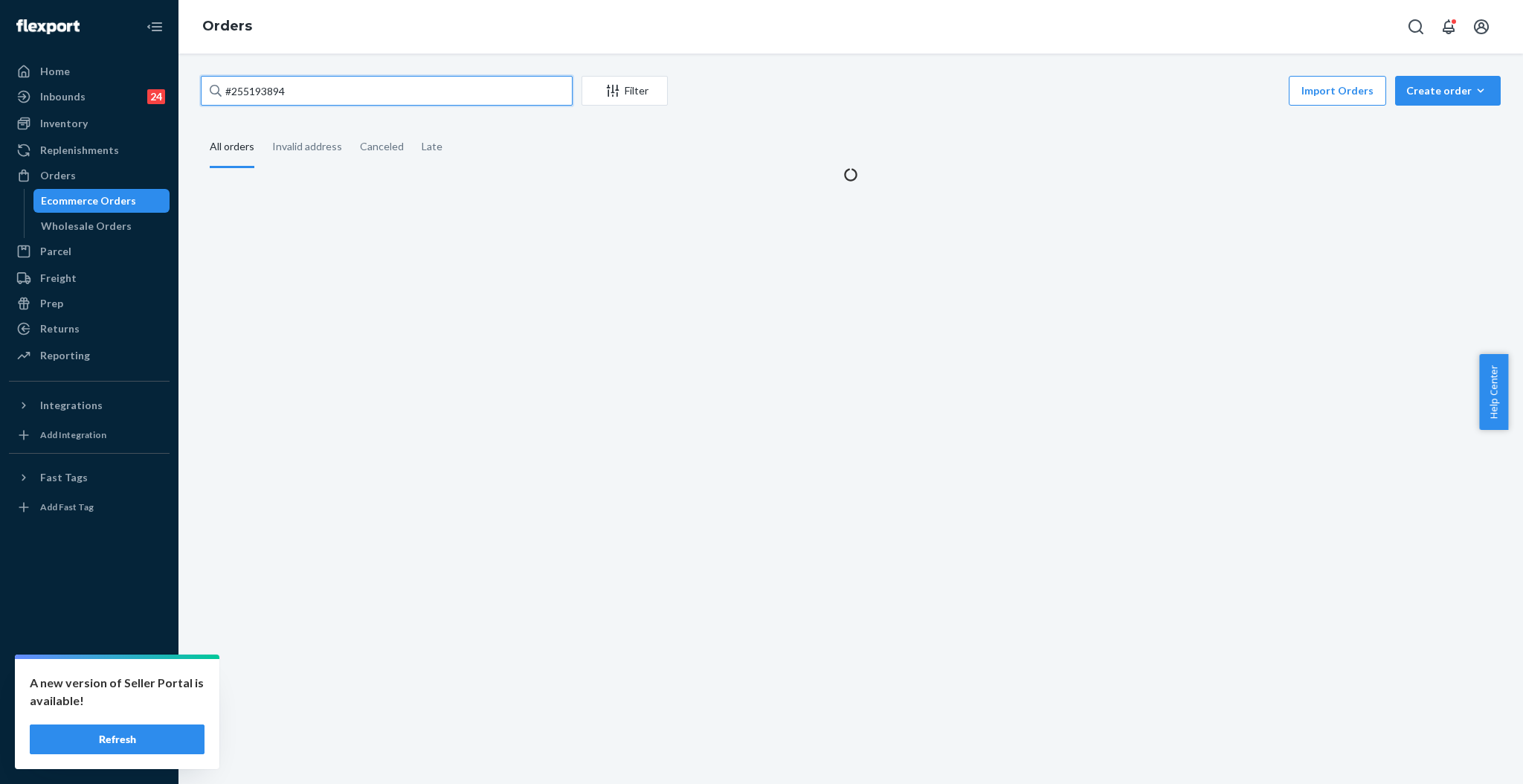
click at [474, 94] on input "#255193894" at bounding box center [387, 91] width 372 height 30
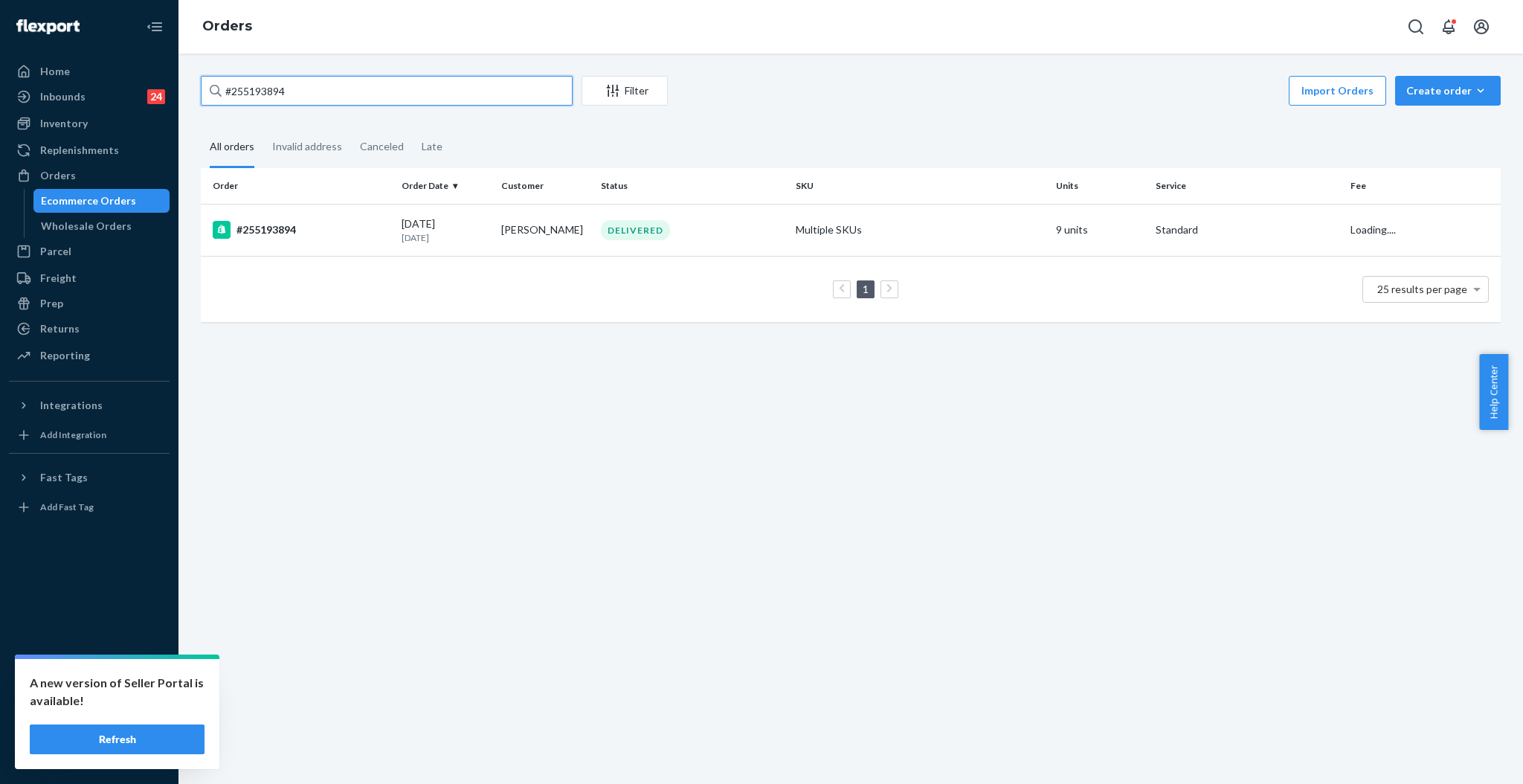
click at [474, 94] on input "#255193894" at bounding box center [387, 91] width 372 height 30
click at [579, 230] on td "[PERSON_NAME]" at bounding box center [545, 230] width 100 height 52
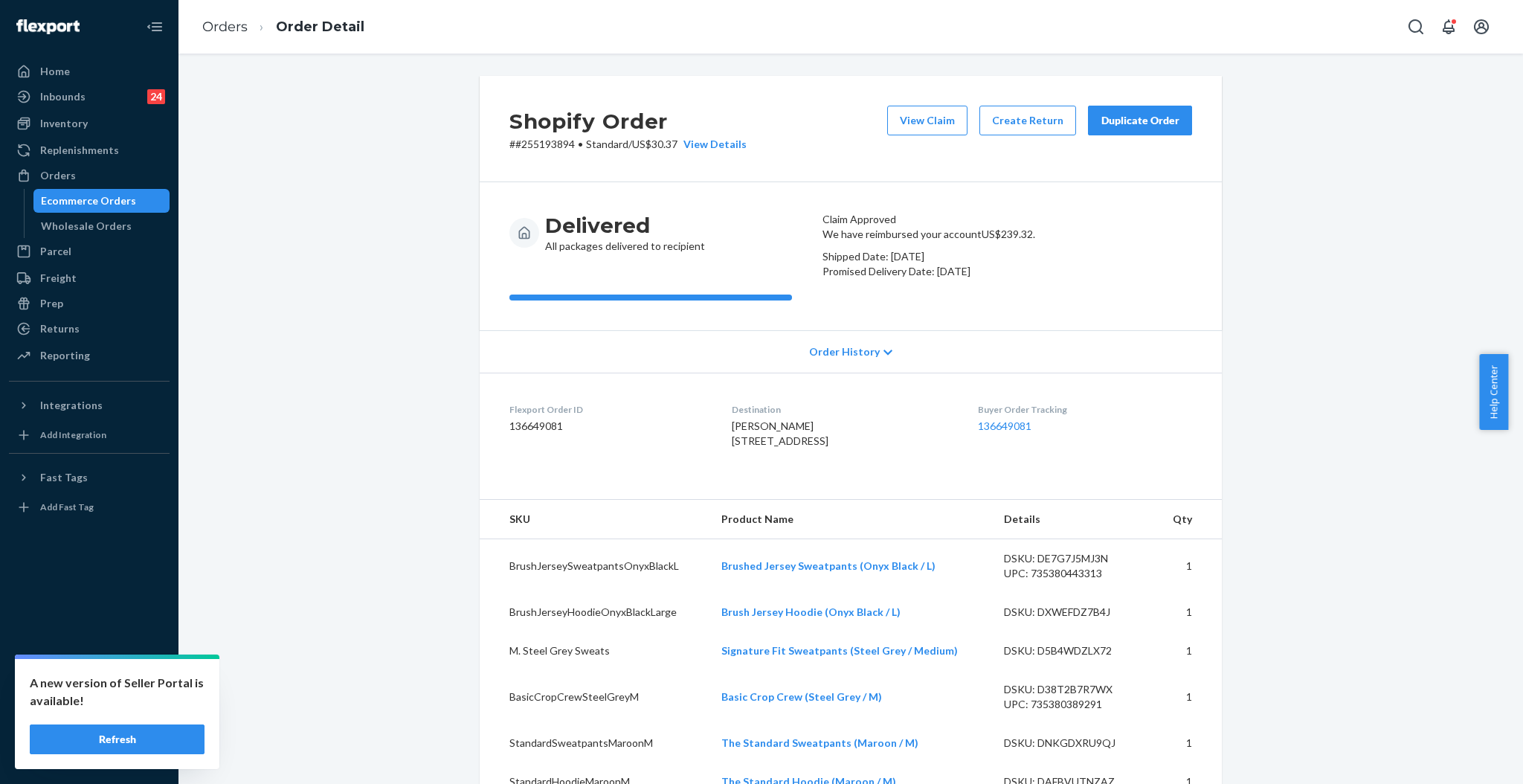
click at [58, 739] on button "Refresh" at bounding box center [117, 739] width 175 height 30
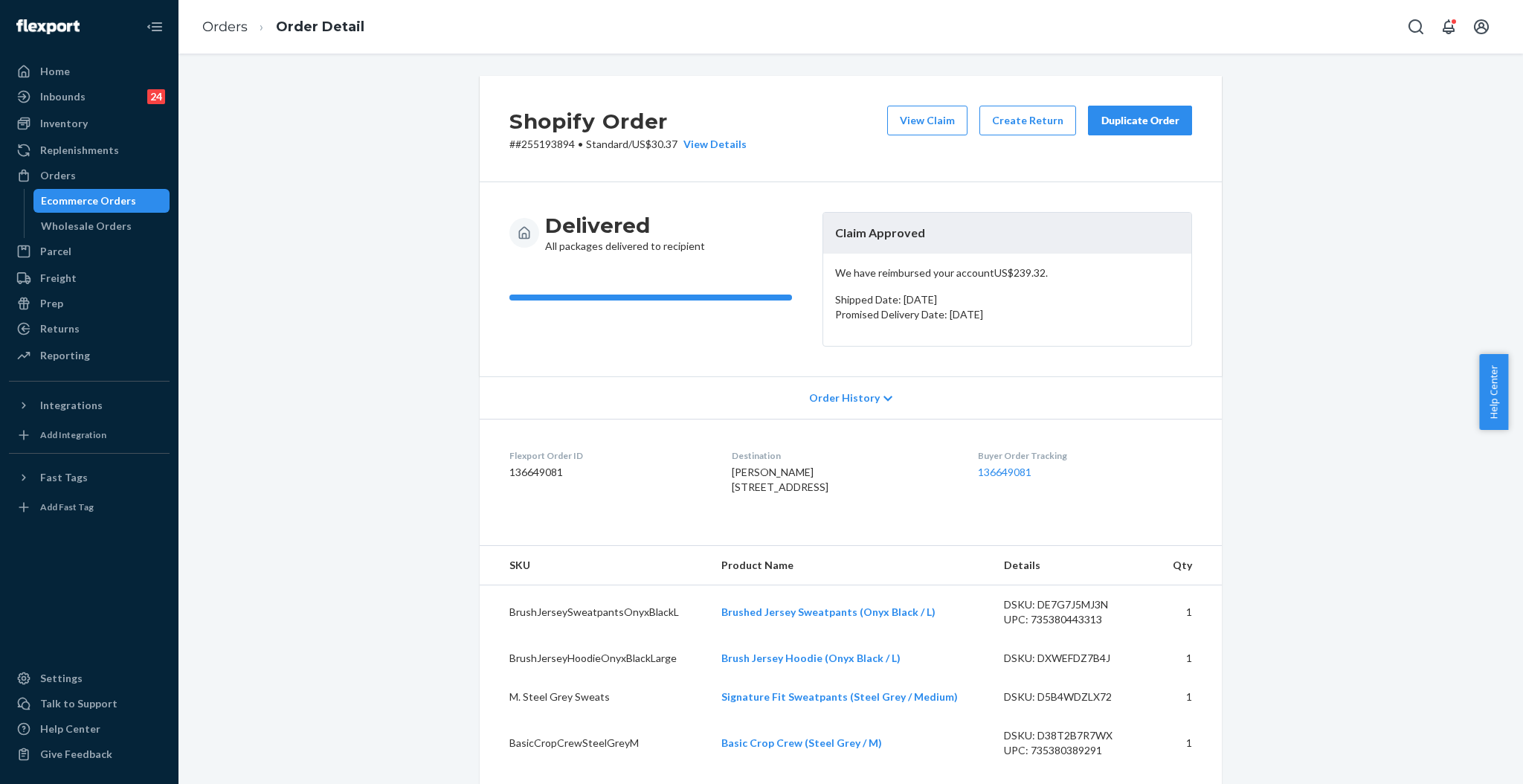
click at [1152, 127] on div "Duplicate Order" at bounding box center [1141, 120] width 79 height 15
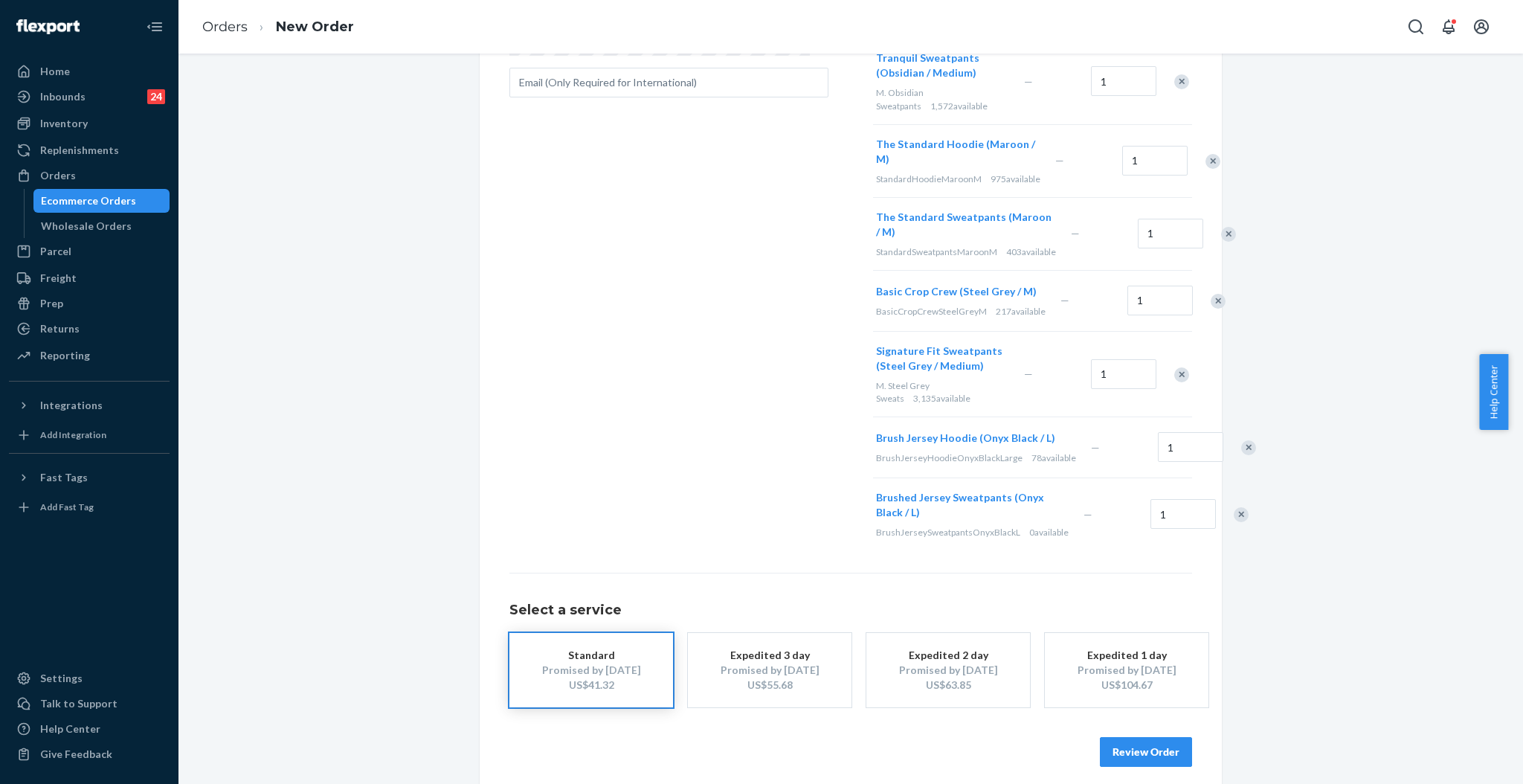
scroll to position [482, 0]
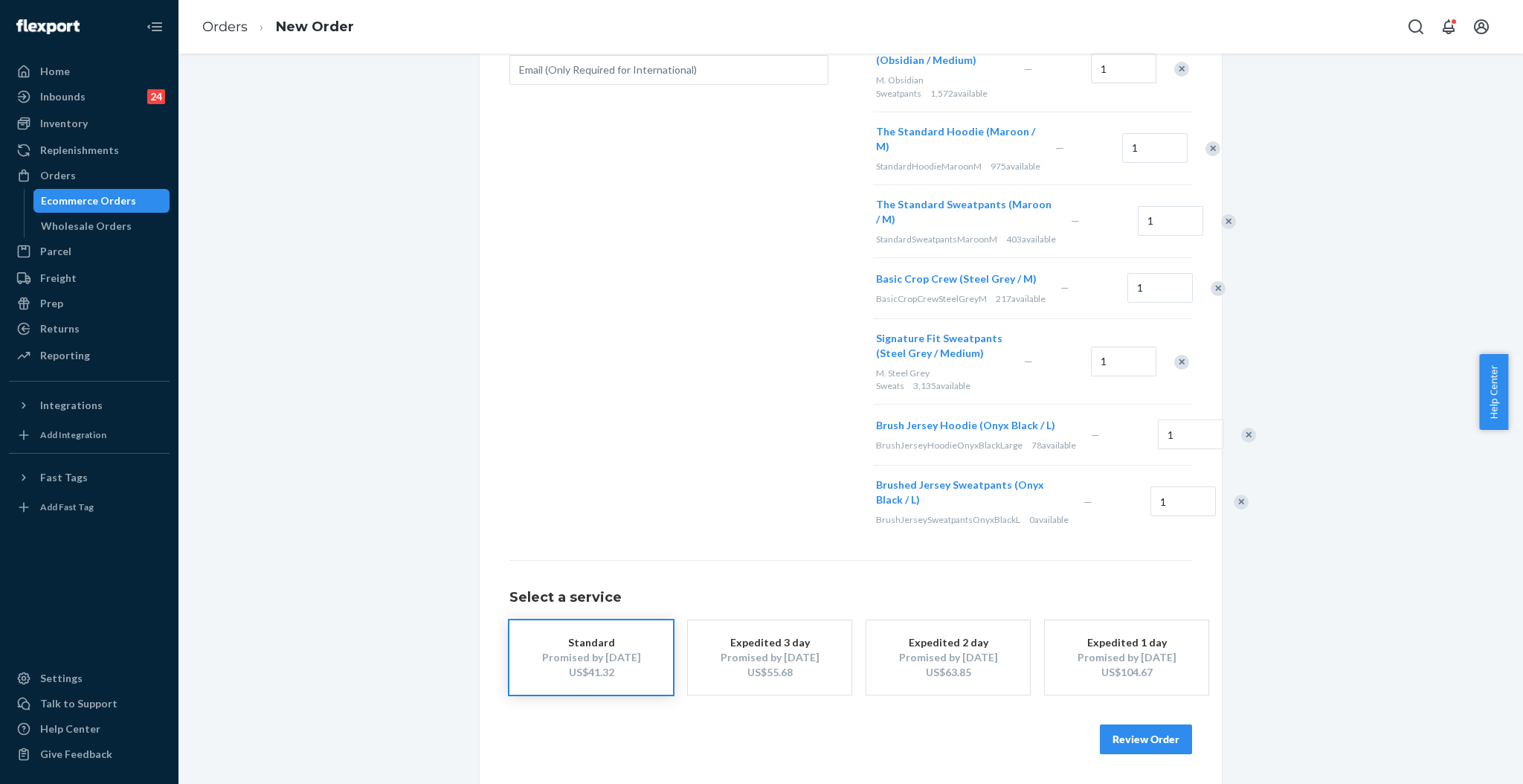
click at [1159, 731] on button "Review Order" at bounding box center [1146, 739] width 92 height 30
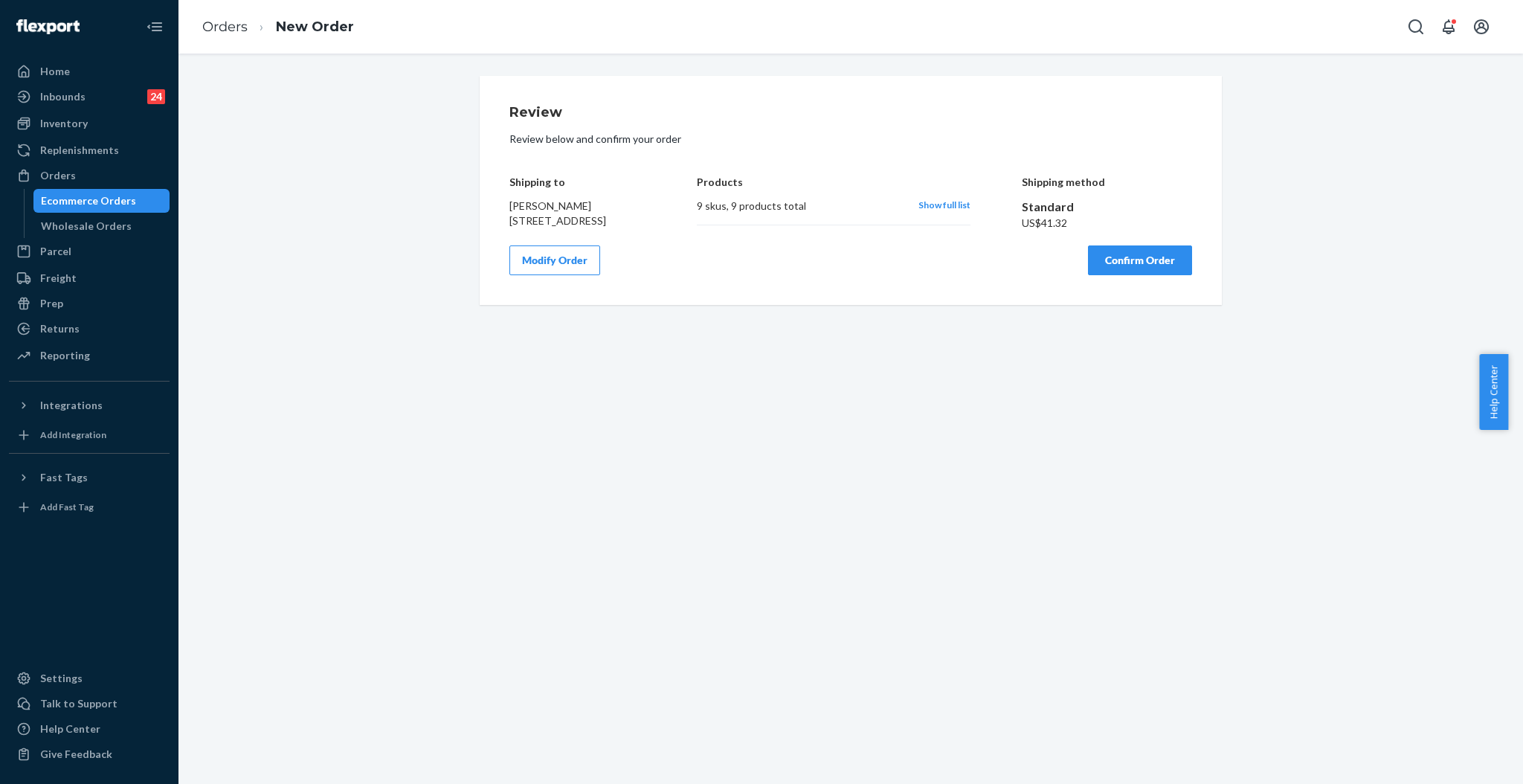
click at [563, 275] on button "Modify Order" at bounding box center [556, 260] width 91 height 30
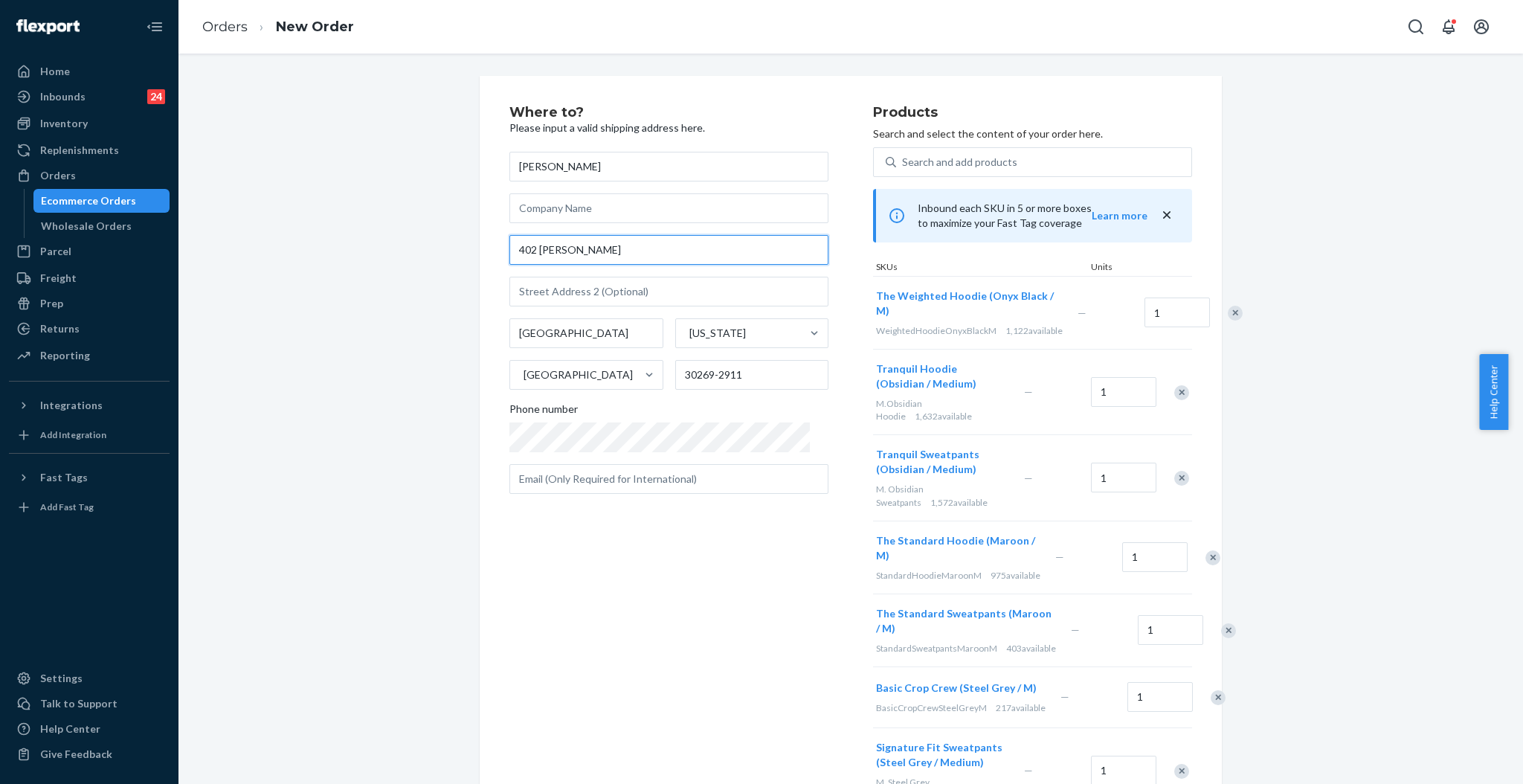
click at [558, 246] on input "402 [PERSON_NAME]" at bounding box center [669, 249] width 319 height 30
click at [560, 246] on input "402 [PERSON_NAME]" at bounding box center [669, 249] width 319 height 30
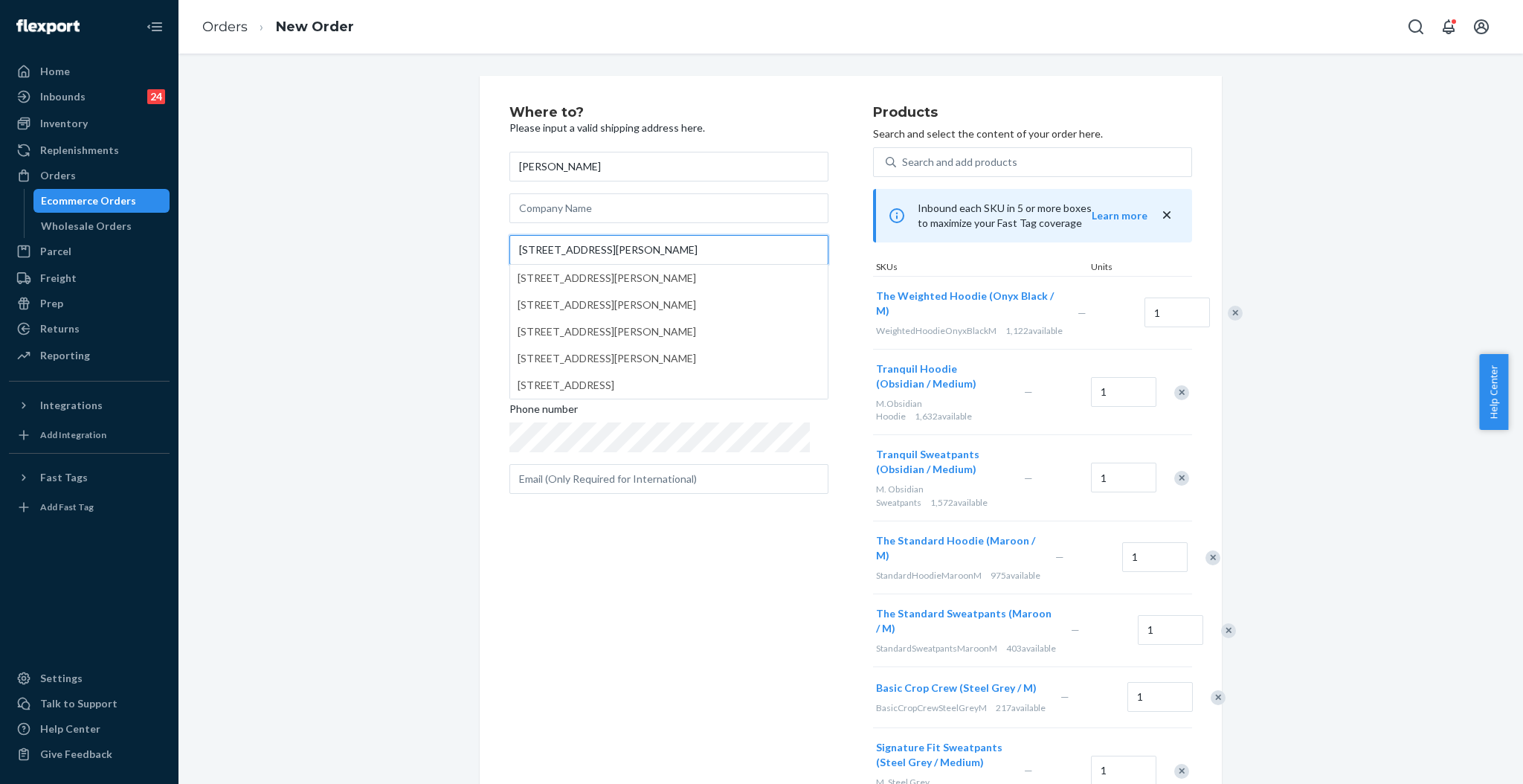
type input "[STREET_ADDRESS][PERSON_NAME]"
type input "30269"
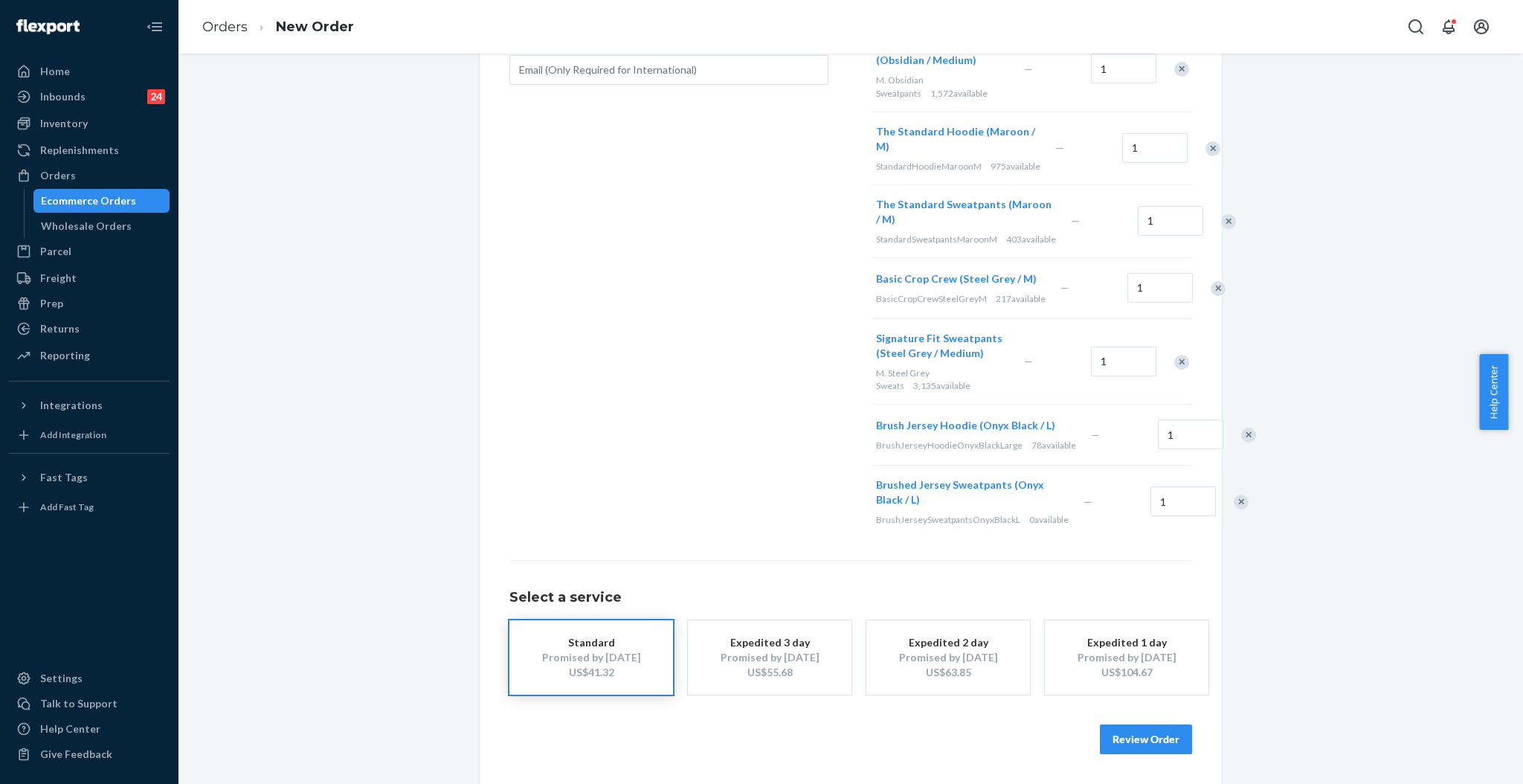
scroll to position [482, 0]
click at [1141, 739] on button "Review Order" at bounding box center [1146, 739] width 92 height 30
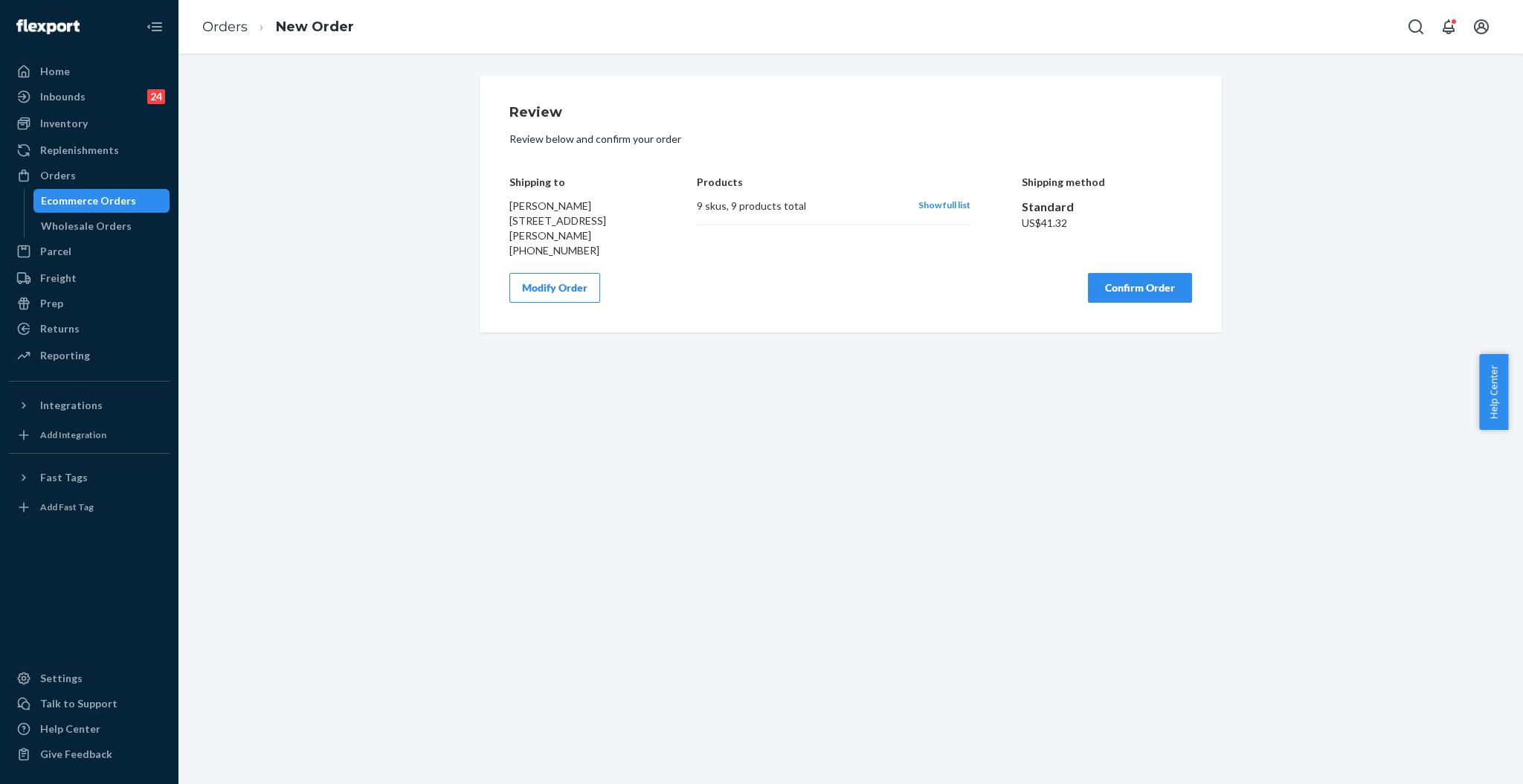
click at [1120, 256] on div "Shipping method Standard US$41.32" at bounding box center [1107, 205] width 171 height 104
click at [1125, 278] on button "Confirm Order" at bounding box center [1140, 288] width 104 height 30
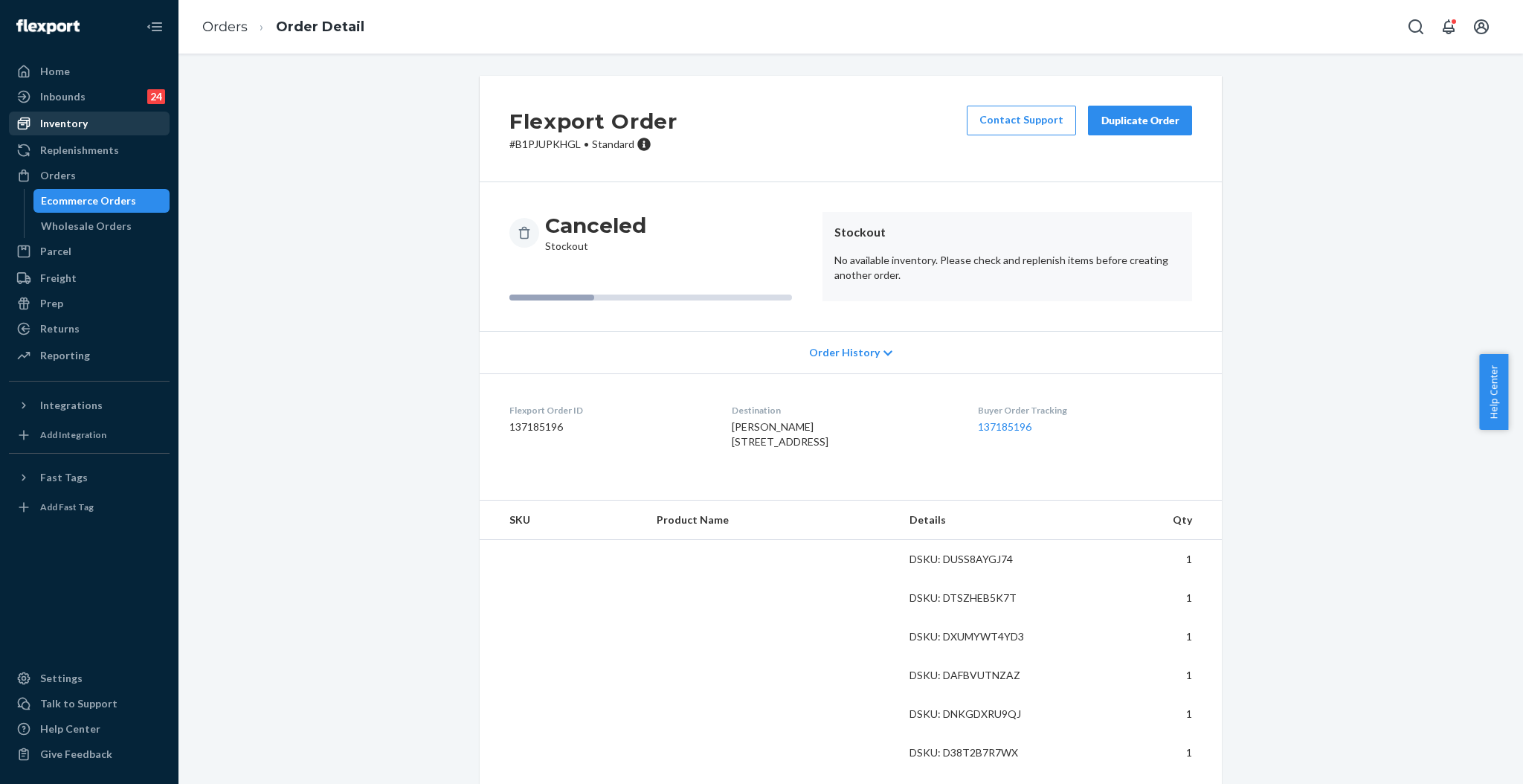
click at [83, 132] on div "Inventory" at bounding box center [89, 123] width 157 height 21
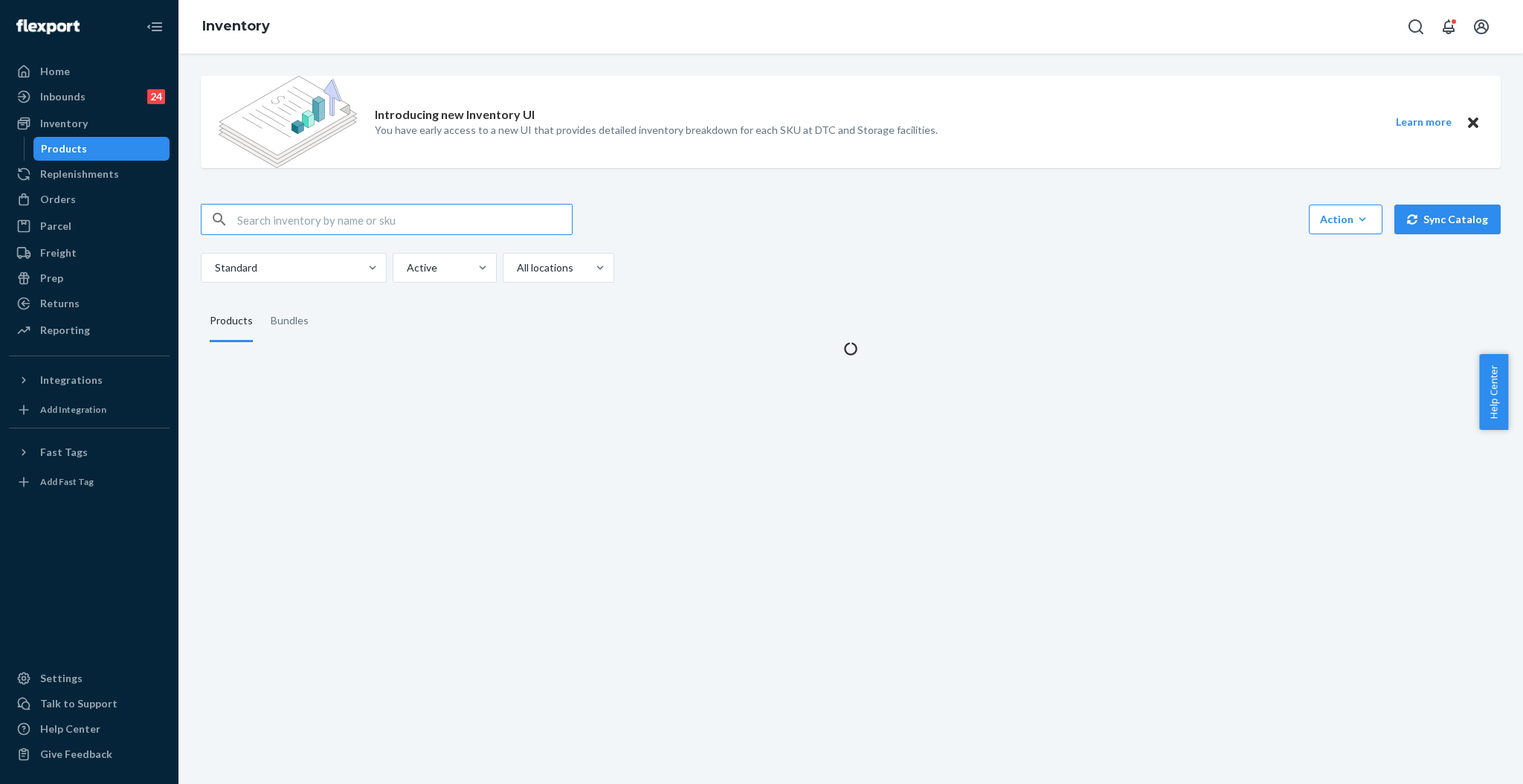
click at [327, 208] on input "text" at bounding box center [405, 220] width 335 height 30
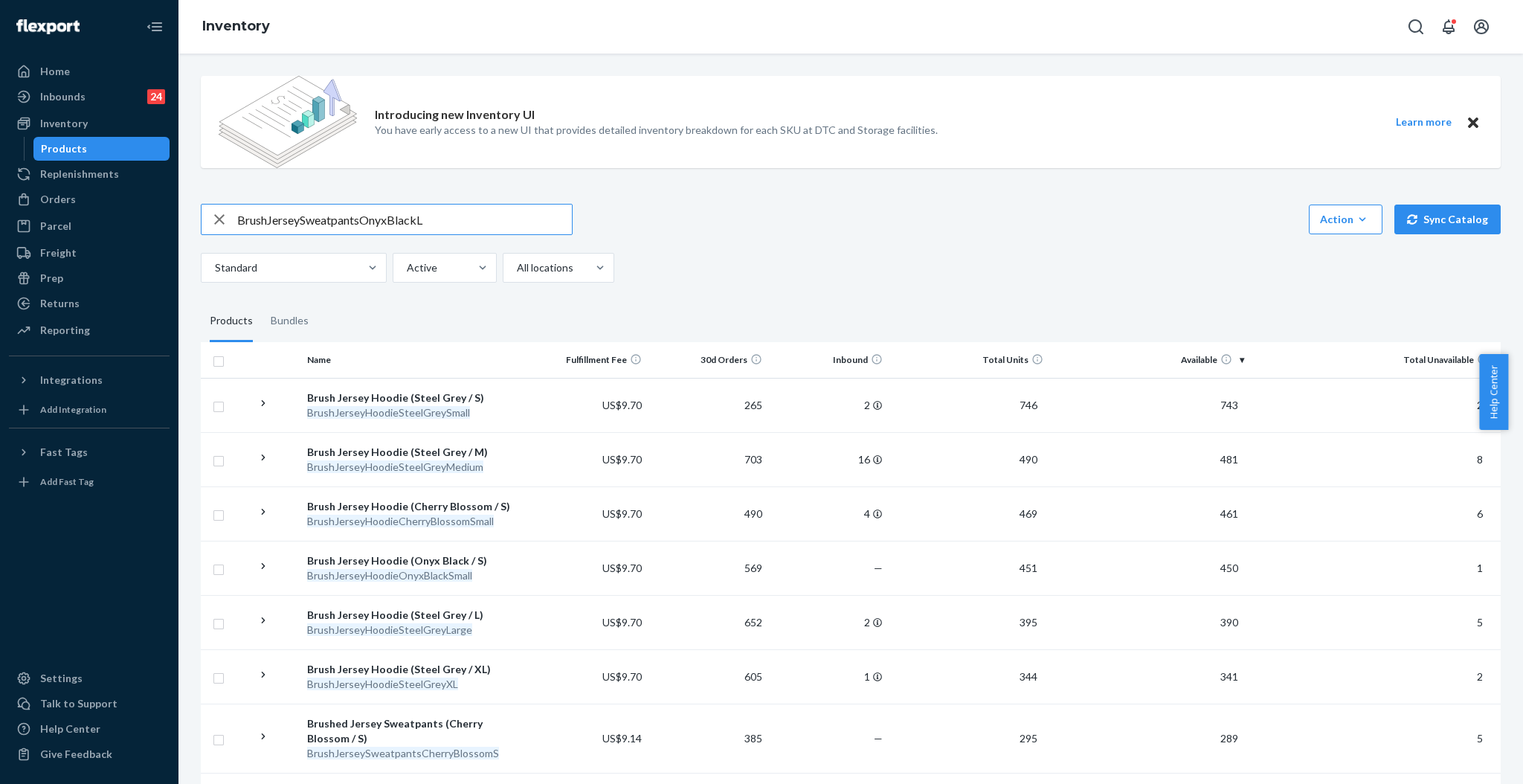
click at [361, 220] on input "BrushJerseySweatpantsOnyxBlackL" at bounding box center [405, 220] width 335 height 30
click at [426, 219] on input "BrushJerseySweatpants OnyxBlackL" at bounding box center [405, 220] width 335 height 30
drag, startPoint x: 441, startPoint y: 227, endPoint x: 454, endPoint y: 233, distance: 14.3
click at [454, 233] on input "BrushJerseySweatpants OnyxBlack L" at bounding box center [405, 220] width 335 height 30
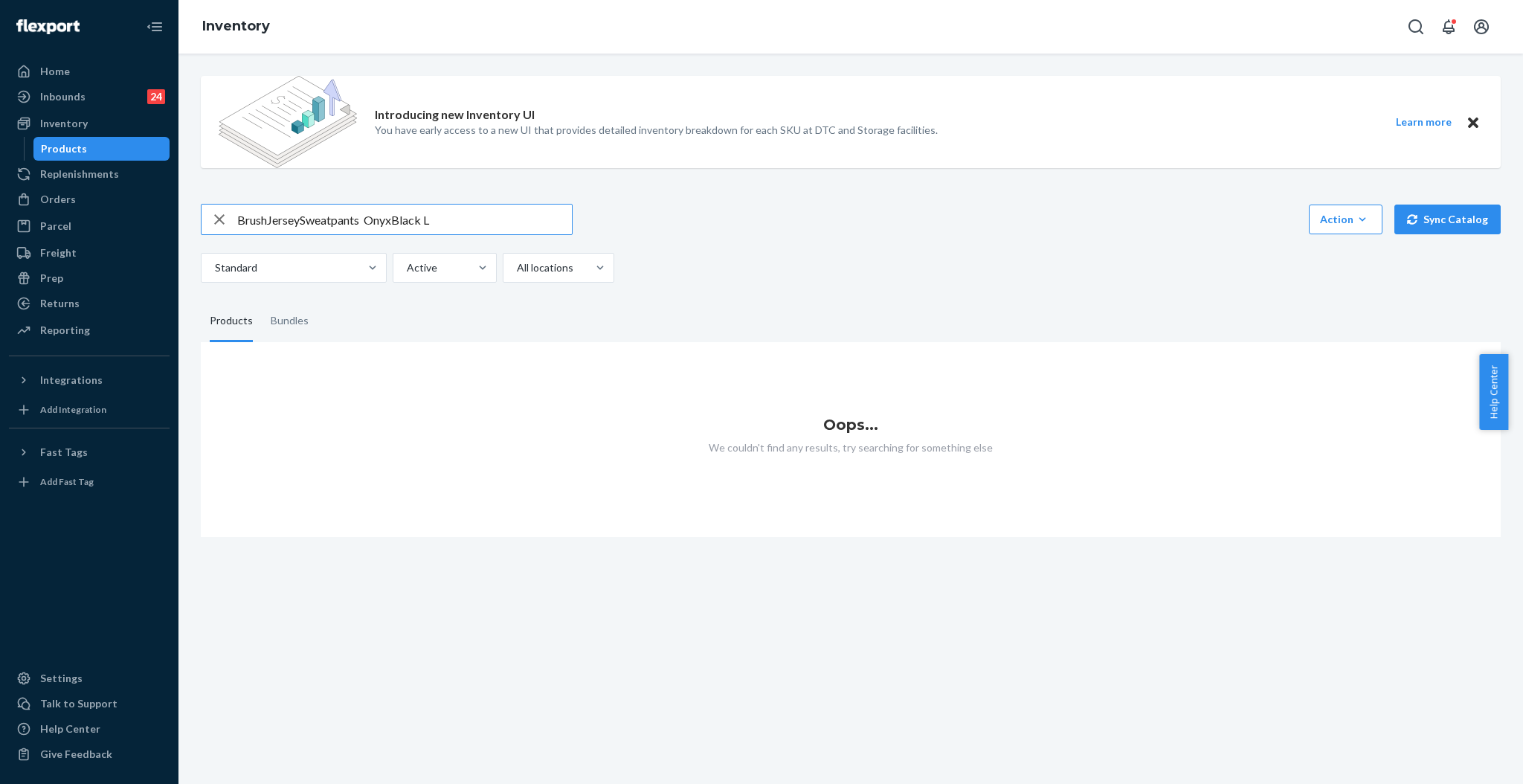
click at [397, 220] on input "BrushJerseySweatpants OnyxBlack L" at bounding box center [405, 220] width 335 height 30
drag, startPoint x: 401, startPoint y: 218, endPoint x: 516, endPoint y: 241, distance: 117.3
click at [516, 241] on div "BrushJerseySweatpants Onyx Black L Action Create product Create bundle Bulk cre…" at bounding box center [851, 244] width 1300 height 79
click at [301, 216] on input "BrushJerseySweatpants Onyx" at bounding box center [405, 220] width 335 height 30
click at [269, 221] on input "BrushJersey Sweatpants Onyx" at bounding box center [405, 220] width 335 height 30
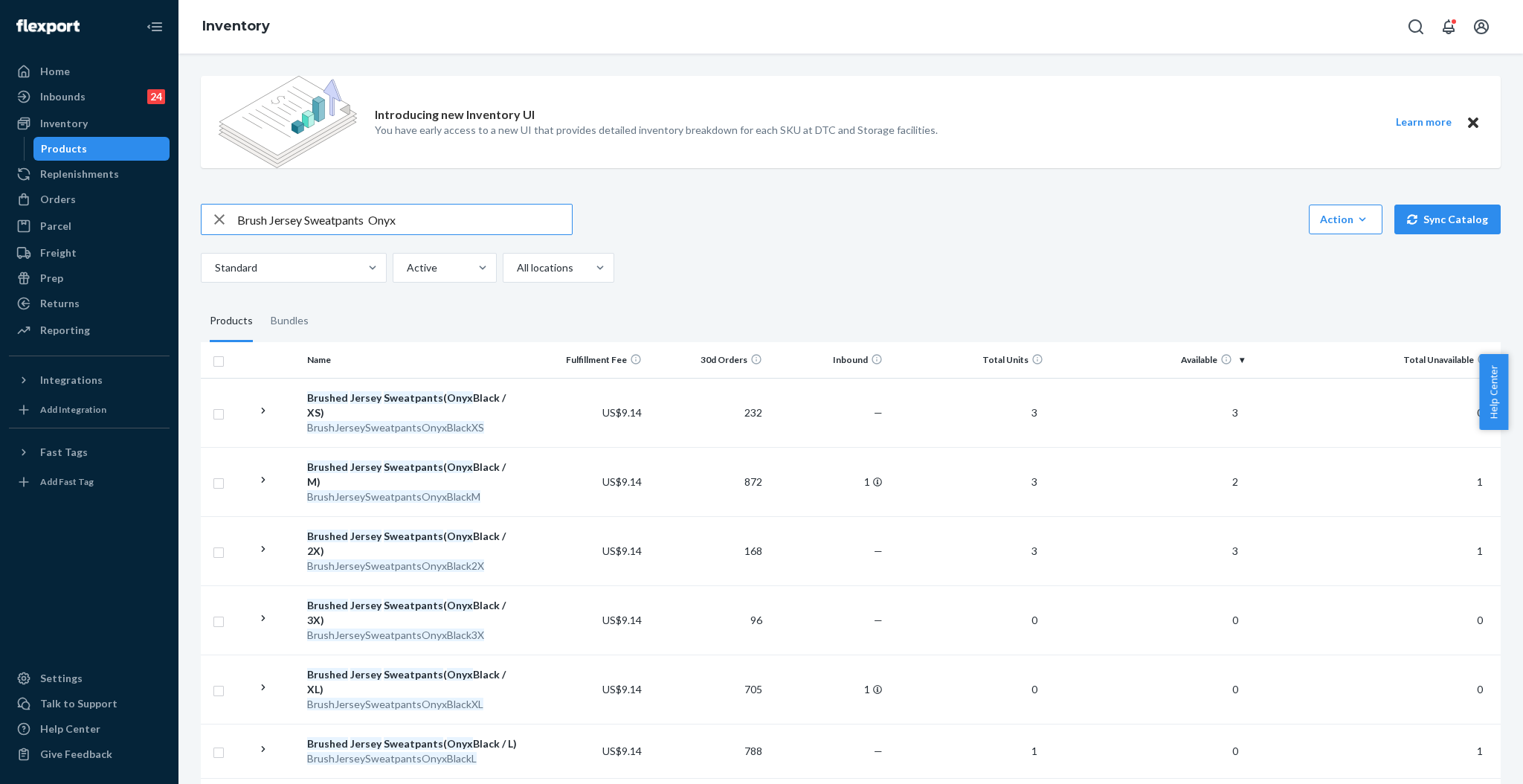
click at [503, 225] on input "Brush Jersey Sweatpants Onyx" at bounding box center [405, 220] width 335 height 30
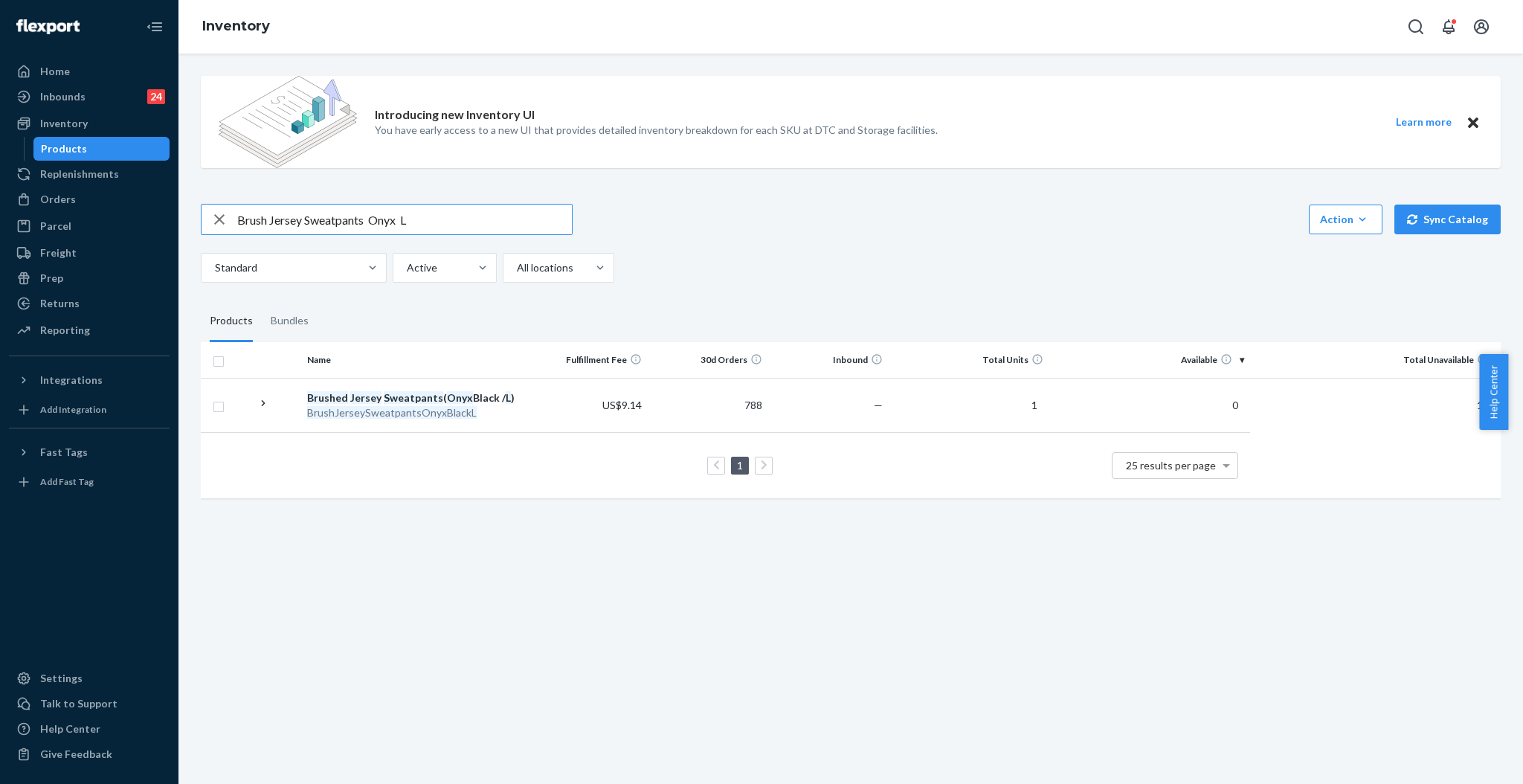
drag, startPoint x: 432, startPoint y: 211, endPoint x: 0, endPoint y: 138, distance: 438.1
click at [0, 138] on div "Home Inbounds 24 Shipping Plans Problems 24 Inventory Products Replenishments O…" at bounding box center [762, 392] width 1523 height 784
paste input "JerseyHoodieOnyxBlackLarge"
click at [270, 219] on input "BrushJerseyHoodieOnyxBlackLarge" at bounding box center [405, 220] width 335 height 30
click at [269, 223] on input "BrushJerseyHoodieOnyxBlackLarge" at bounding box center [405, 220] width 335 height 30
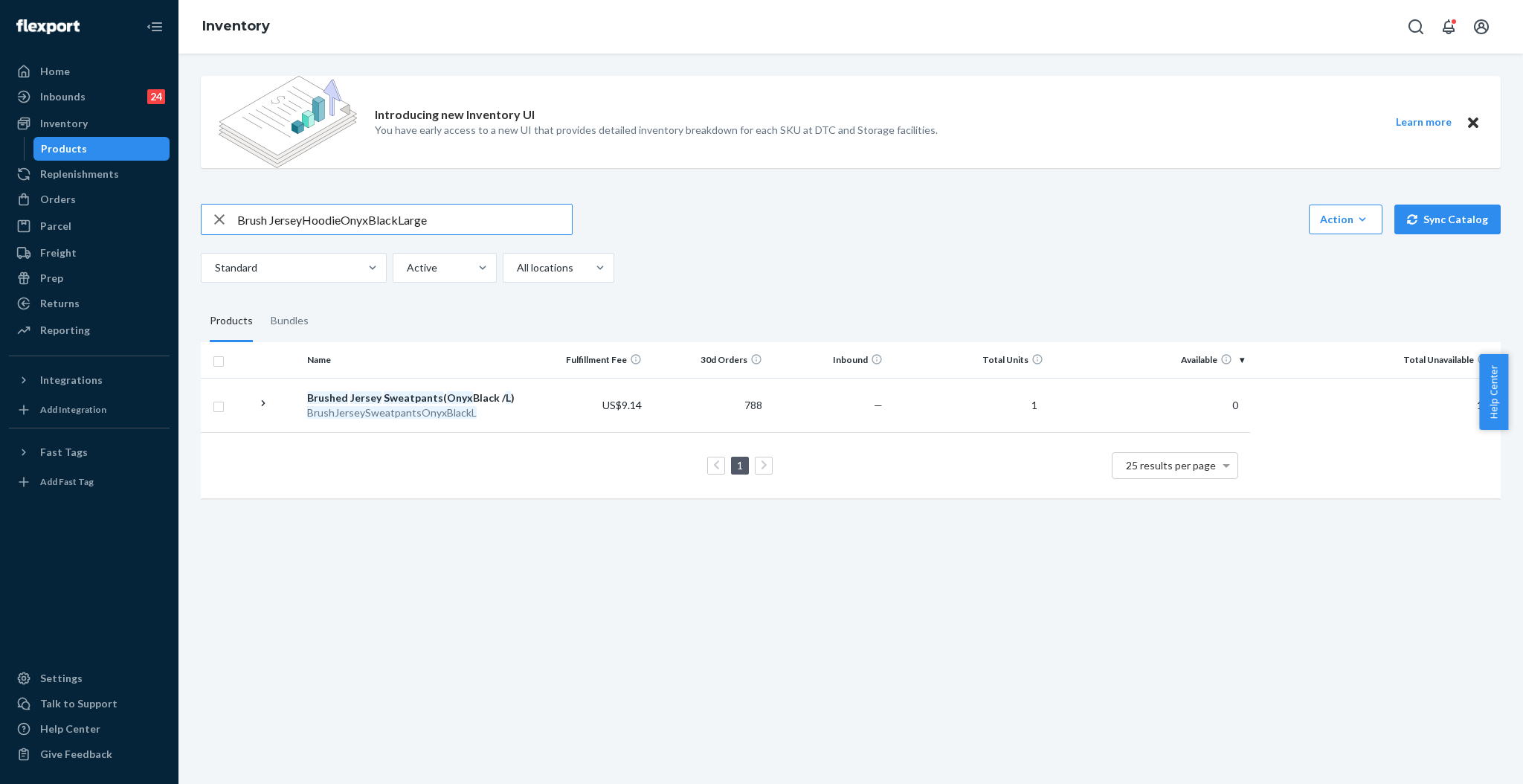
click at [302, 220] on input "Brush JerseyHoodieOnyxBlackLarge" at bounding box center [405, 220] width 335 height 30
click at [346, 220] on input "Brush Jersey HoodieOnyxBlackLarge" at bounding box center [405, 220] width 335 height 30
click at [378, 223] on input "Brush Jersey Hoodie OnyxBlackLarge" at bounding box center [405, 220] width 335 height 30
click at [372, 218] on input "Brush Jersey Hoodie OnyxBlackLarge" at bounding box center [405, 220] width 335 height 30
click at [402, 220] on input "Brush Jersey Hoodie Onyx BlackLarge" at bounding box center [405, 220] width 335 height 30
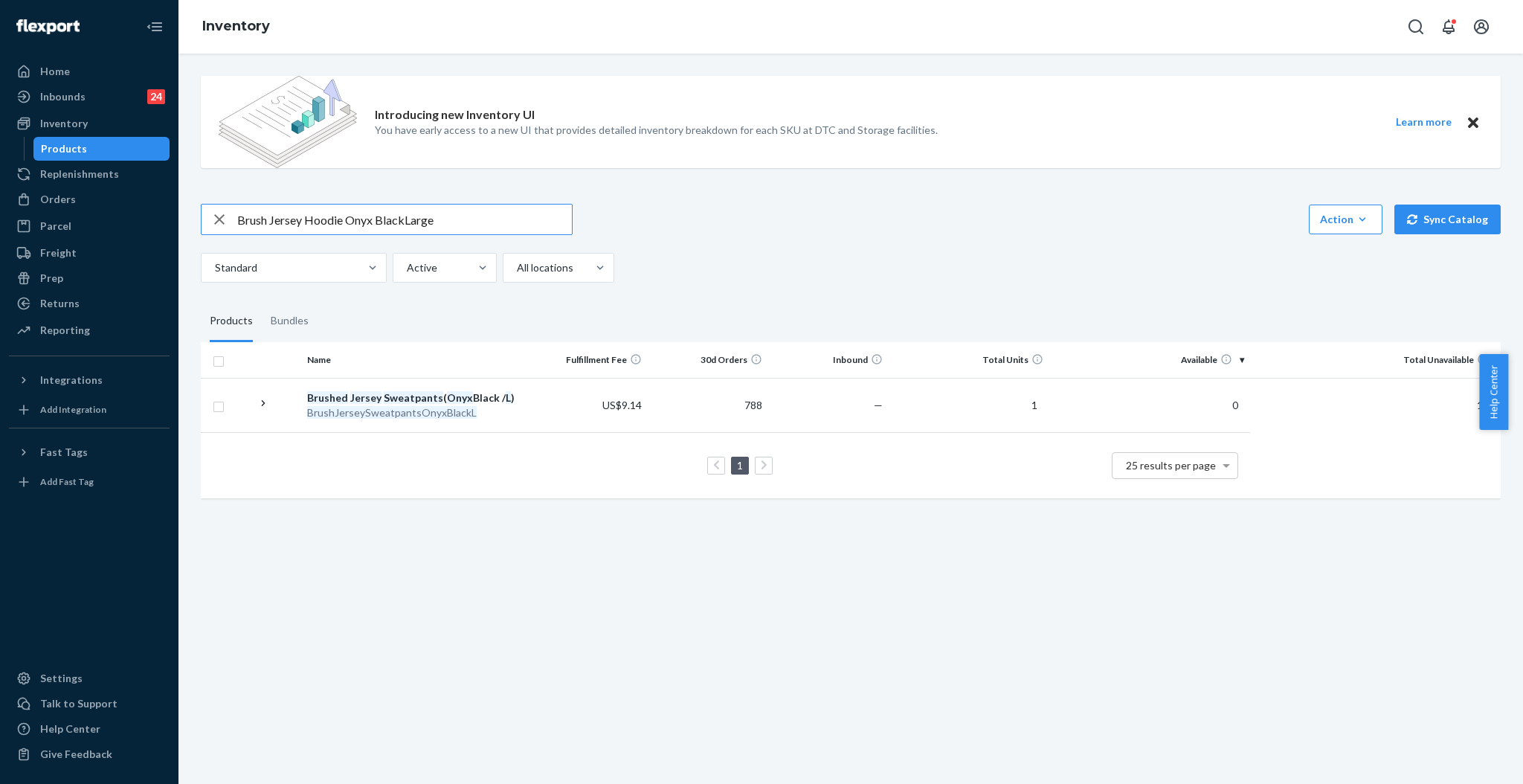
click at [406, 222] on input "Brush Jersey Hoodie Onyx BlackLarge" at bounding box center [405, 220] width 335 height 30
click at [481, 233] on input "Brush Jersey Hoodie Onyx Black Large" at bounding box center [405, 220] width 335 height 30
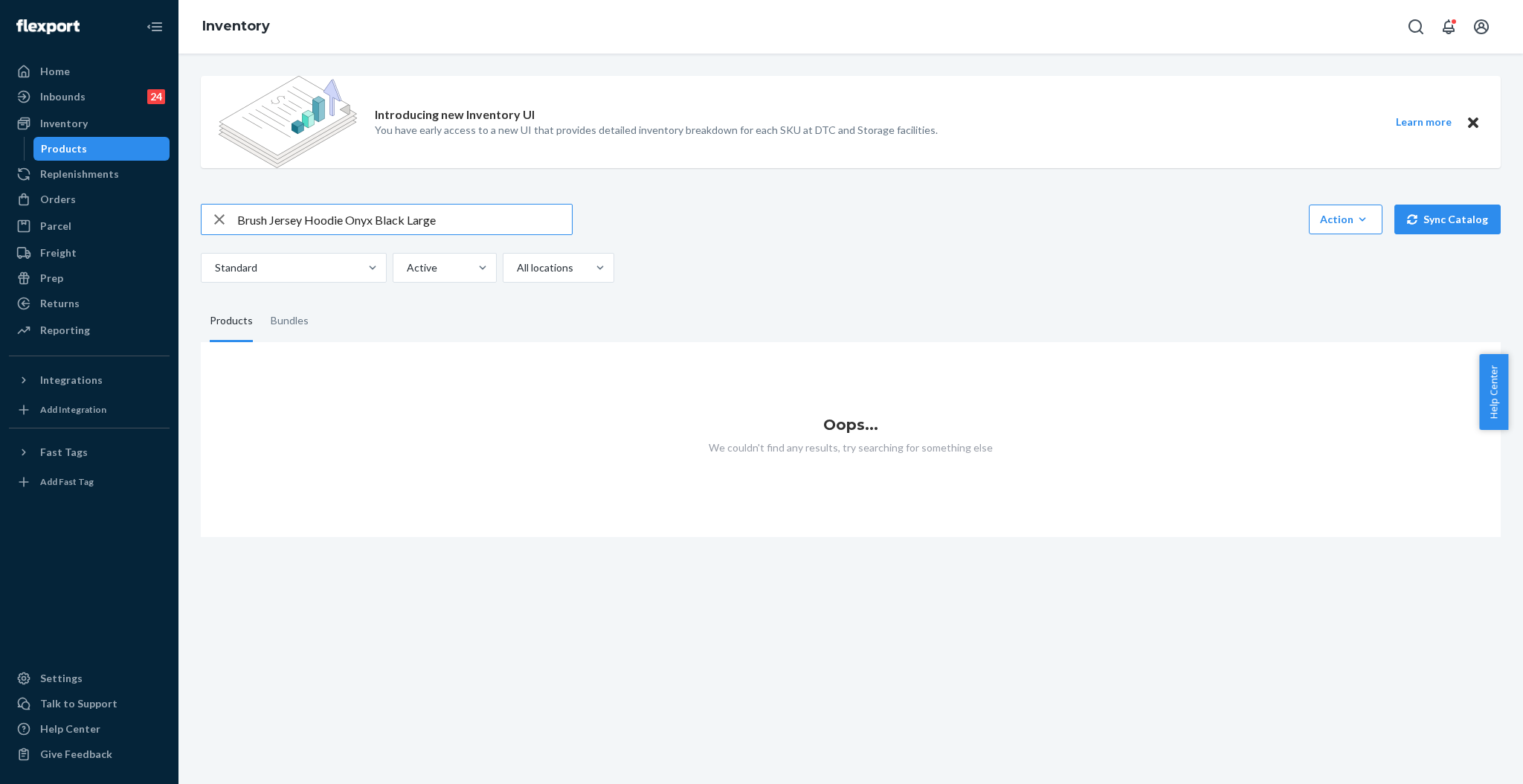
drag, startPoint x: 415, startPoint y: 223, endPoint x: 464, endPoint y: 222, distance: 49.0
click at [464, 222] on input "Brush Jersey Hoodie Onyx Black Large" at bounding box center [405, 220] width 335 height 30
type input "Brush Jersey Hoodie Onyx Black L"
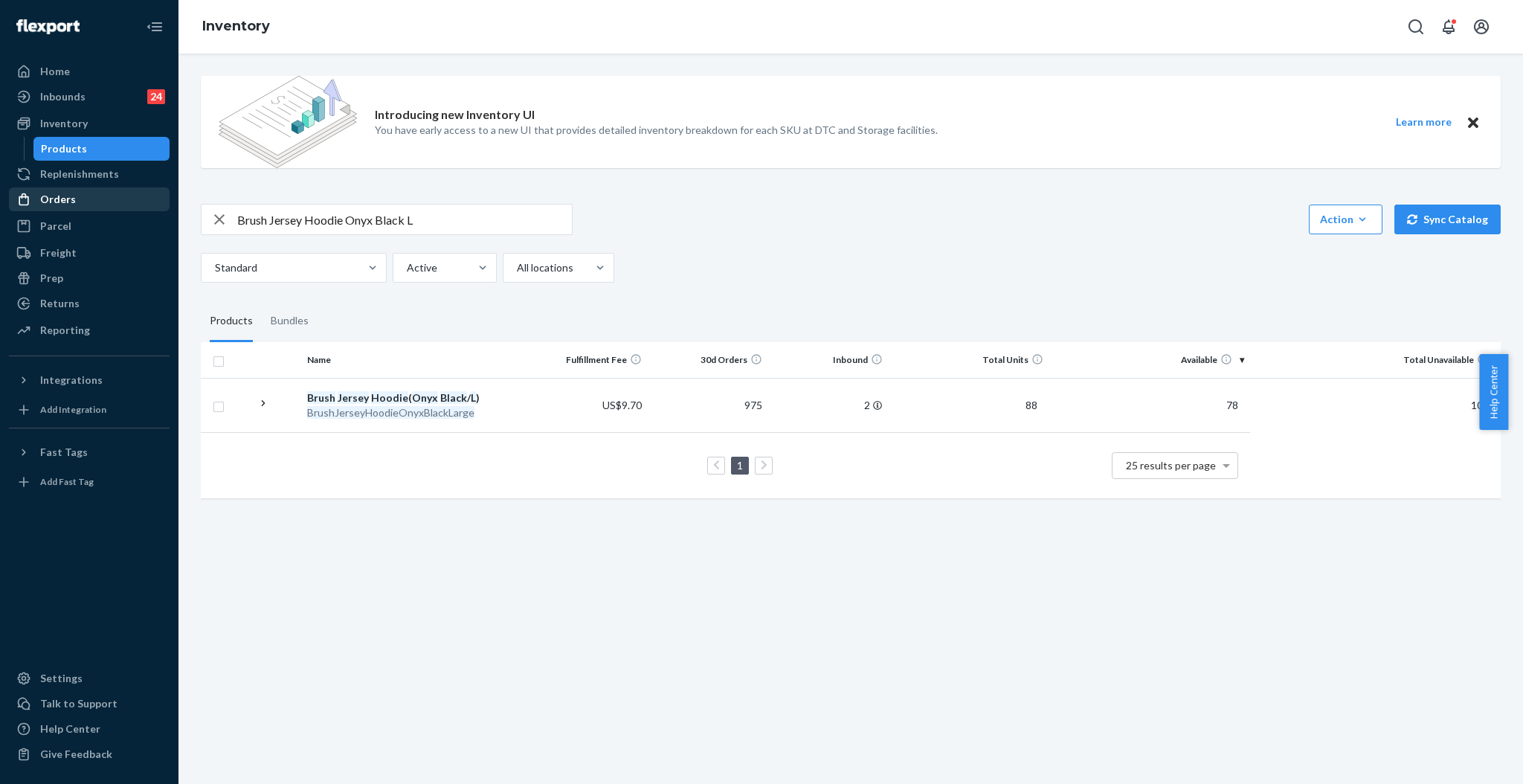
click at [66, 201] on div "Orders" at bounding box center [58, 199] width 36 height 15
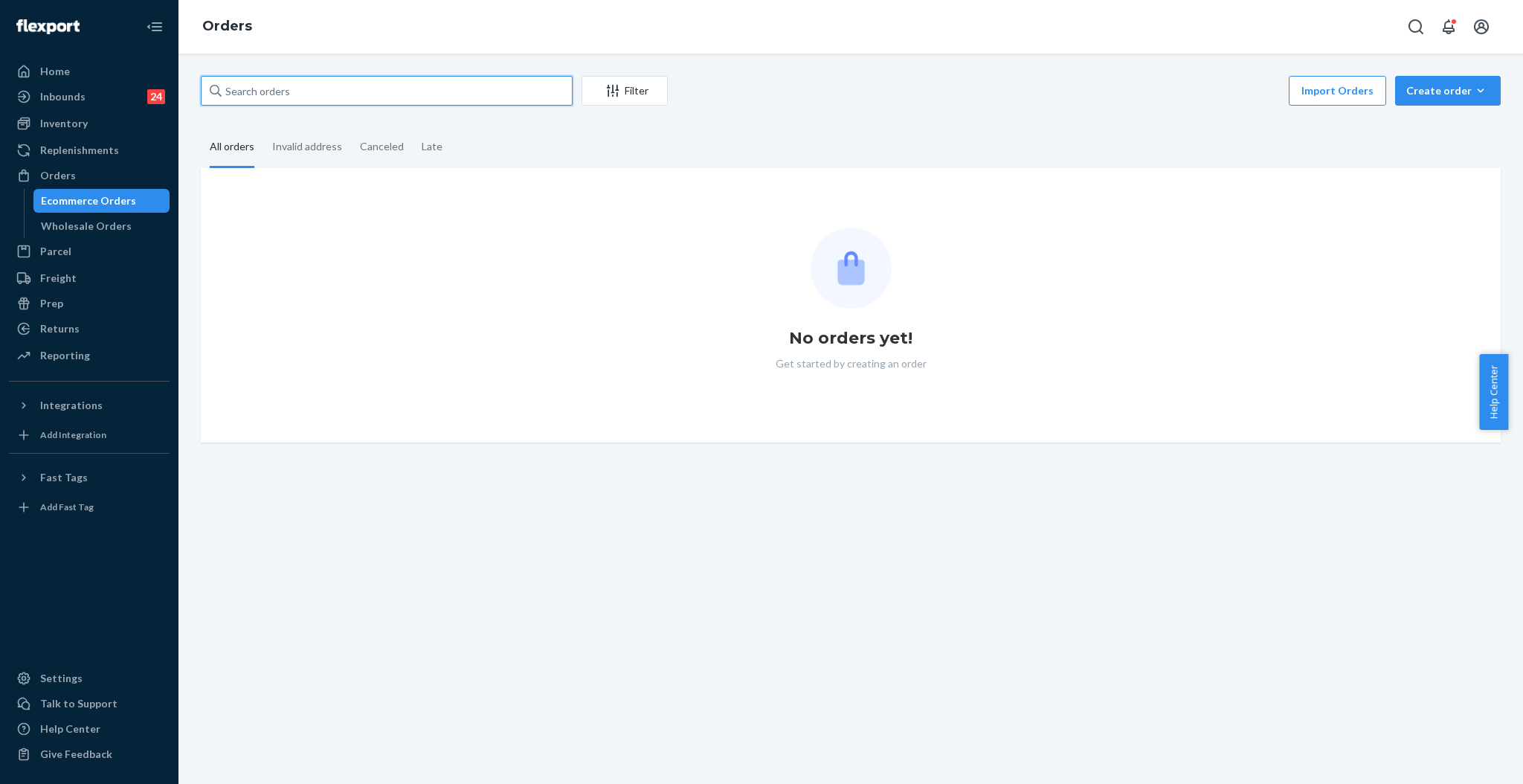
click at [385, 95] on input "text" at bounding box center [387, 91] width 372 height 30
paste input "#255256908"
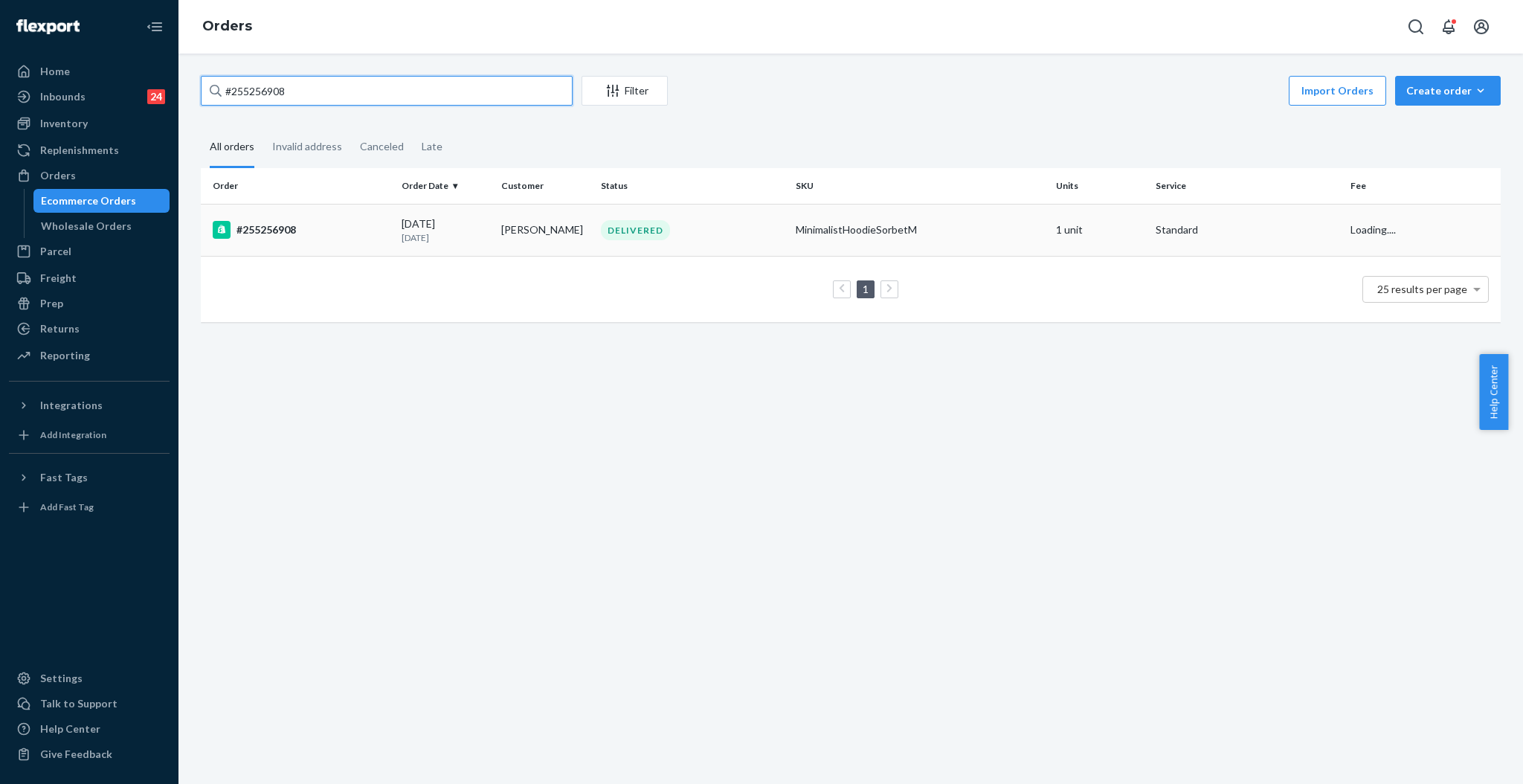
type input "#255256908"
click at [485, 239] on td "[DATE] [DATE]" at bounding box center [446, 230] width 100 height 52
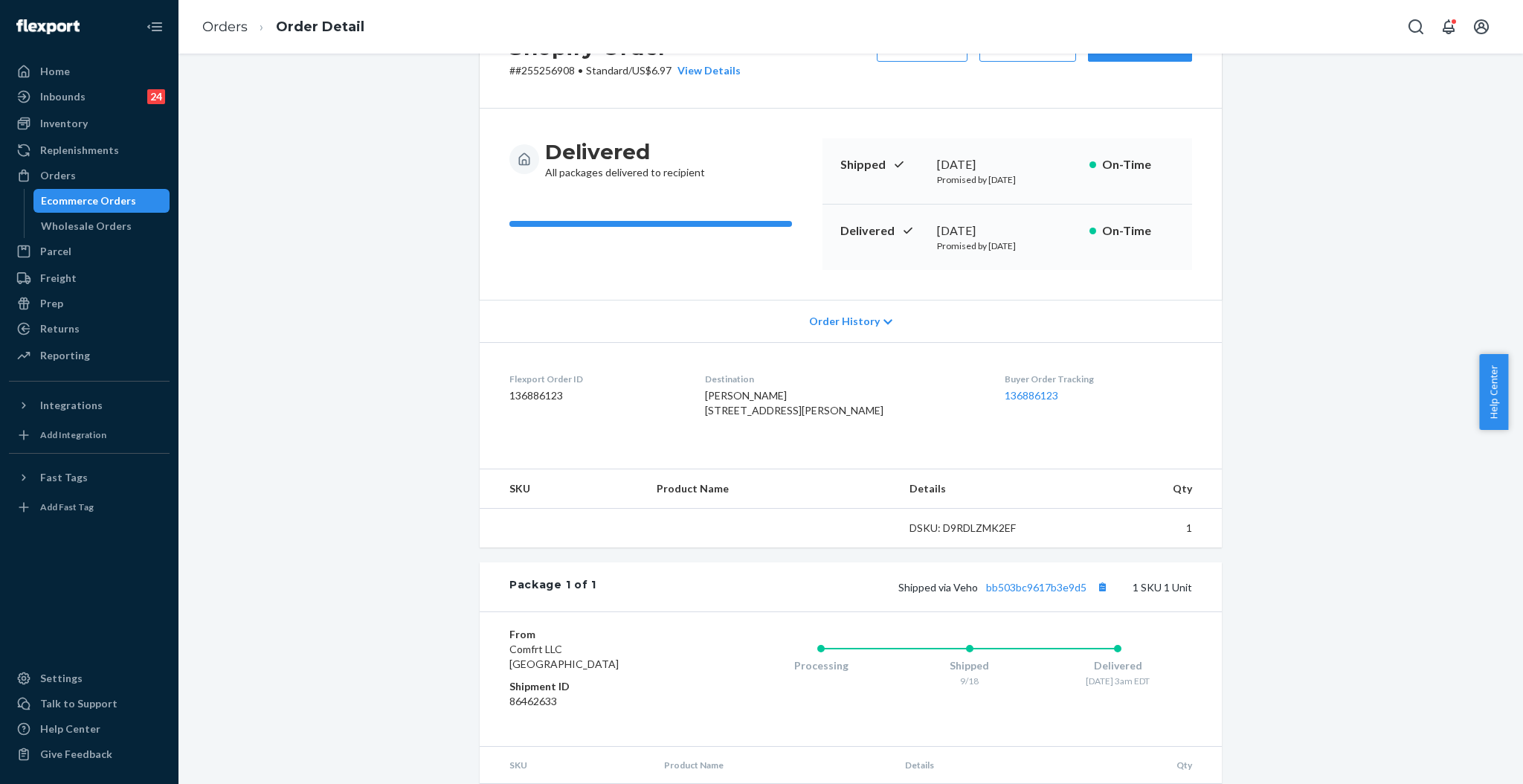
scroll to position [159, 0]
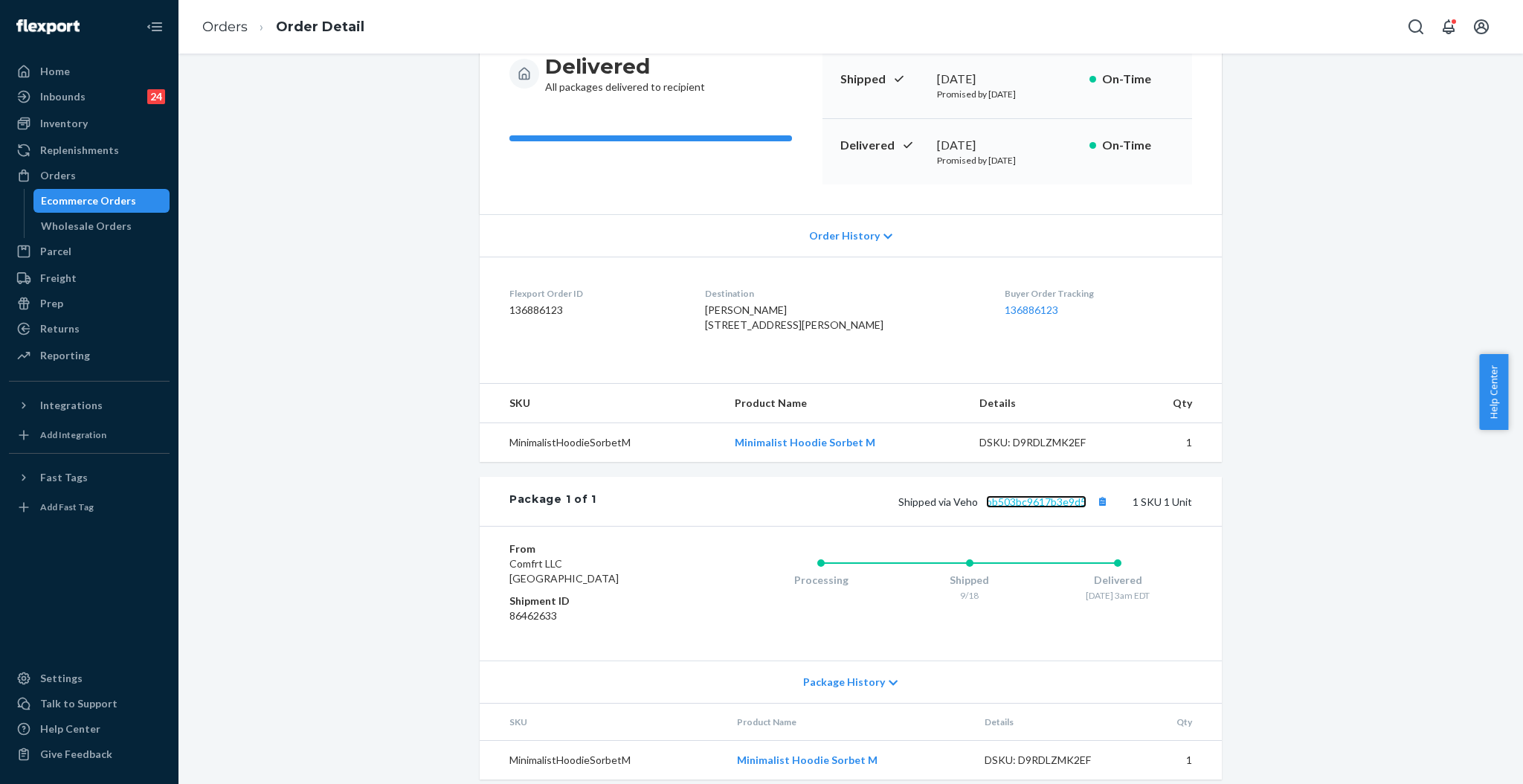
click at [1031, 508] on link "bb503bc9617b3e9d5" at bounding box center [1036, 501] width 100 height 13
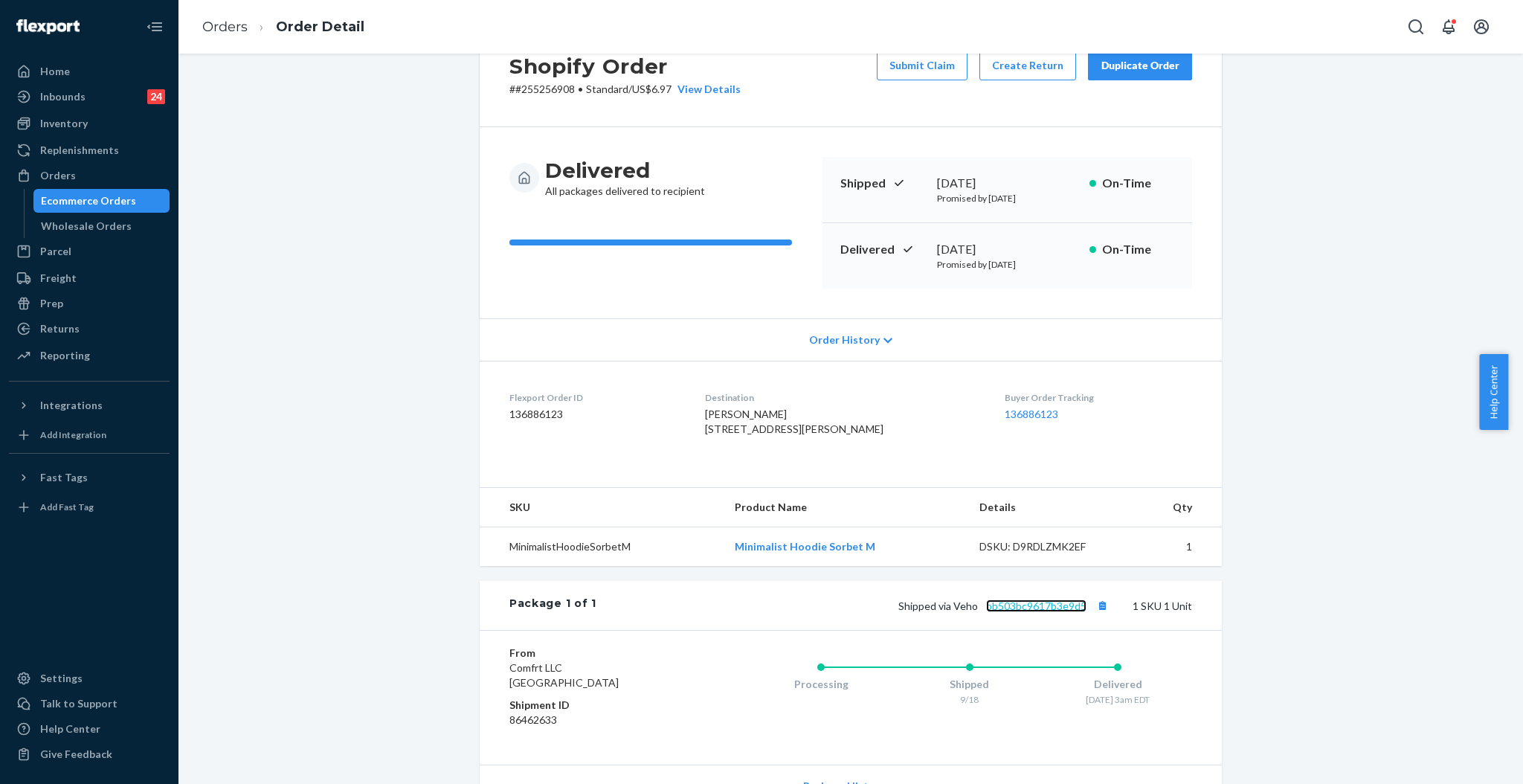
scroll to position [0, 0]
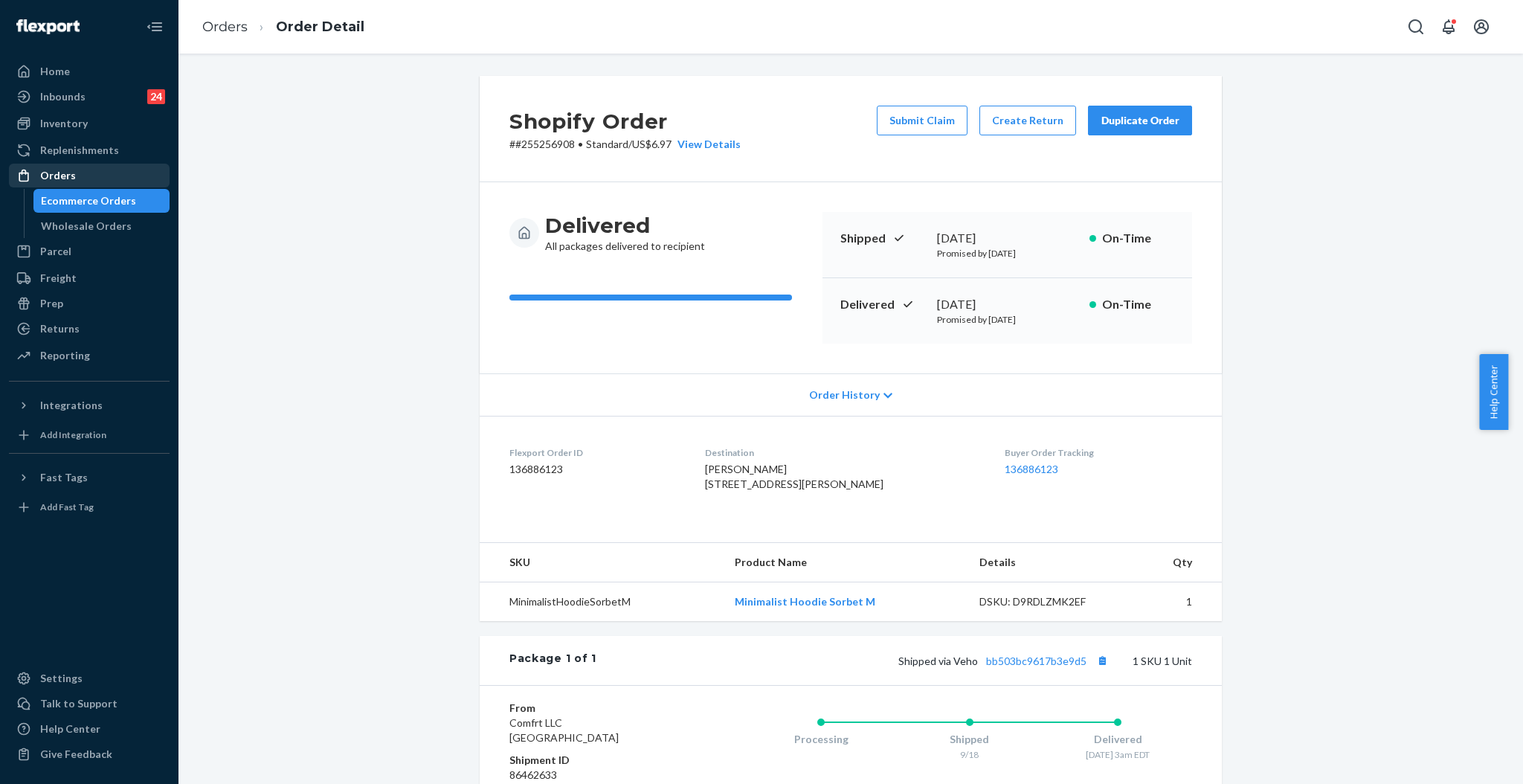
click at [61, 175] on div "Orders" at bounding box center [58, 175] width 36 height 15
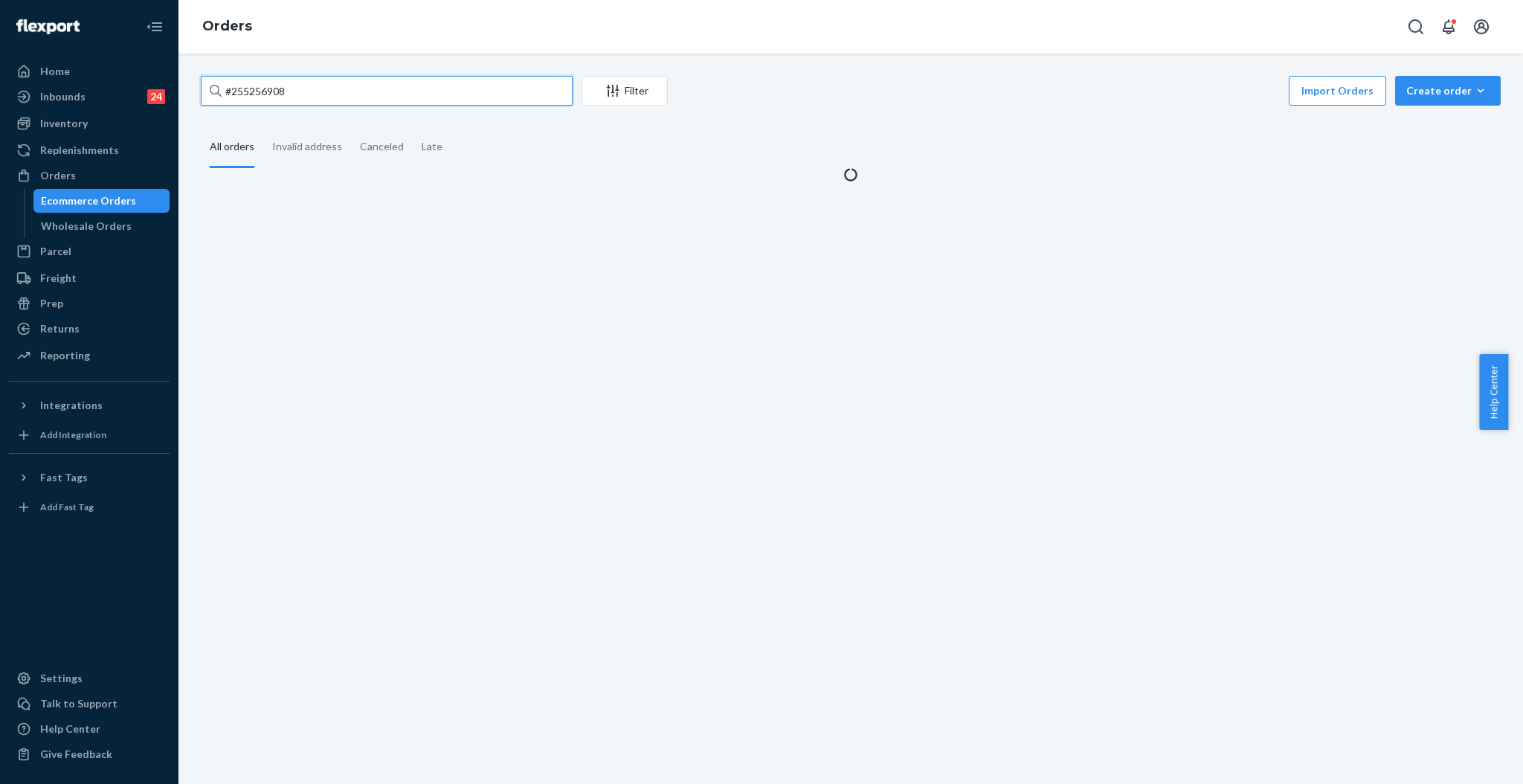
click at [410, 100] on input "#255256908" at bounding box center [387, 91] width 372 height 30
paste input "44873"
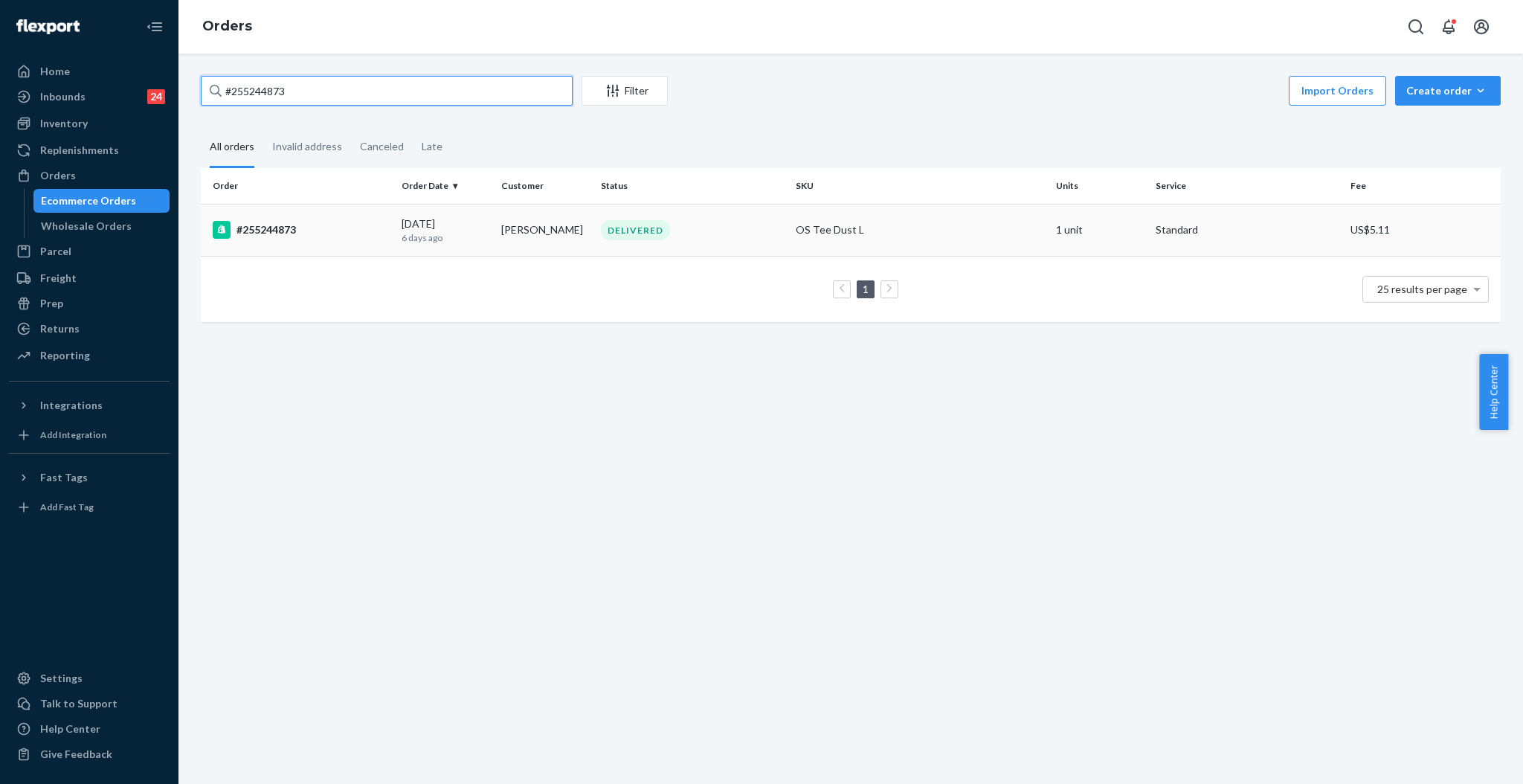
type input "#255244873"
click at [480, 232] on p "6 days ago" at bounding box center [446, 238] width 88 height 13
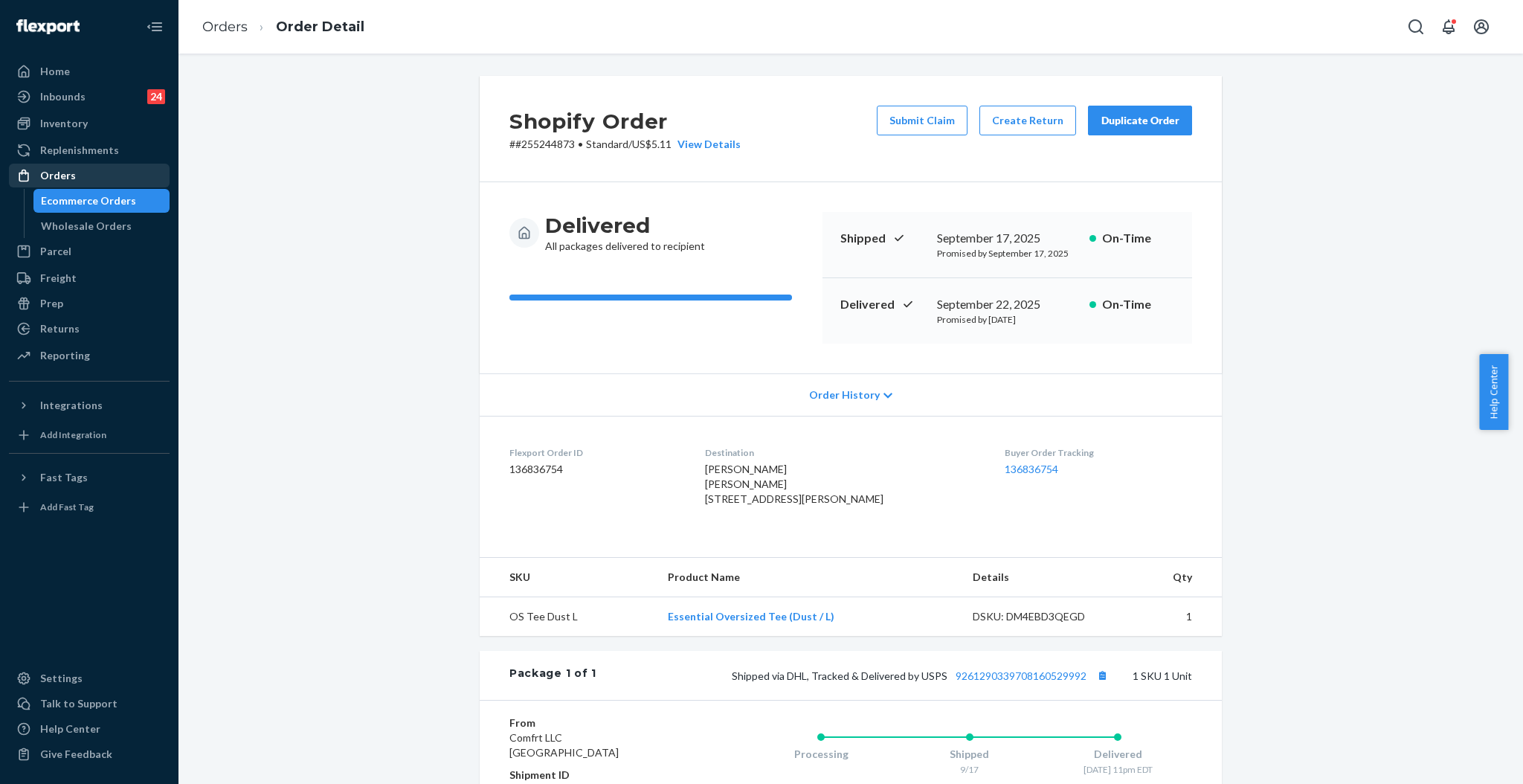
click at [64, 169] on div "Orders" at bounding box center [58, 175] width 36 height 15
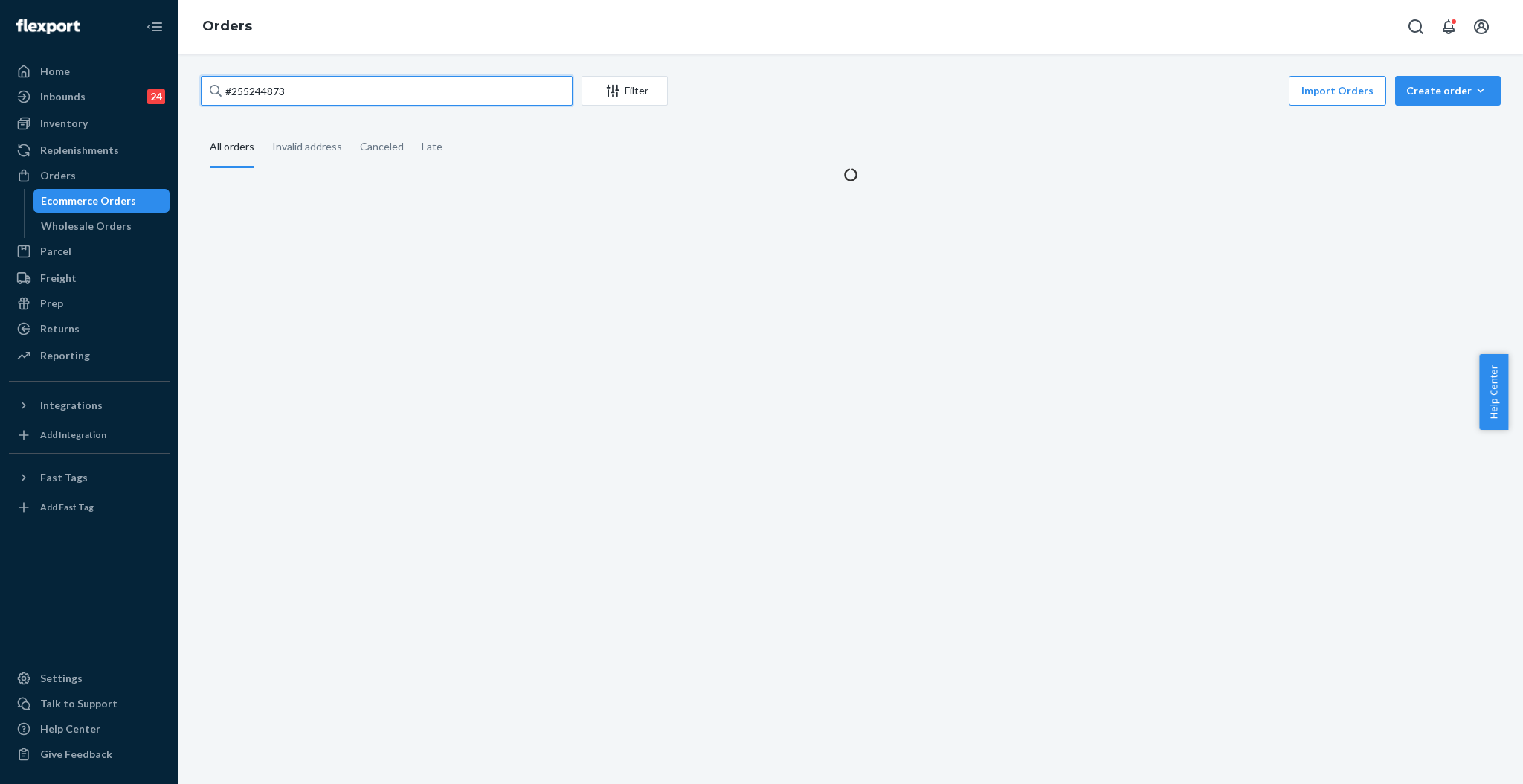
click at [505, 89] on input "#255244873" at bounding box center [387, 91] width 372 height 30
paste input "056046"
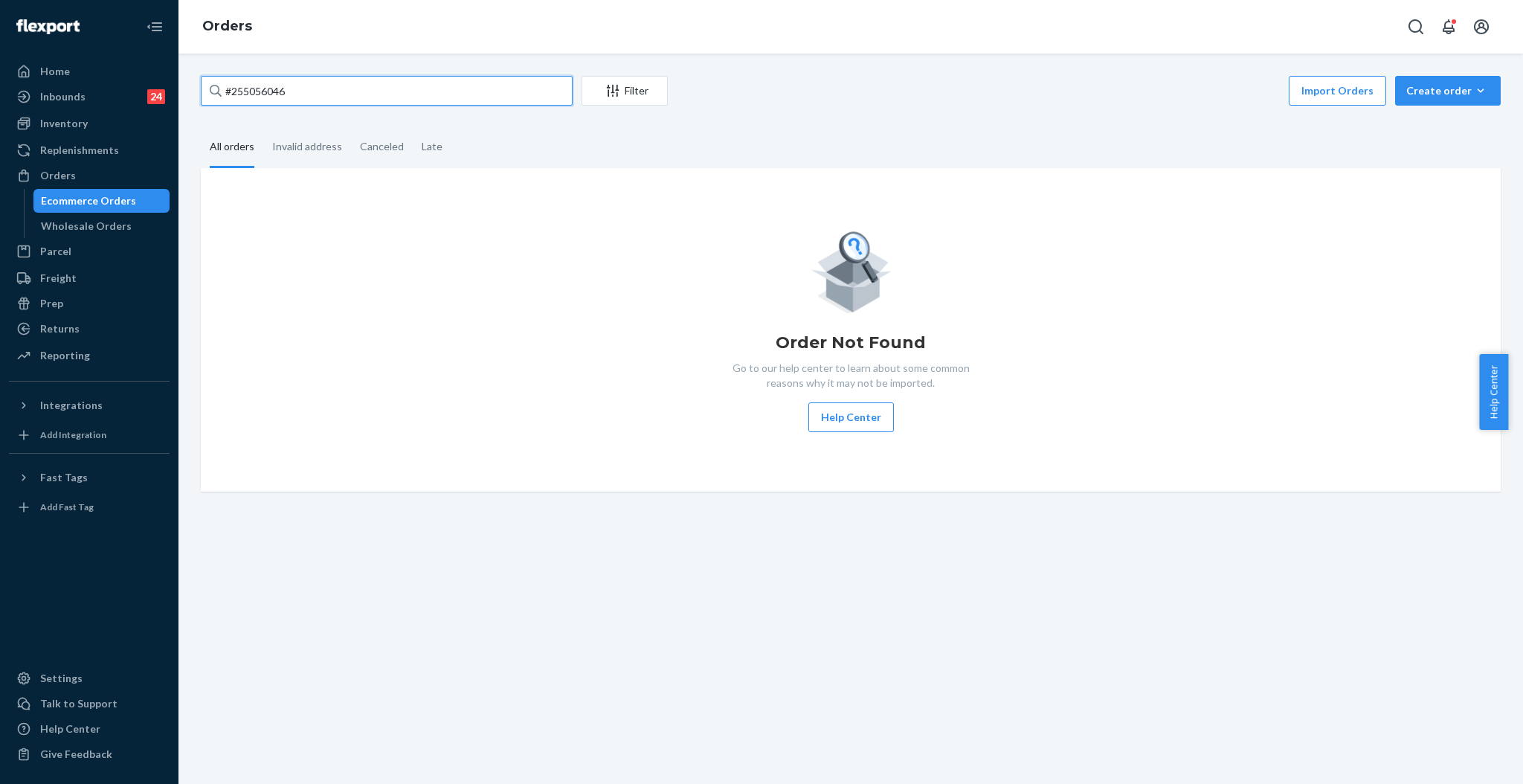
click at [514, 91] on input "#255056046" at bounding box center [387, 91] width 372 height 30
type input "#255056046"
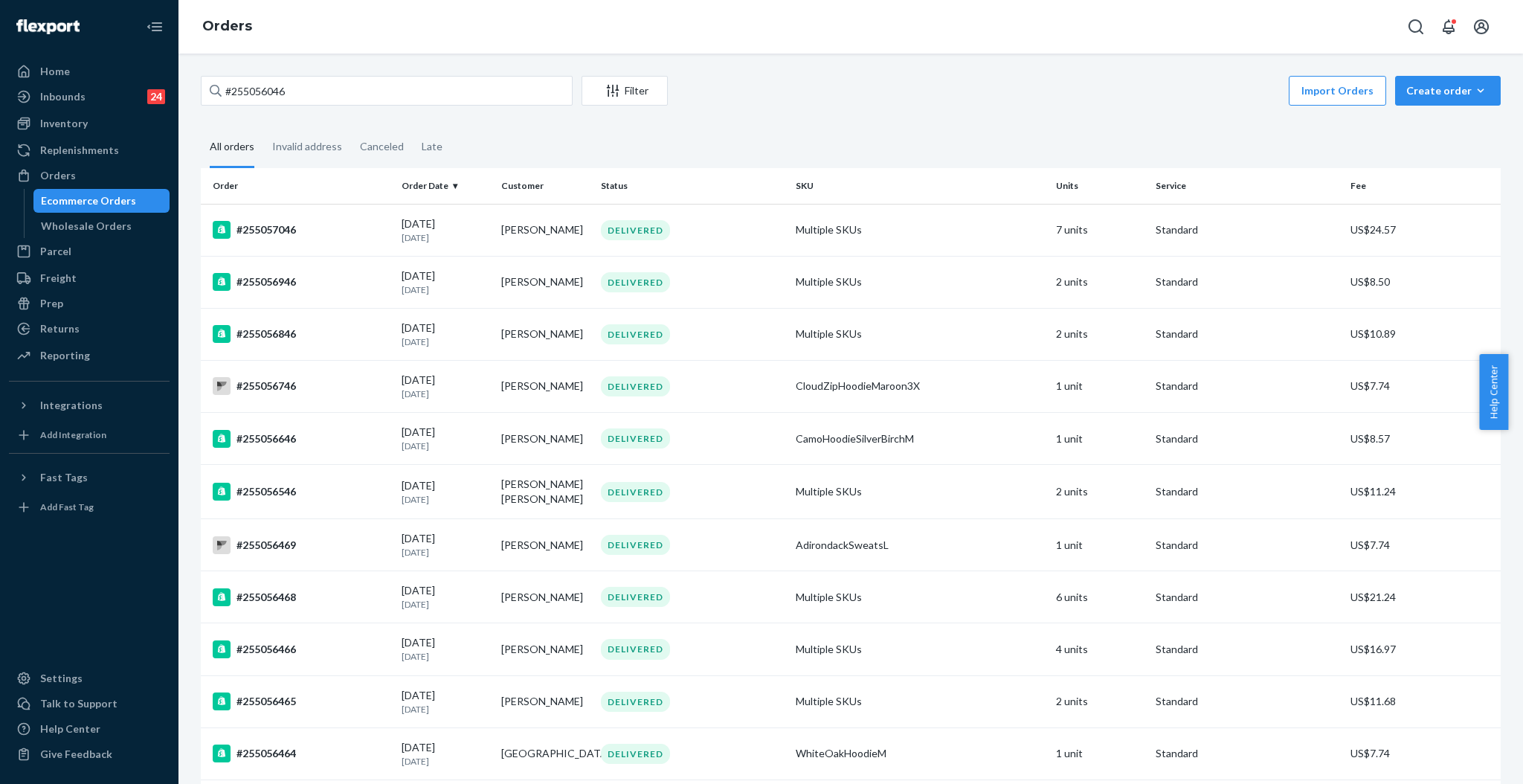
click at [1401, 23] on button "Open Search Box" at bounding box center [1416, 27] width 30 height 30
click at [1417, 25] on icon "Close Search" at bounding box center [1416, 27] width 15 height 15
click at [1409, 23] on icon "Open Search Box" at bounding box center [1416, 27] width 18 height 18
click at [1329, 24] on input "Search Input" at bounding box center [1306, 27] width 183 height 15
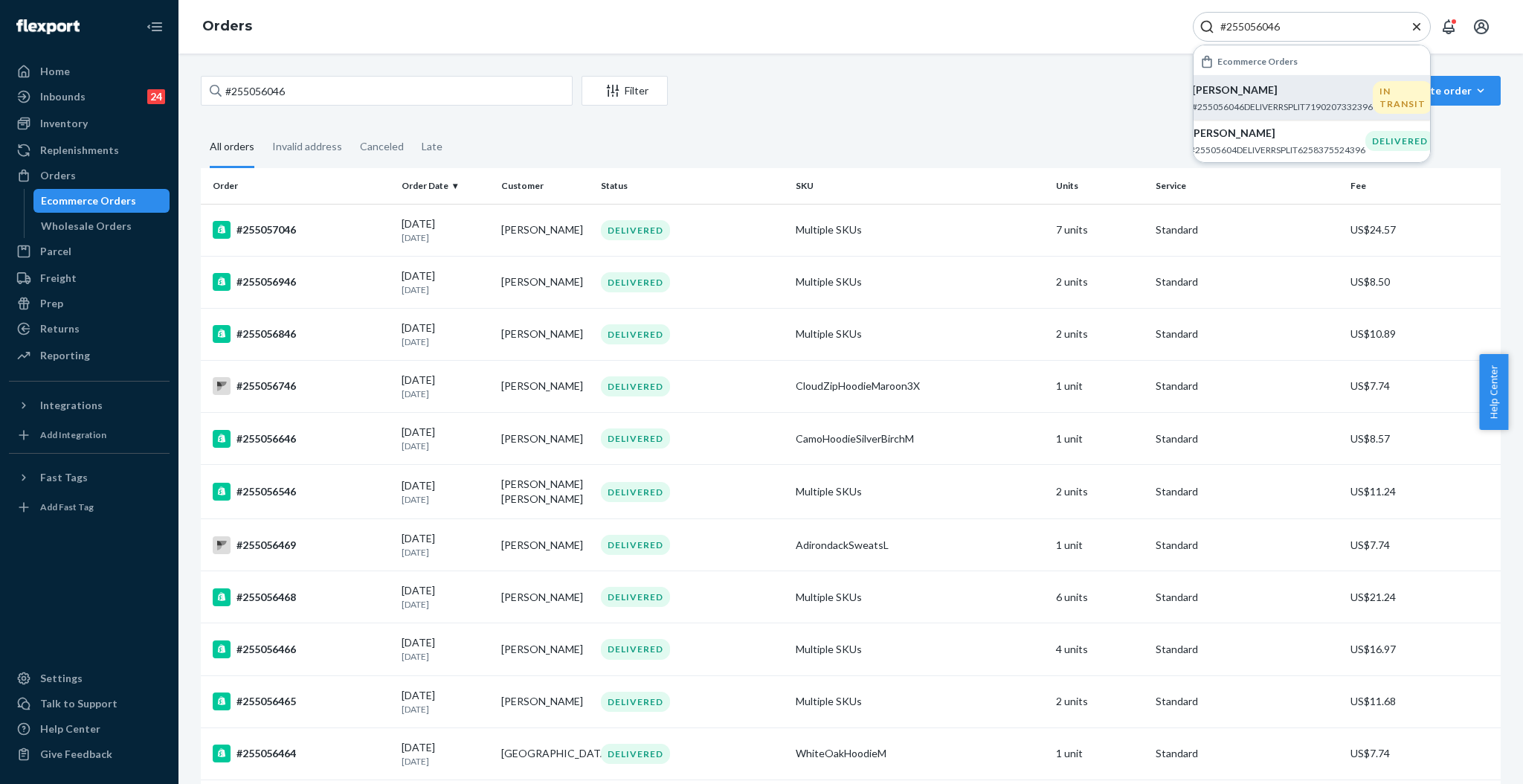
type input "#255056046"
click at [1304, 96] on p "[PERSON_NAME]" at bounding box center [1282, 89] width 181 height 15
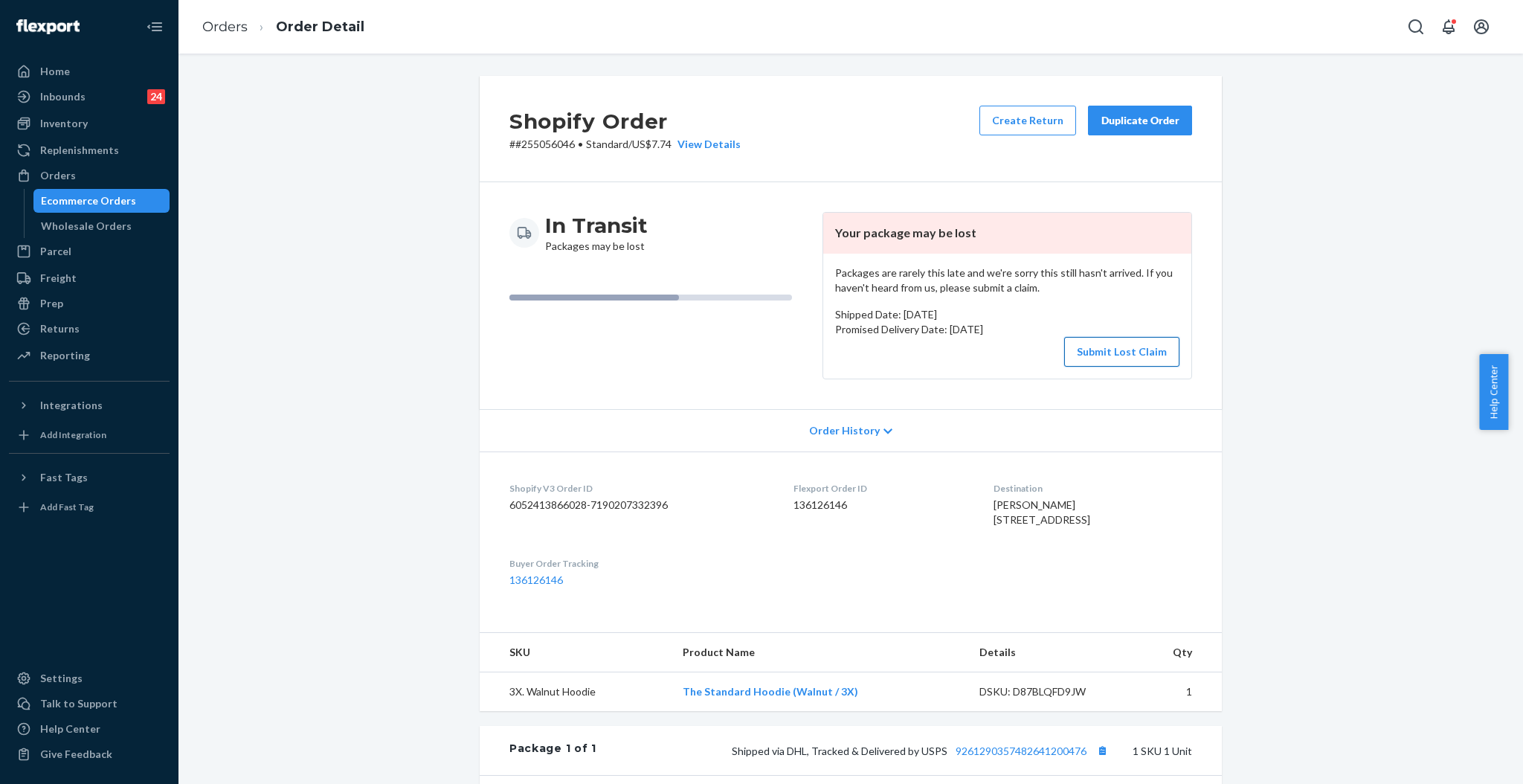
click at [1101, 357] on button "Submit Lost Claim" at bounding box center [1122, 351] width 115 height 30
